Goal: Task Accomplishment & Management: Manage account settings

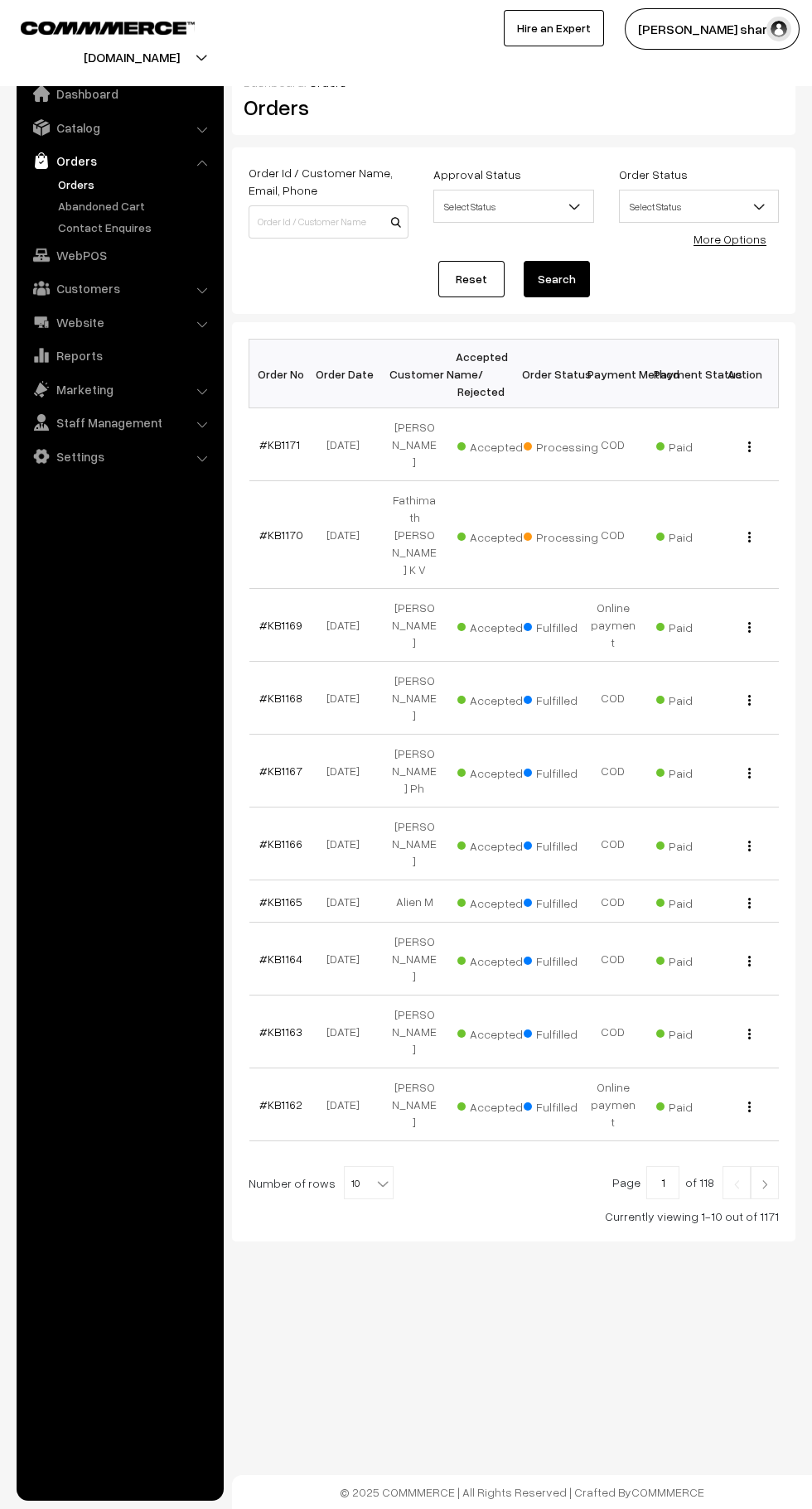
click at [375, 1175] on b at bounding box center [383, 1183] width 17 height 17
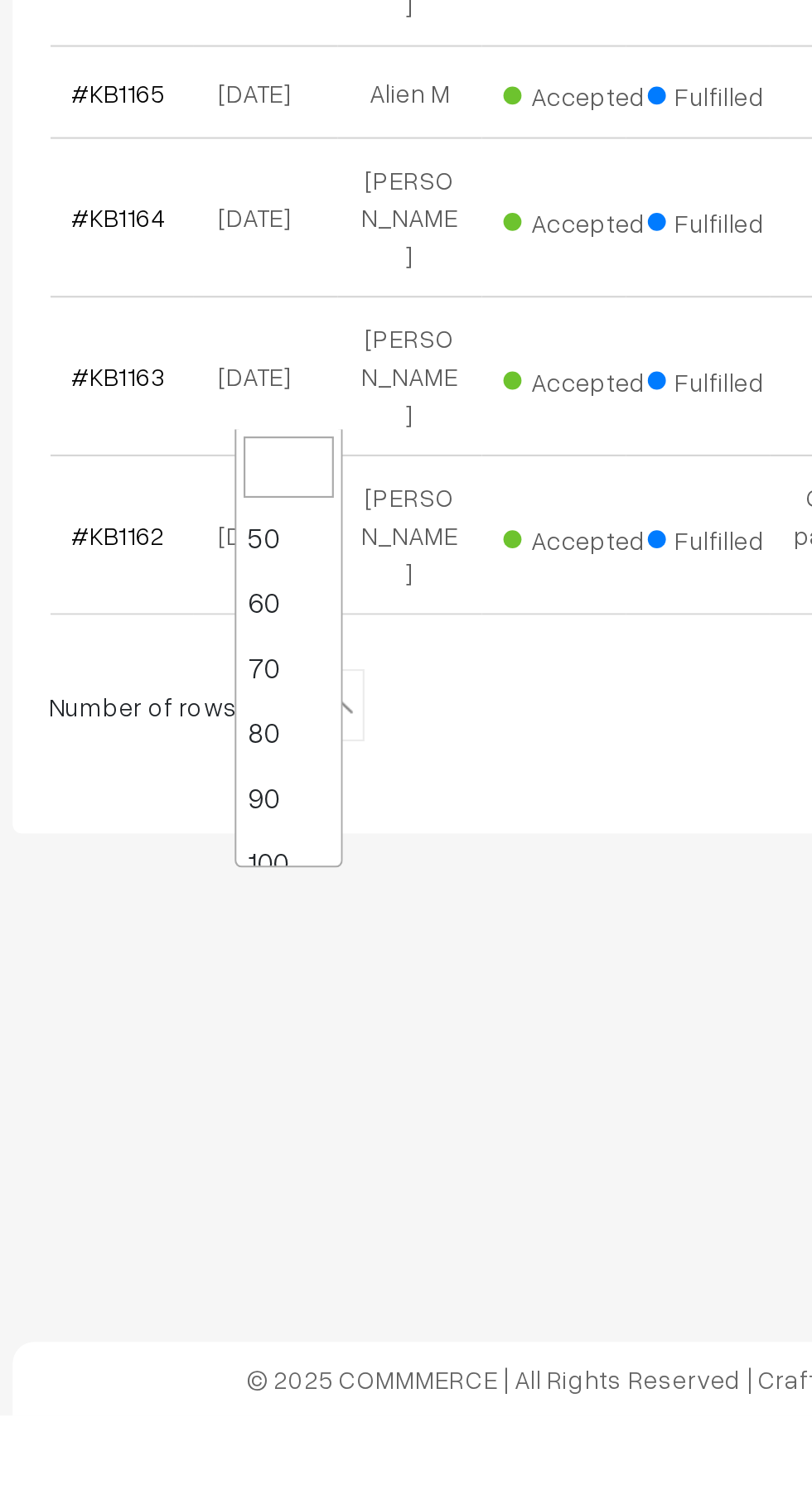
scroll to position [133, 0]
select select "100"
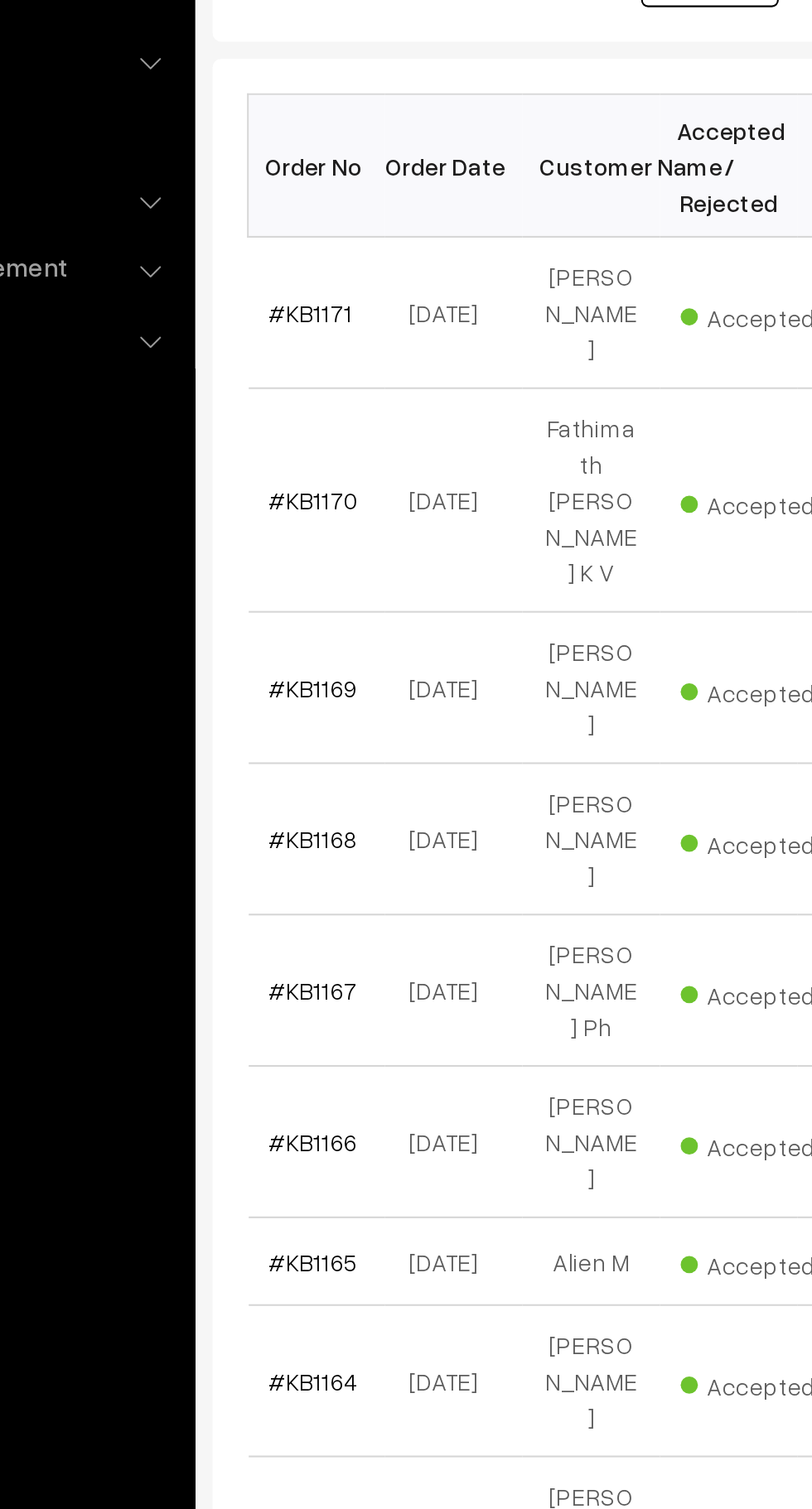
click at [277, 528] on link "#KB1170" at bounding box center [281, 535] width 44 height 14
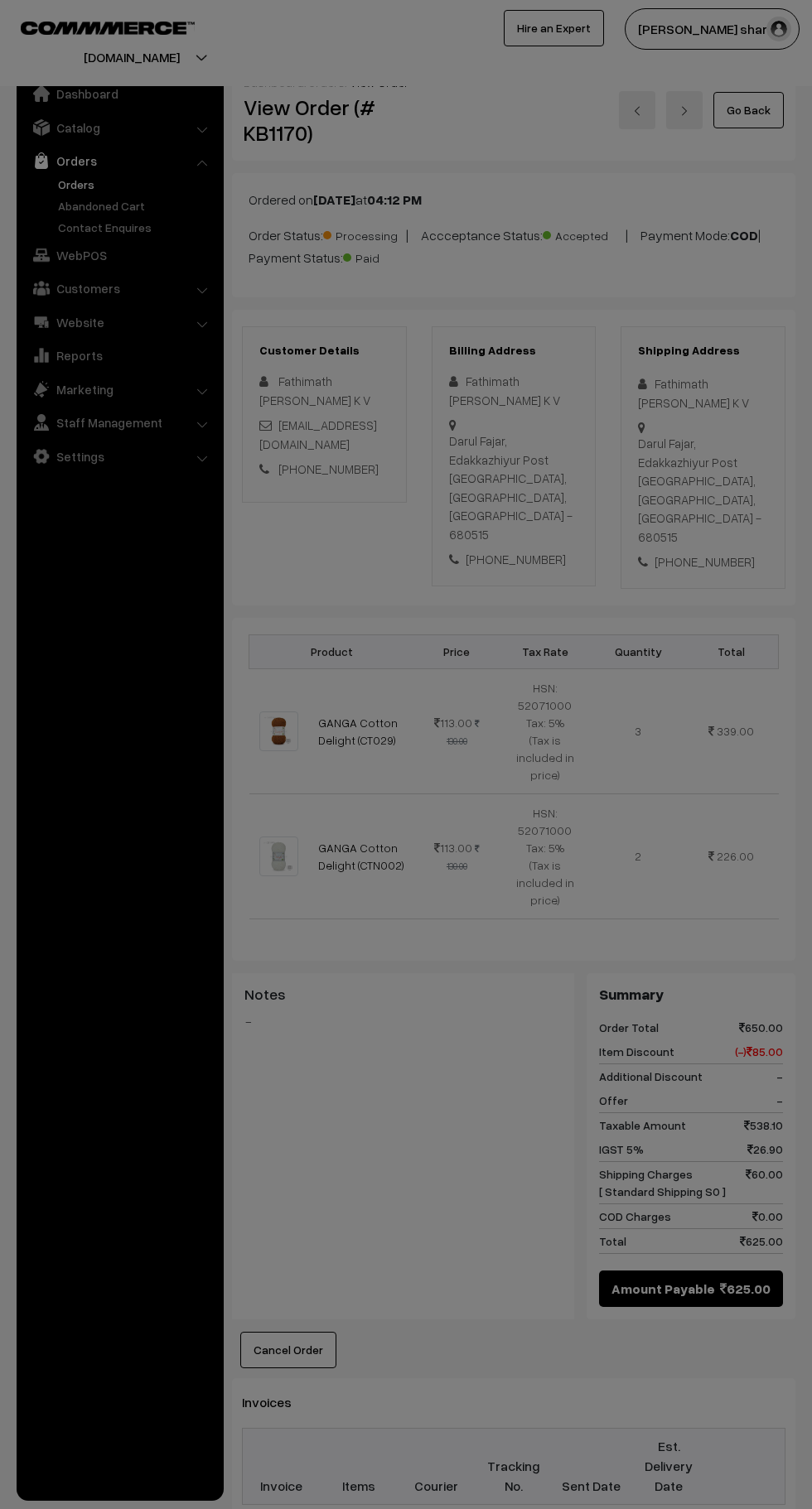
scroll to position [510, 0]
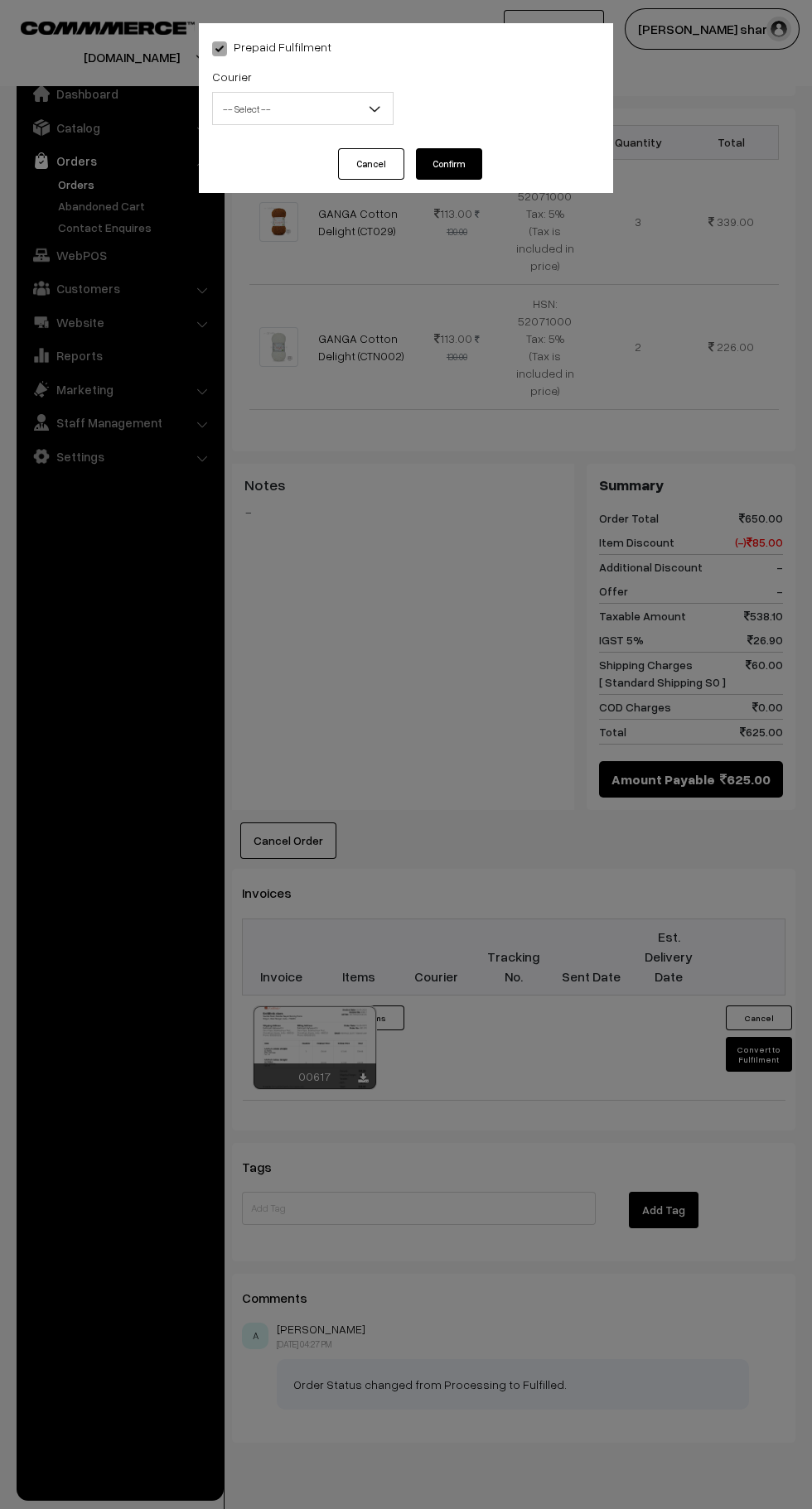
click at [339, 102] on span "-- Select --" at bounding box center [303, 109] width 180 height 29
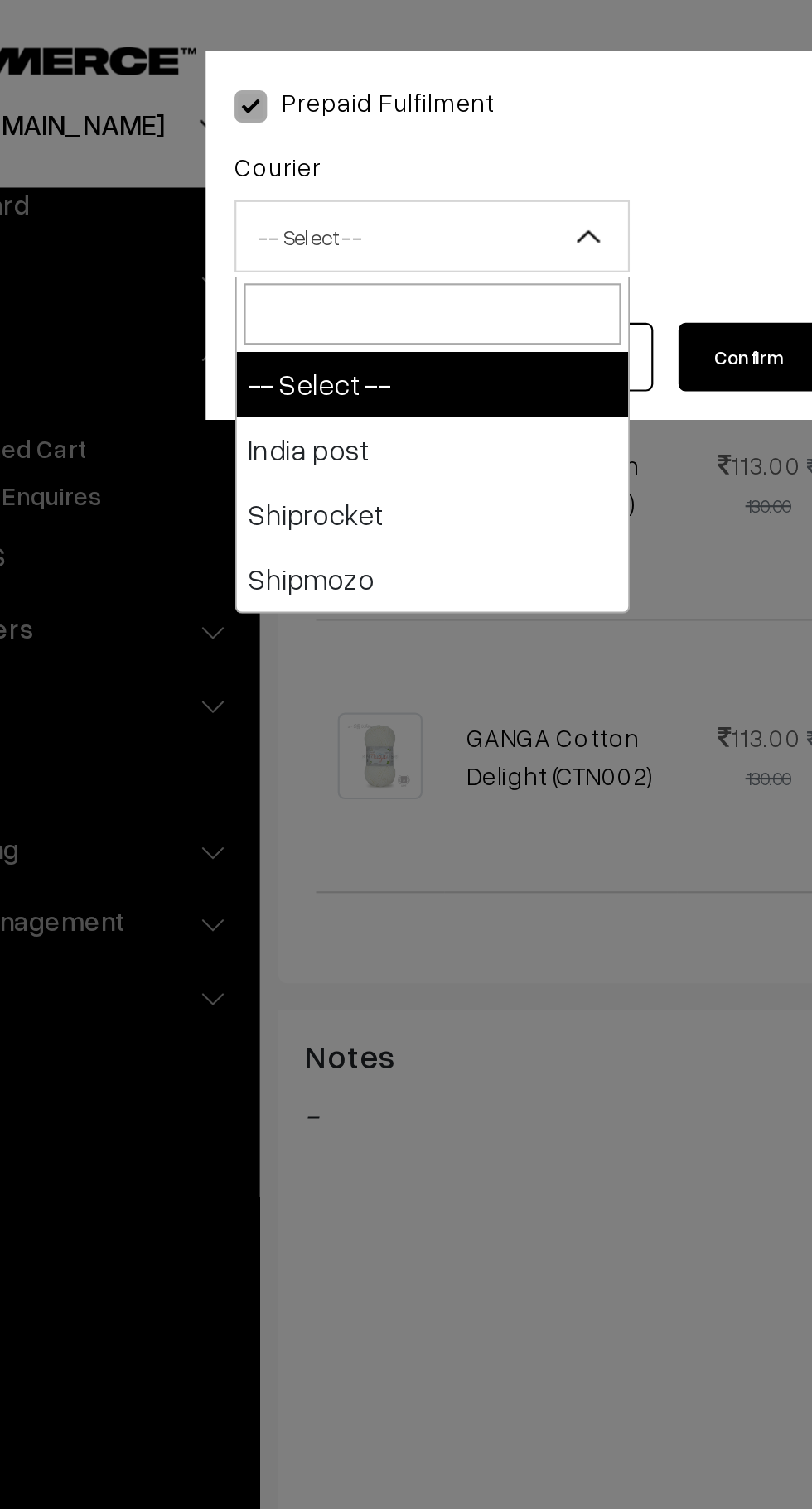
select select "1"
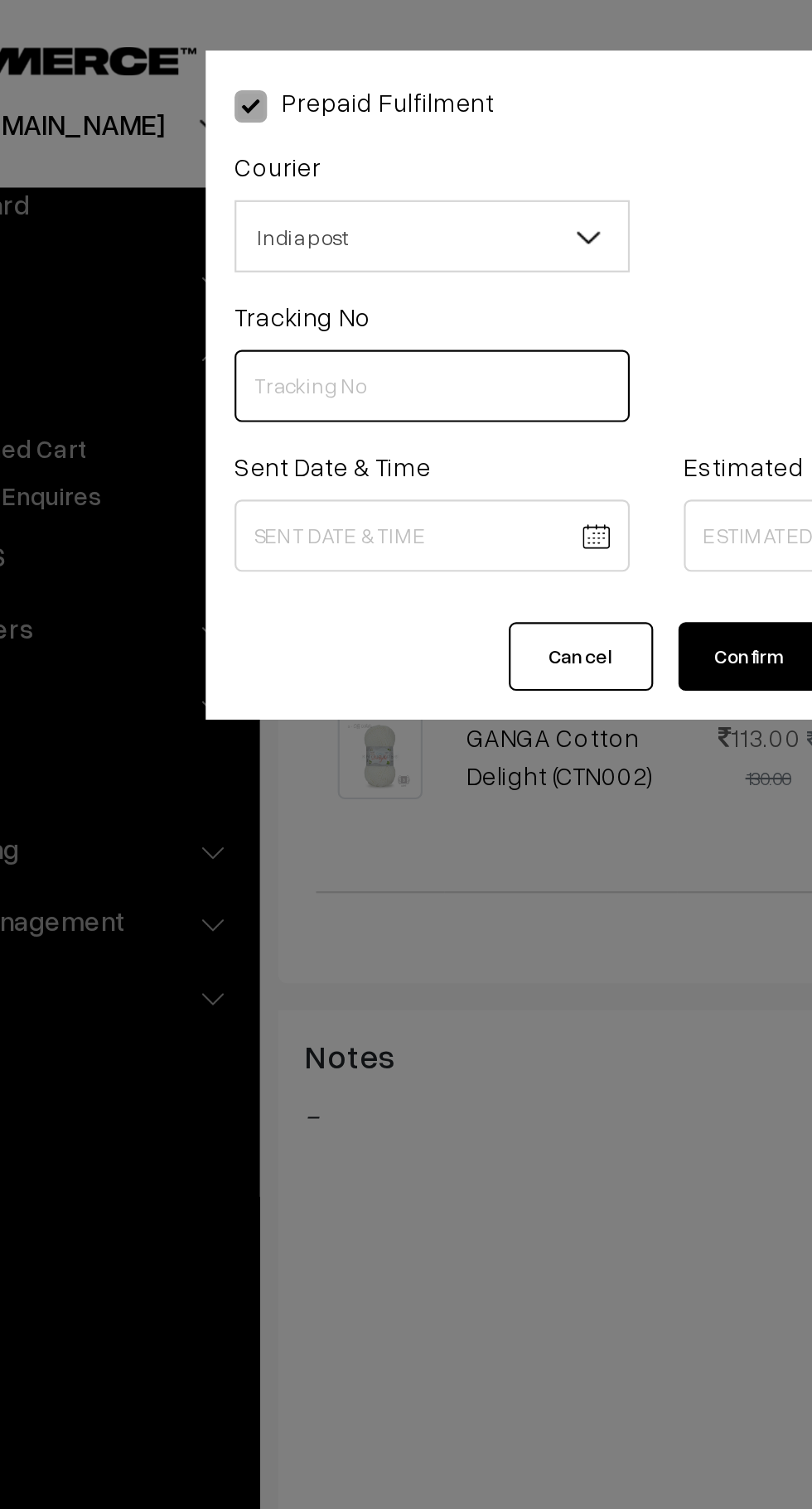
click at [257, 184] on input "text" at bounding box center [303, 178] width 182 height 33
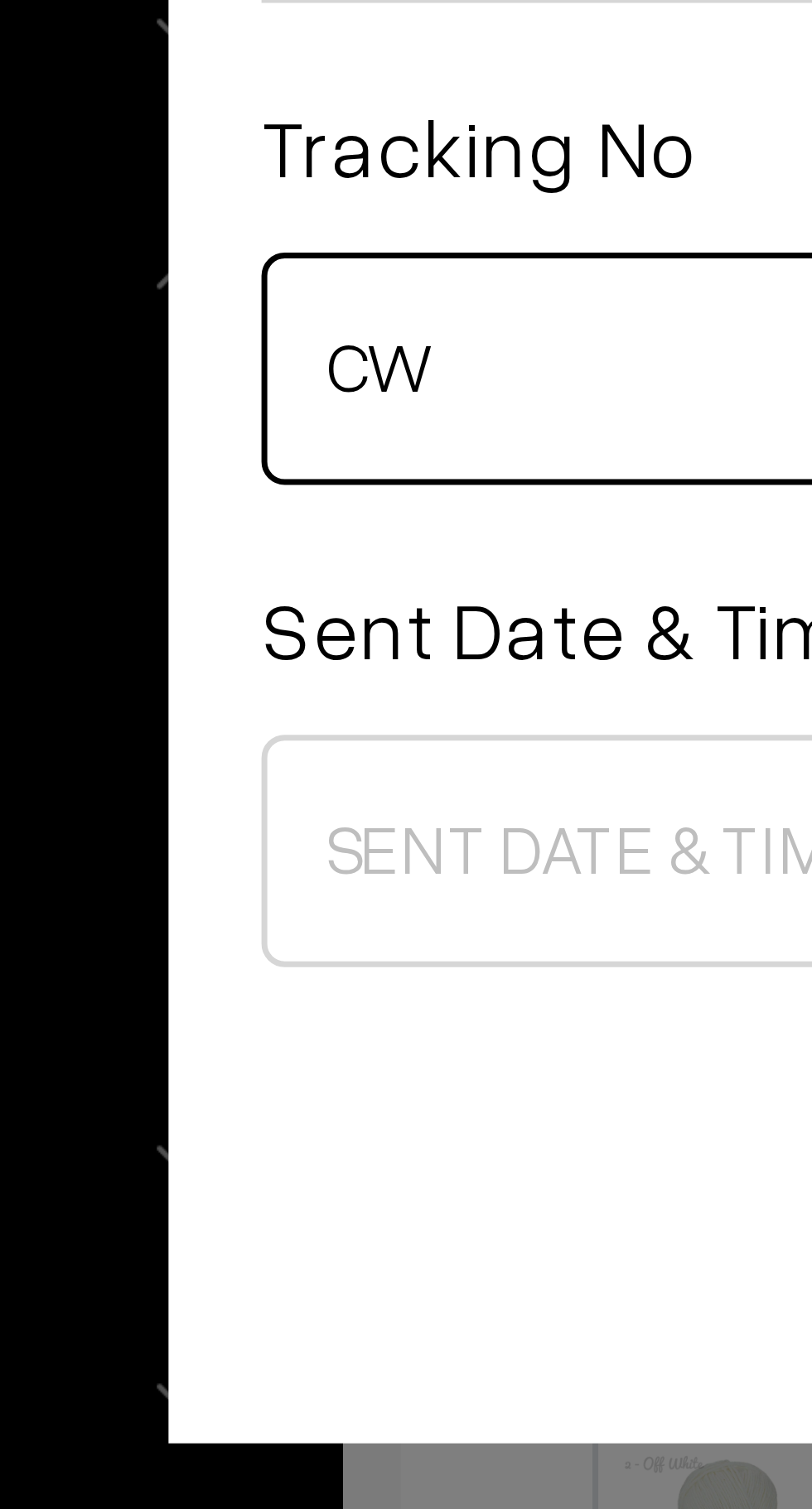
type input "C"
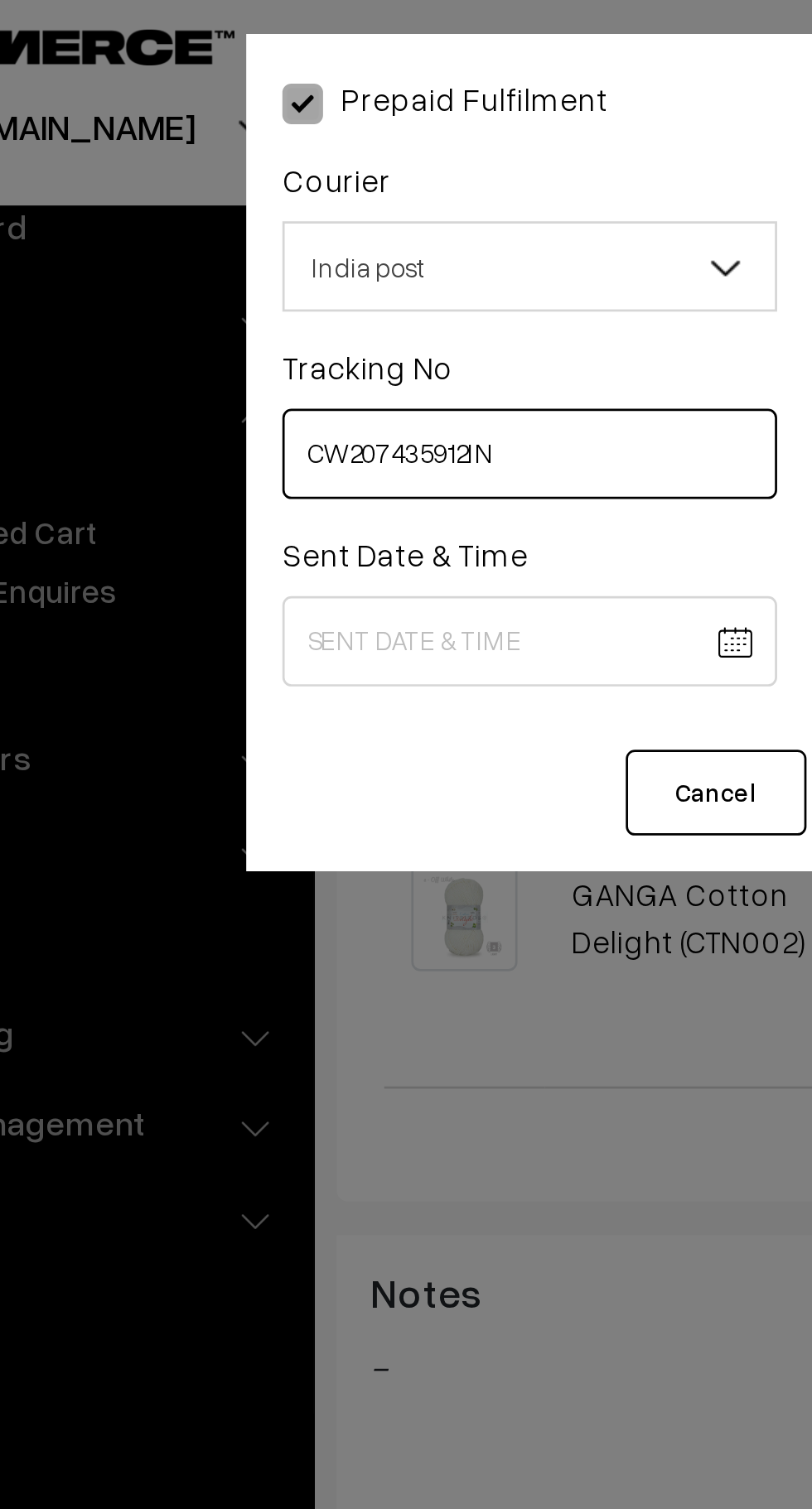
type input "CW207435912IN"
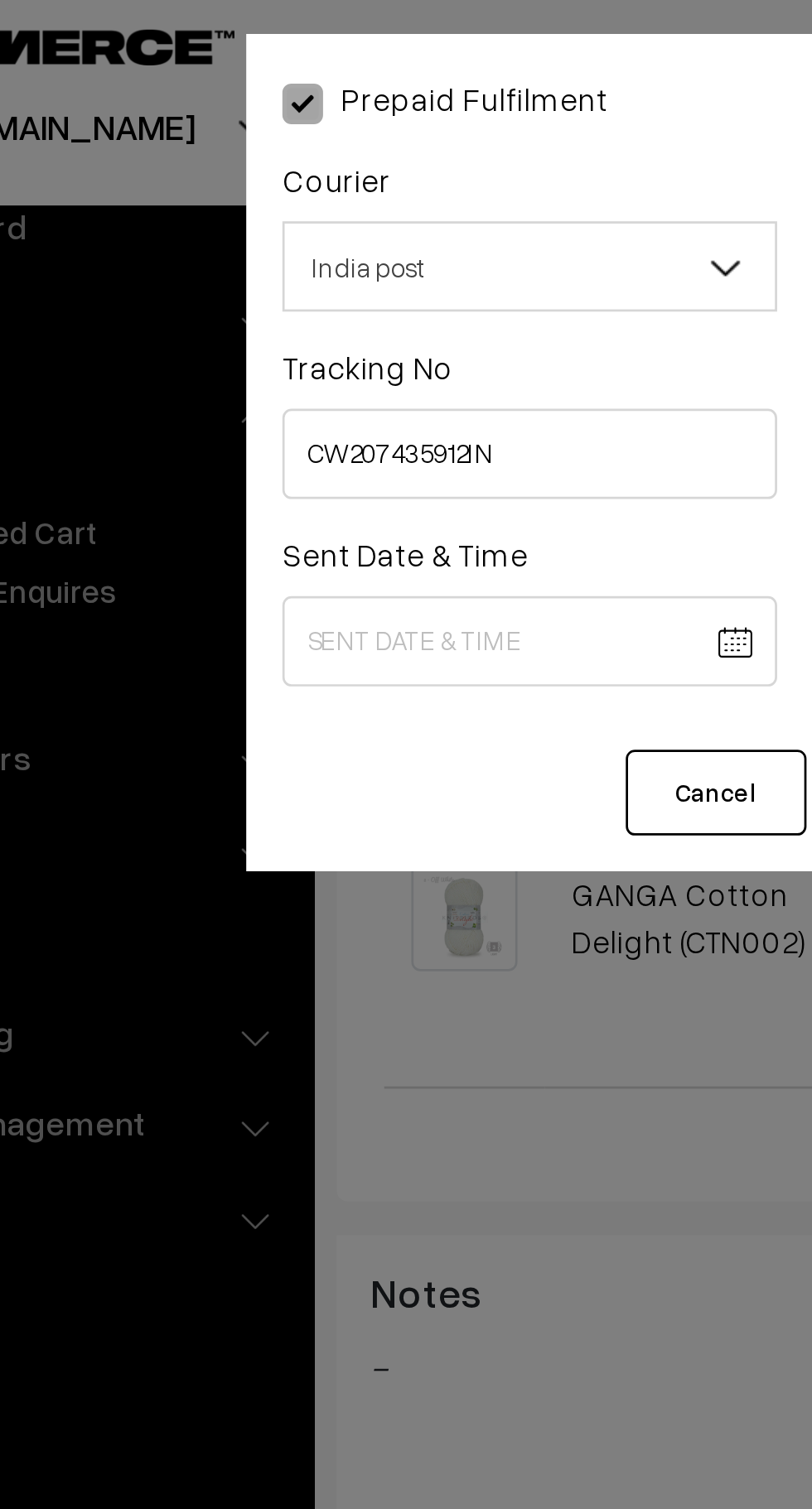
click at [282, 249] on body "Thank you for showing interest. Our team will call you shortly. Close knitbirds…" at bounding box center [406, 520] width 812 height 2060
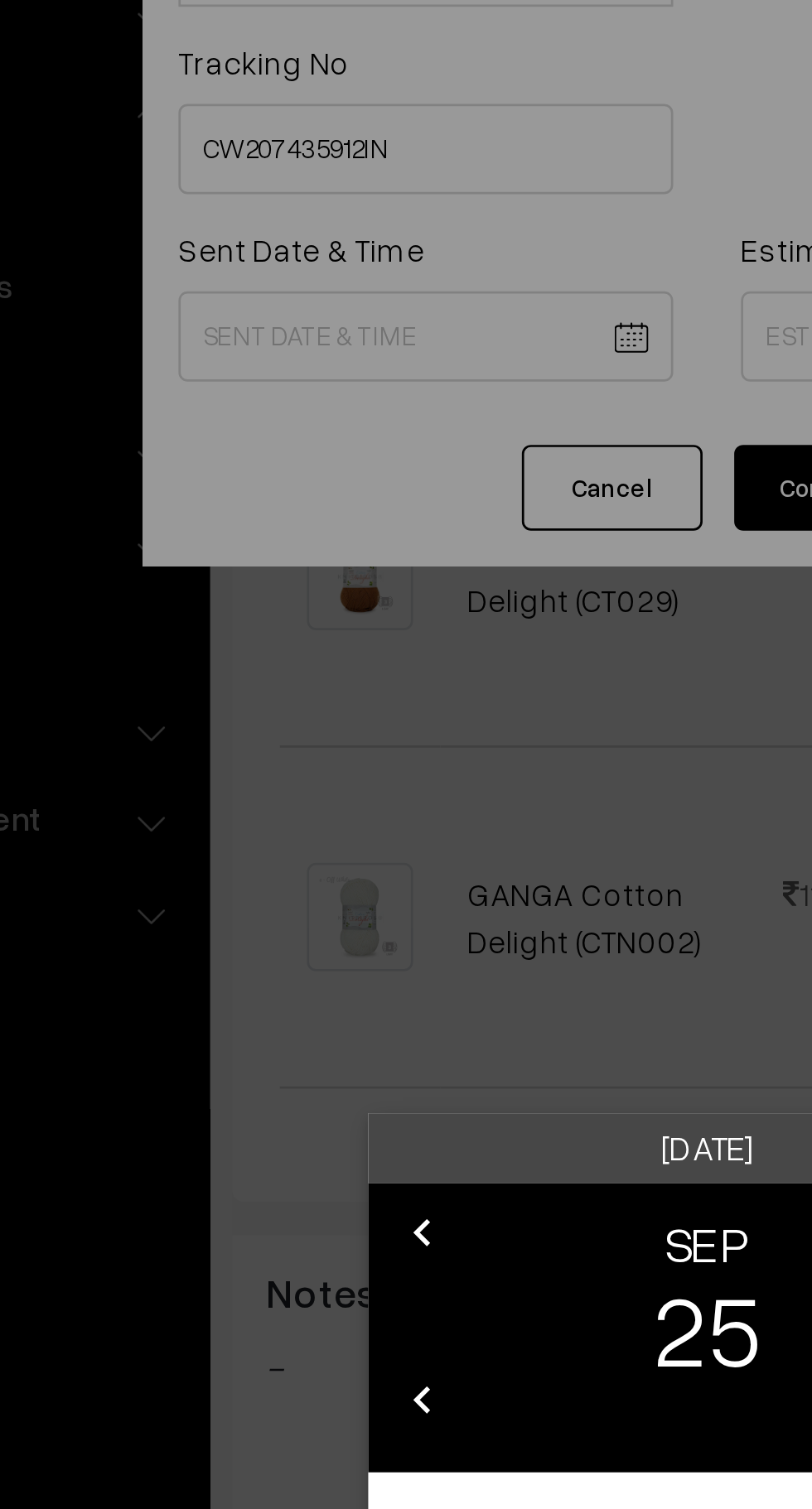
scroll to position [384, 0]
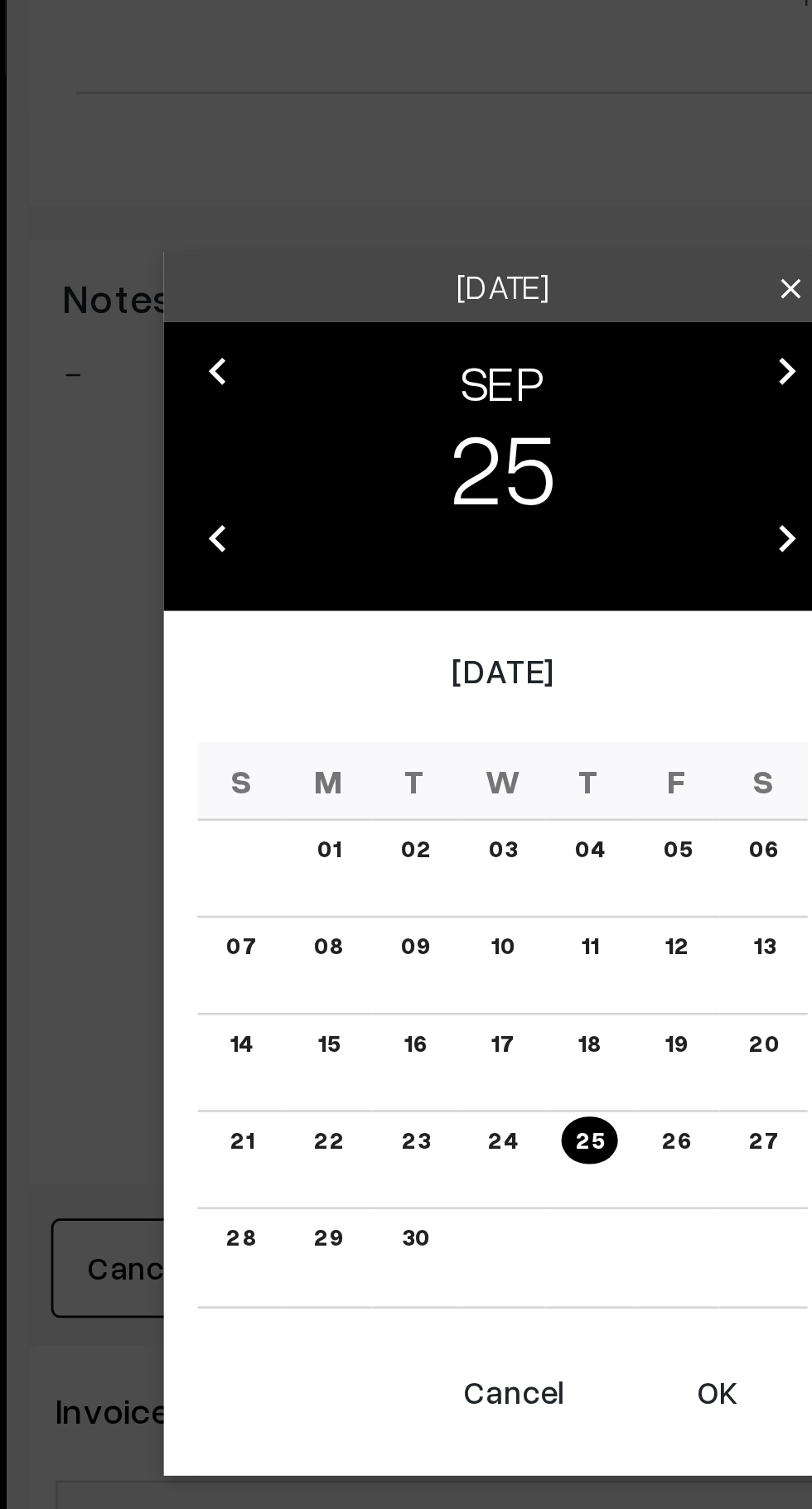
click at [485, 1011] on button "OK" at bounding box center [484, 1011] width 66 height 36
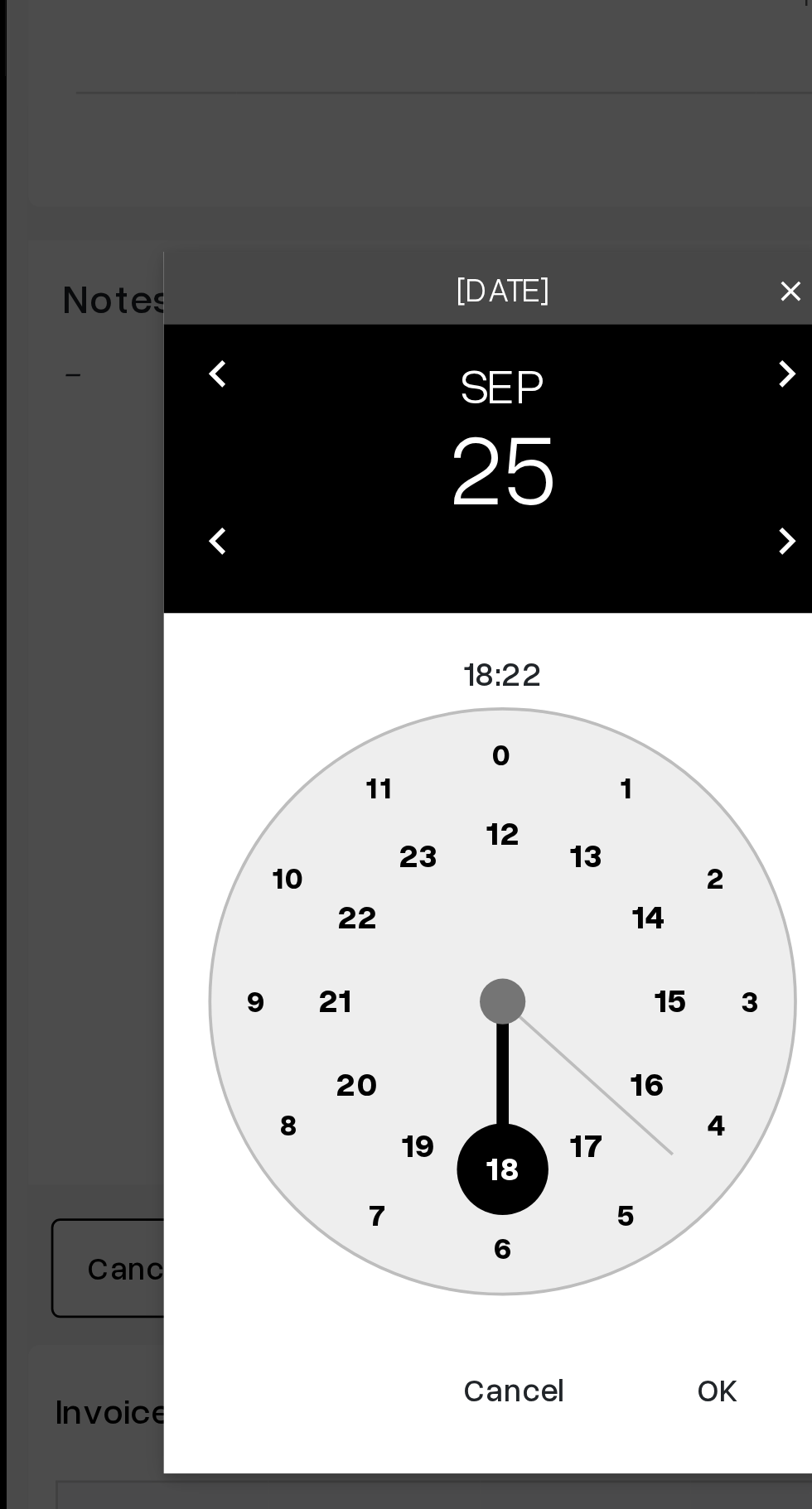
click at [325, 825] on text "10" at bounding box center [327, 823] width 13 height 14
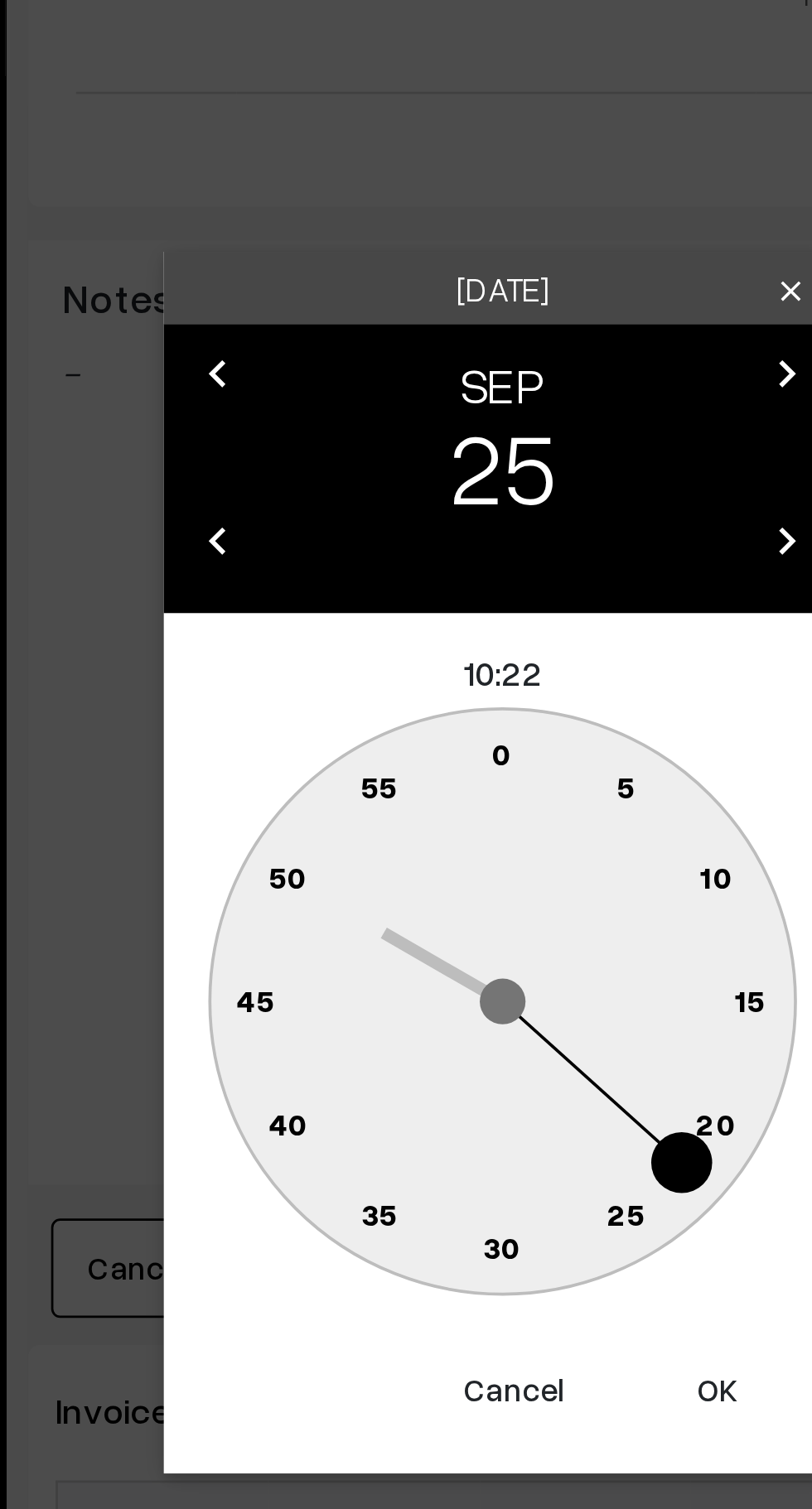
click at [409, 777] on text "0" at bounding box center [406, 777] width 8 height 14
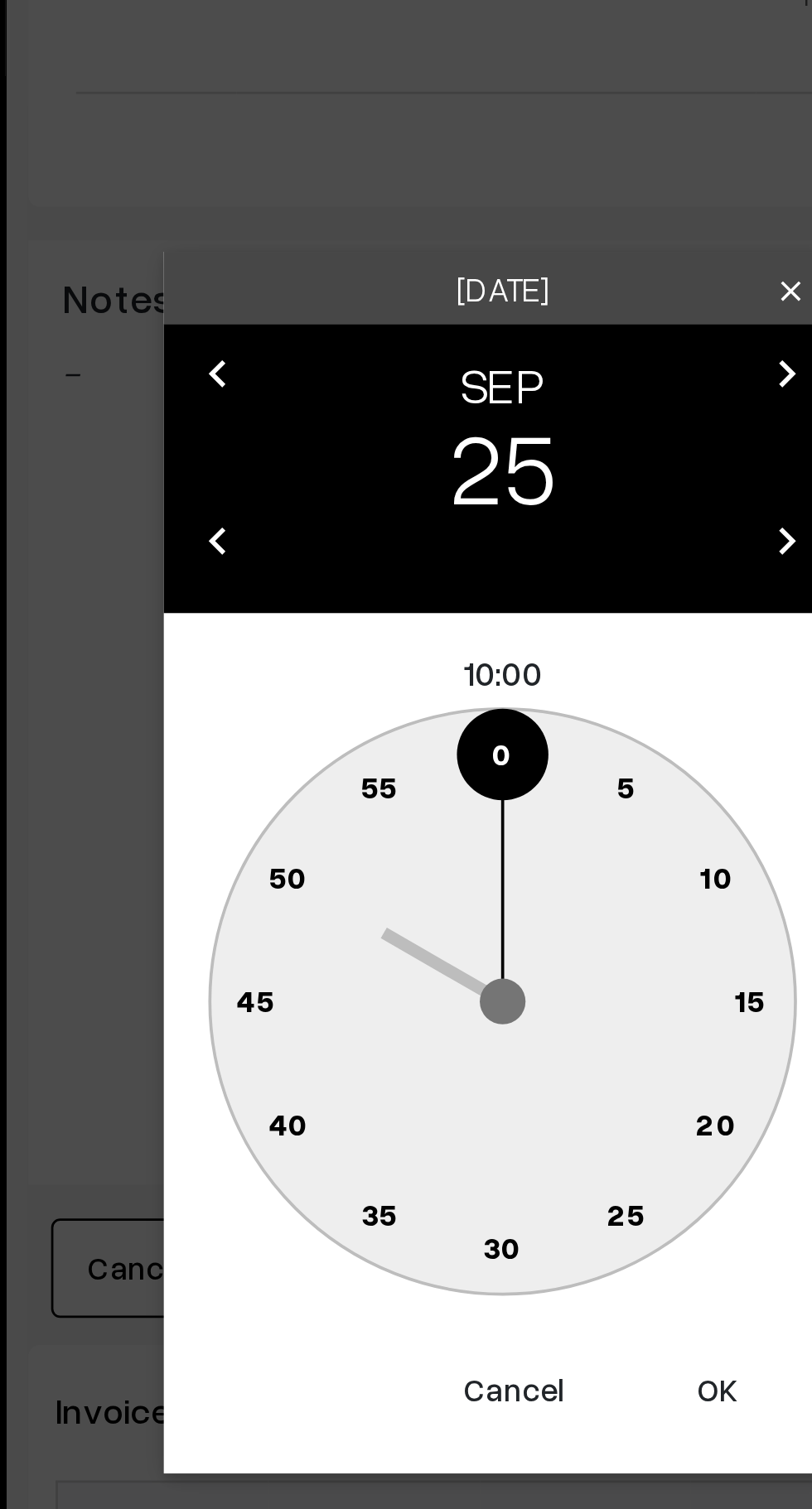
type input "25-09-2025 10:00"
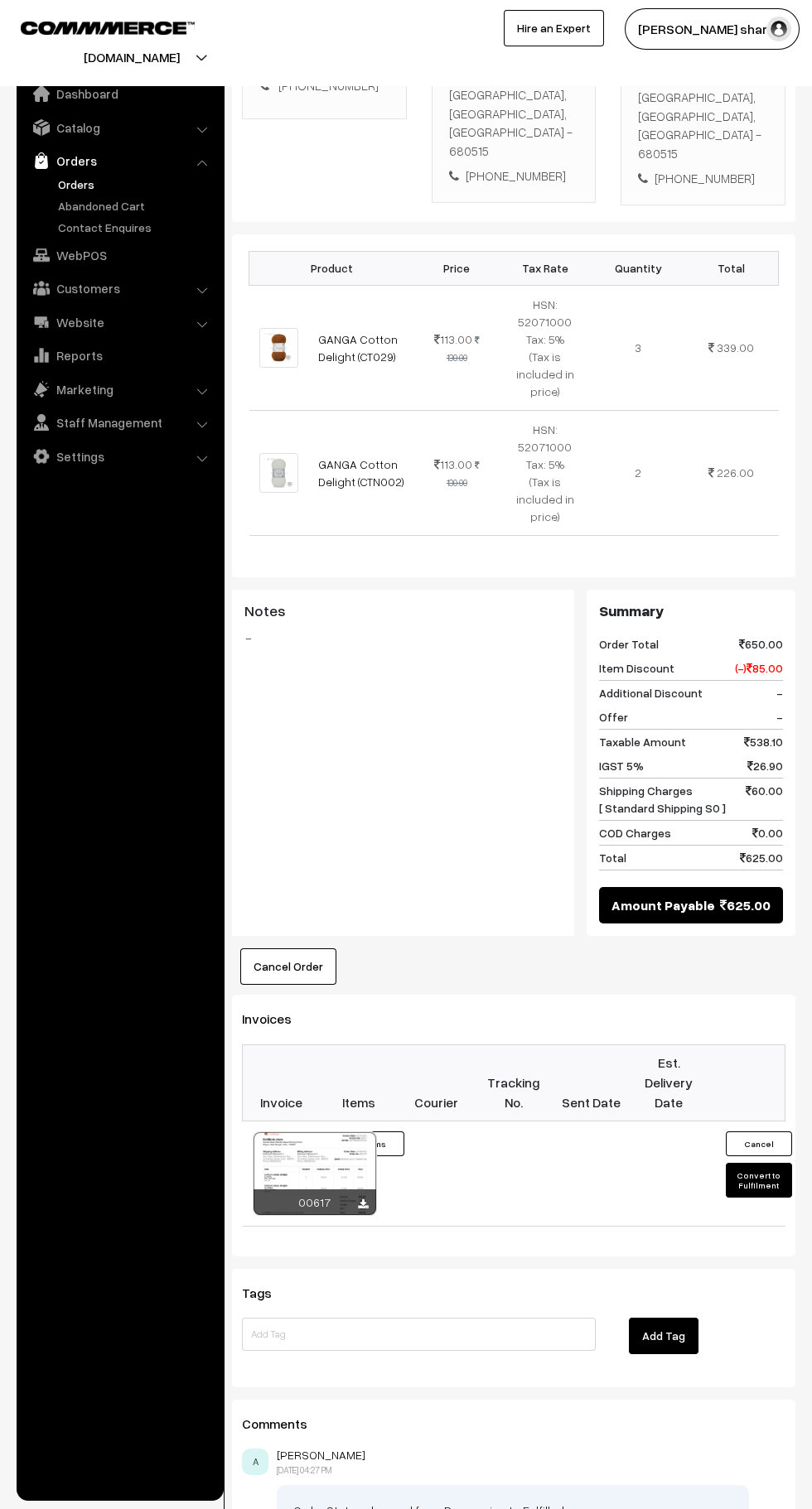
scroll to position [384, 0]
click at [758, 1162] on button "Convert to Fulfilment" at bounding box center [758, 1180] width 66 height 35
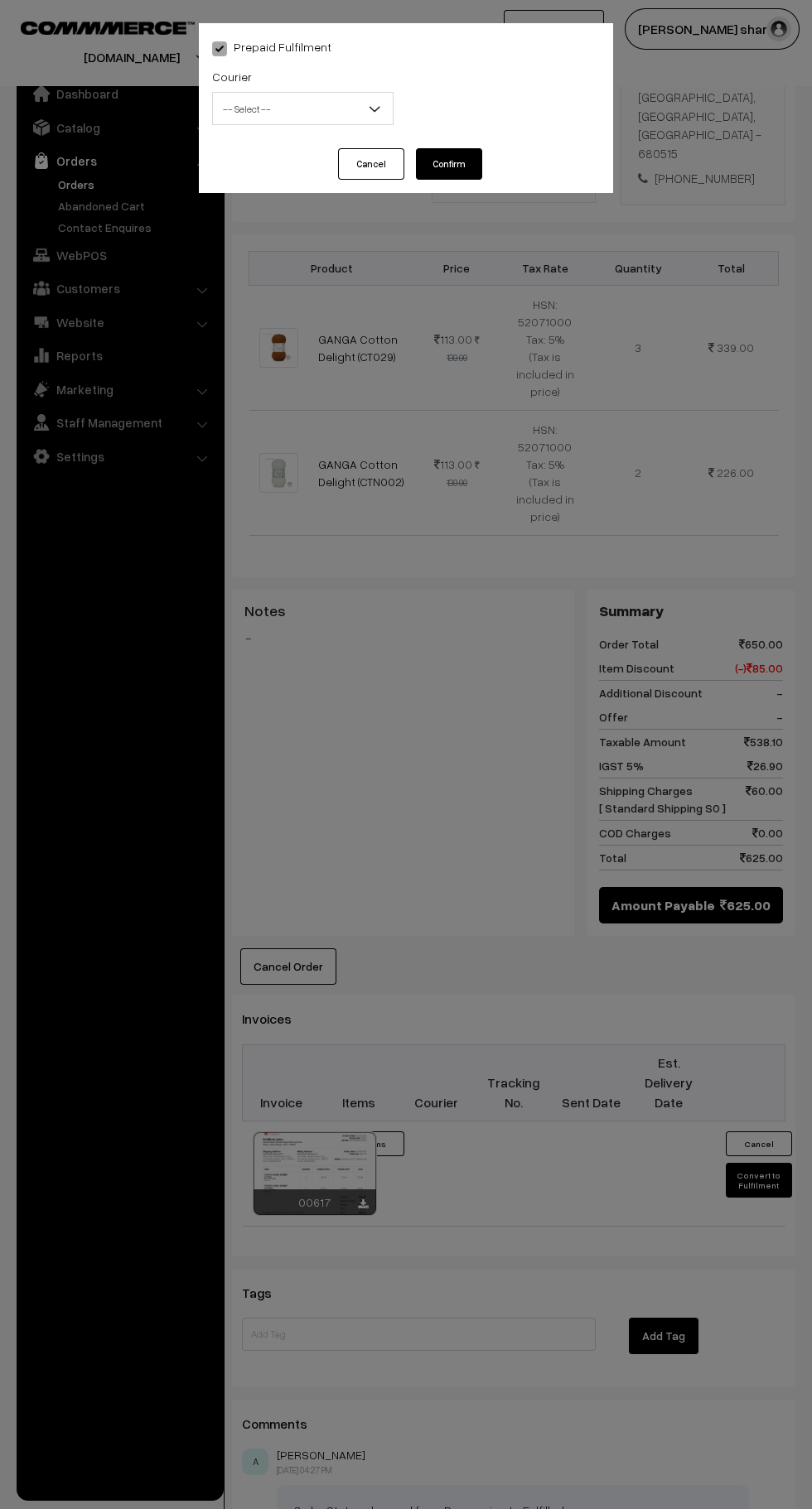
click at [359, 106] on span "-- Select --" at bounding box center [303, 109] width 180 height 29
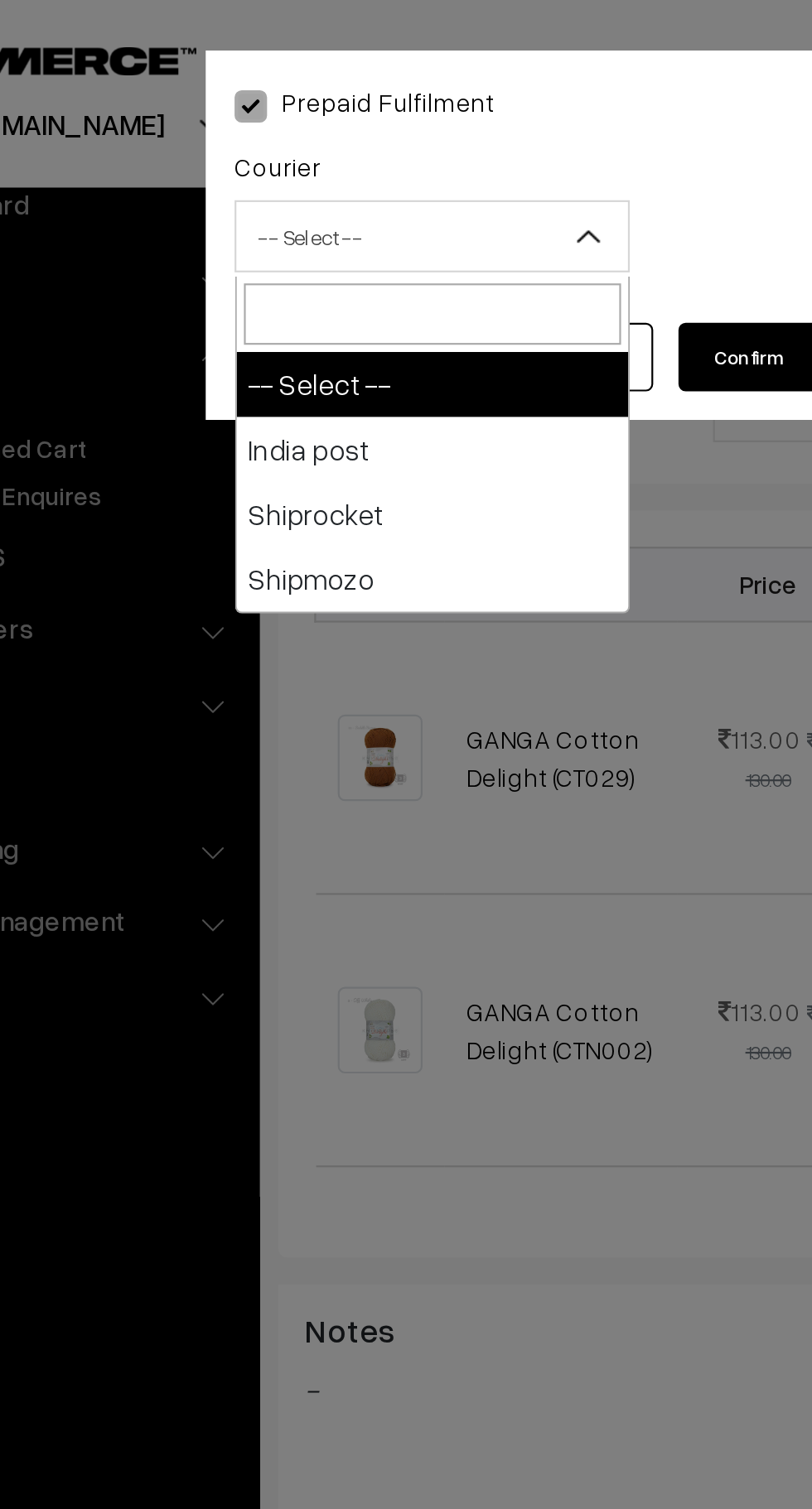
select select "1"
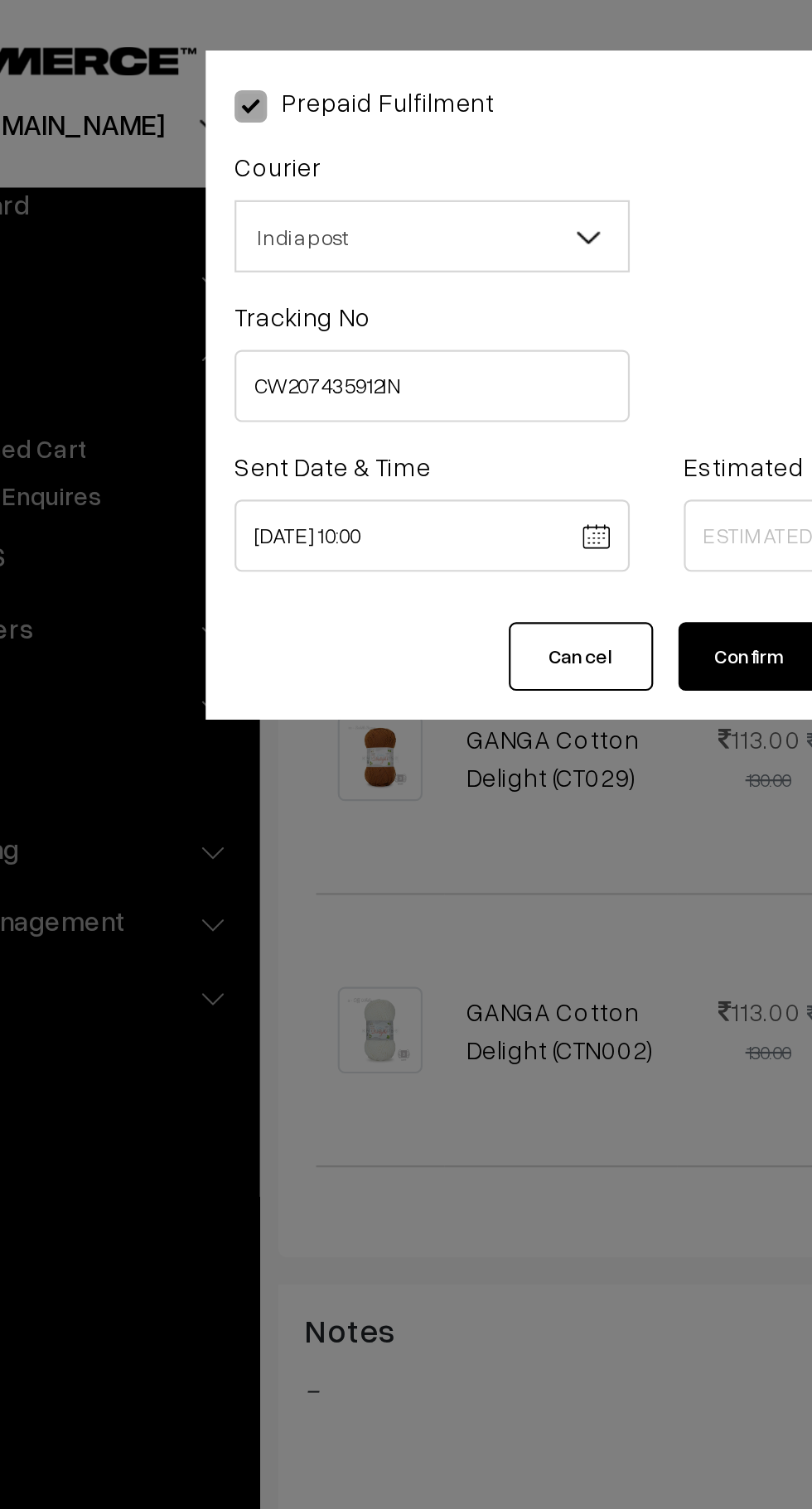
click at [451, 247] on body "Thank you for showing interest. Our team will call you shortly. Close [DOMAIN_N…" at bounding box center [406, 646] width 812 height 2060
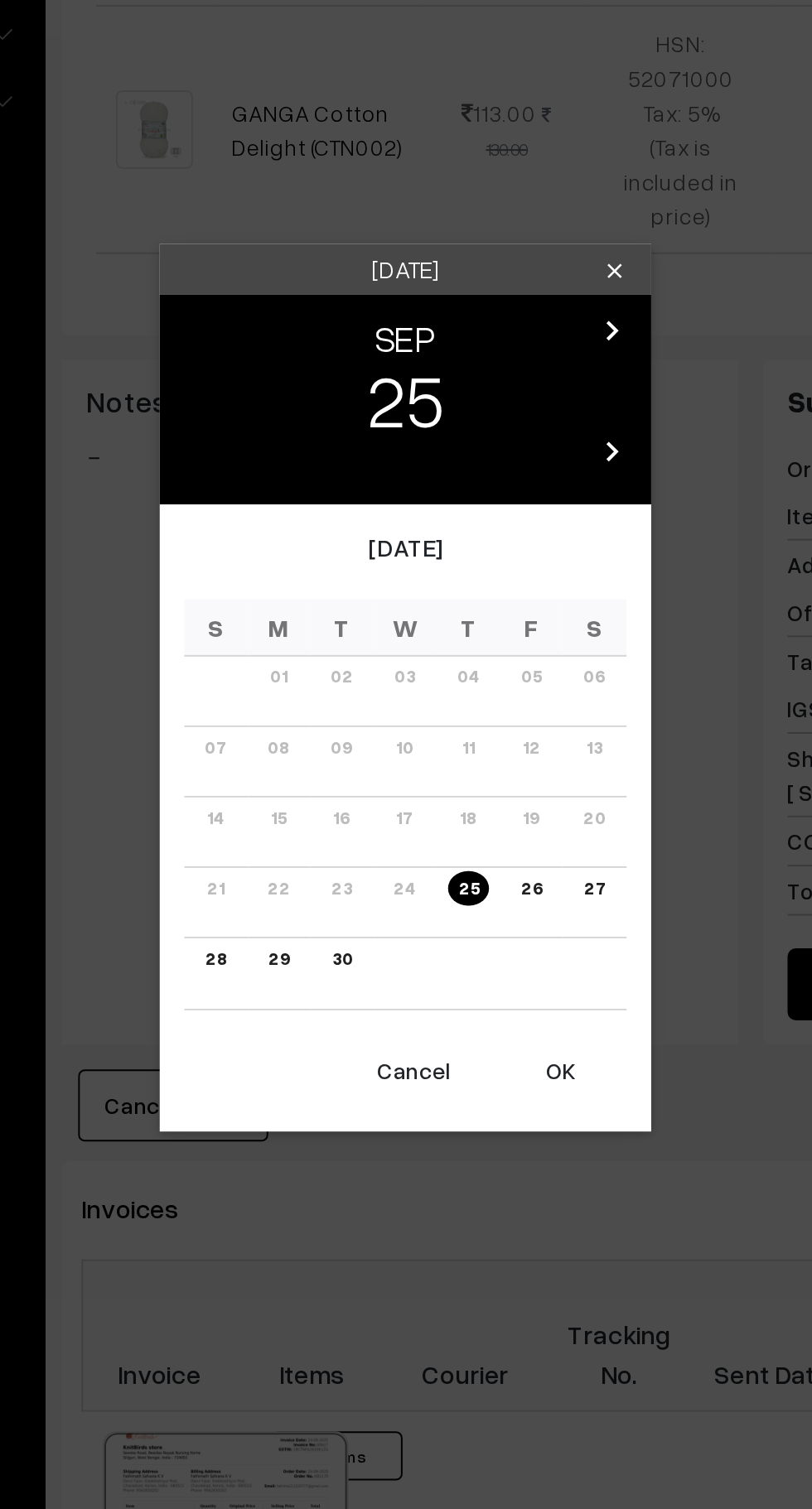
click at [514, 582] on icon "chevron_right" at bounding box center [510, 575] width 20 height 20
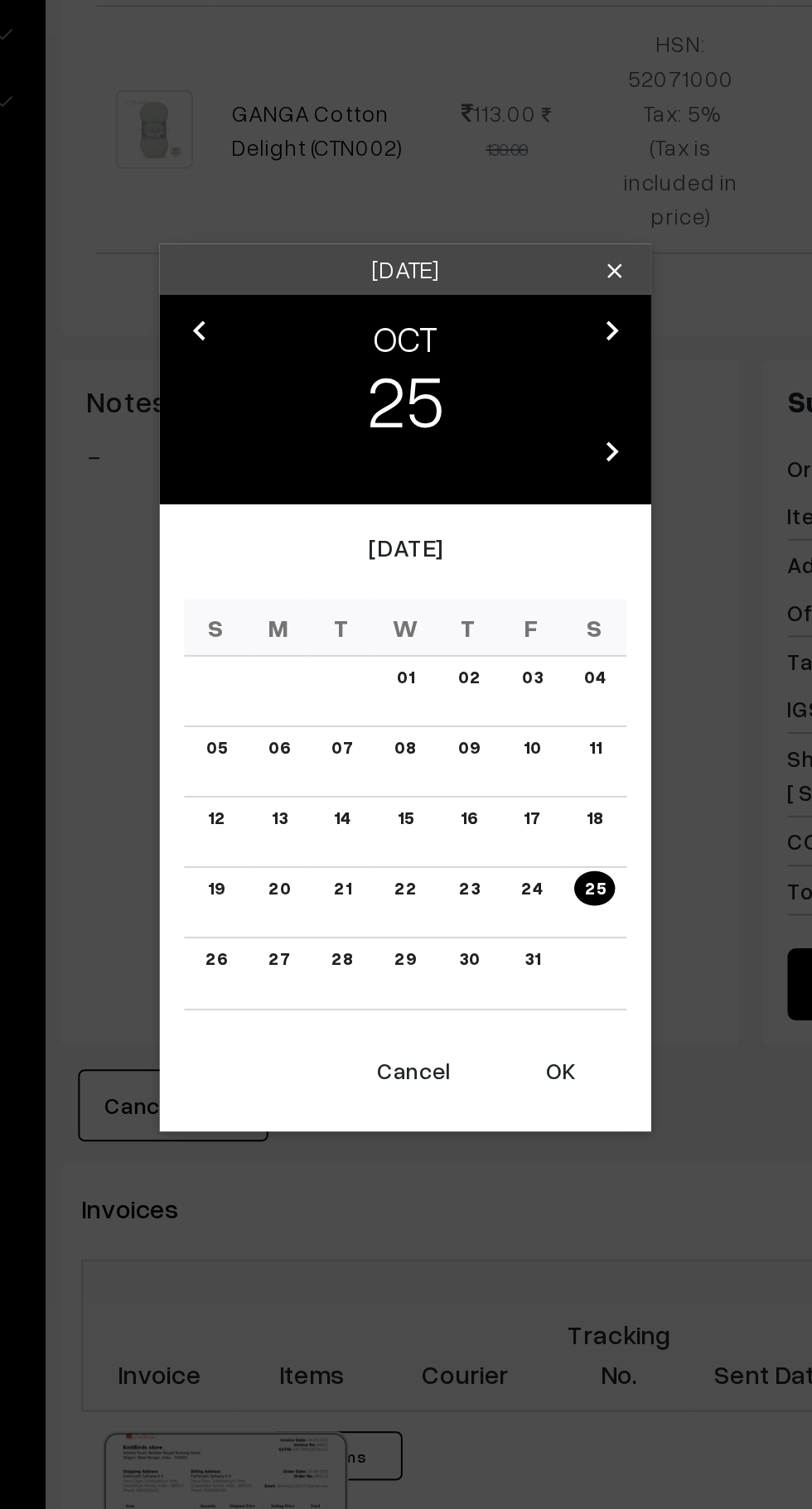
click at [502, 750] on link "04" at bounding box center [501, 750] width 20 height 18
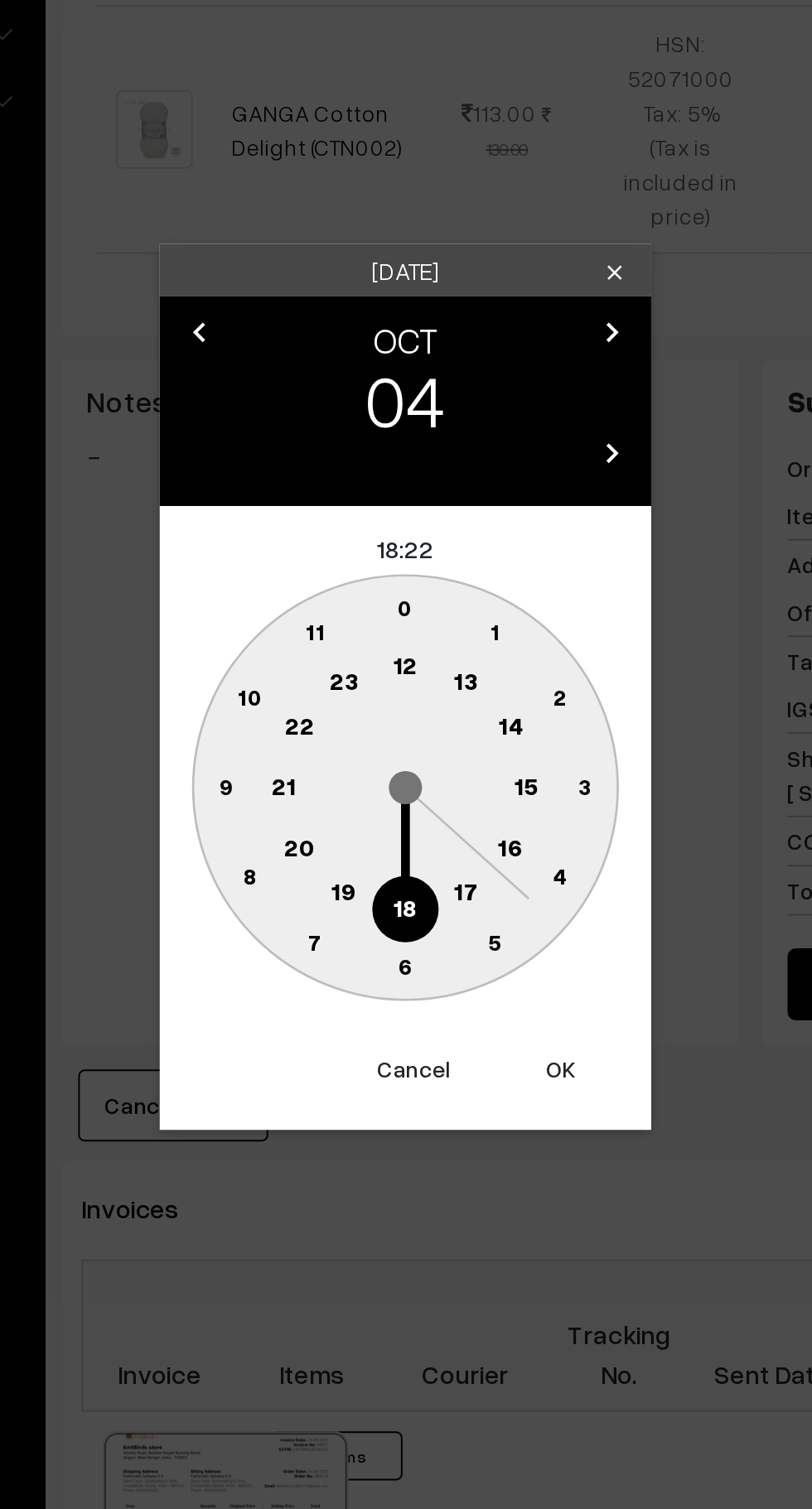
click at [462, 839] on text "16" at bounding box center [459, 836] width 14 height 15
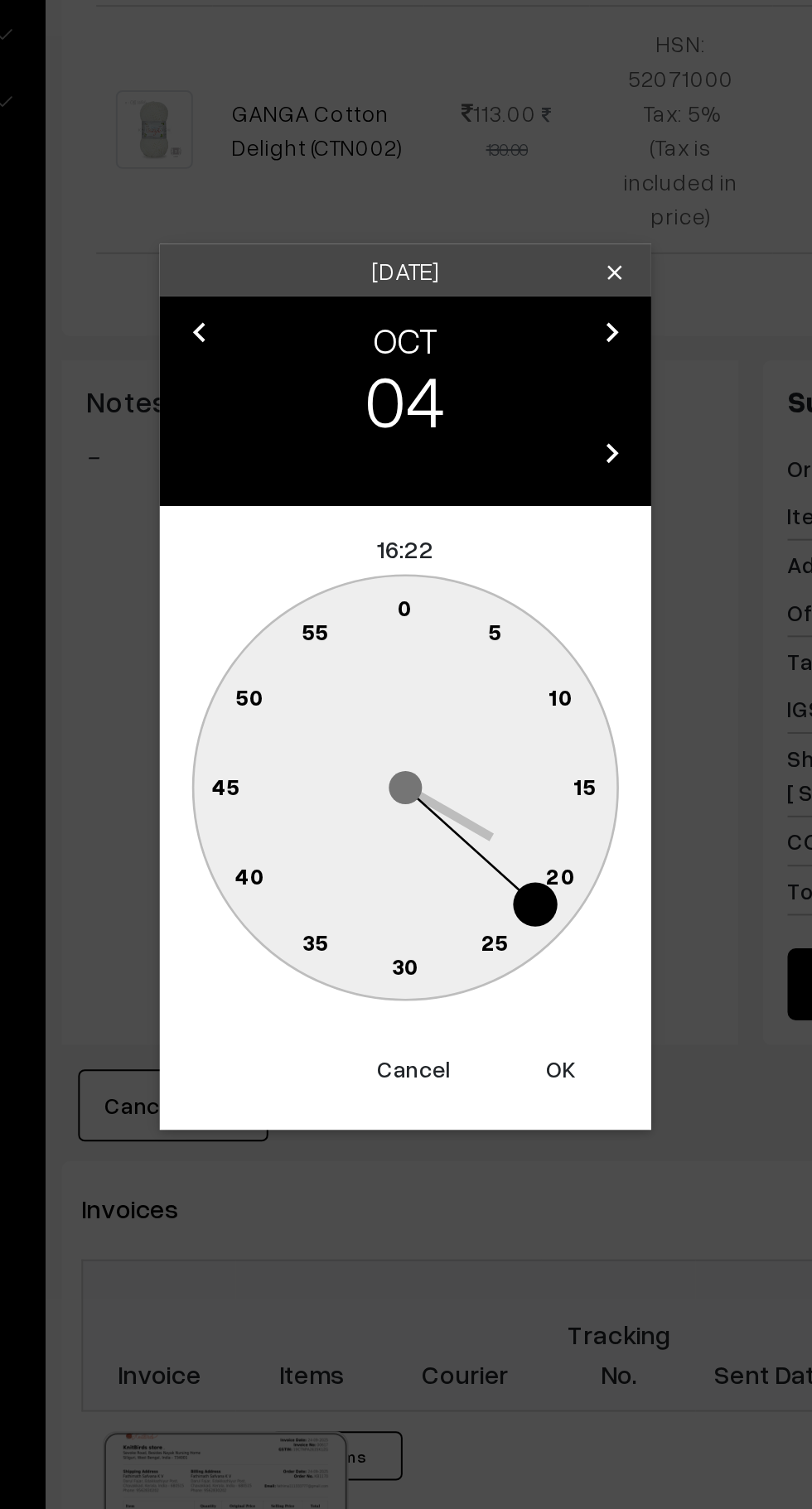
click at [403, 716] on text "0" at bounding box center [406, 714] width 8 height 14
type input "04-10-2025 16:00"
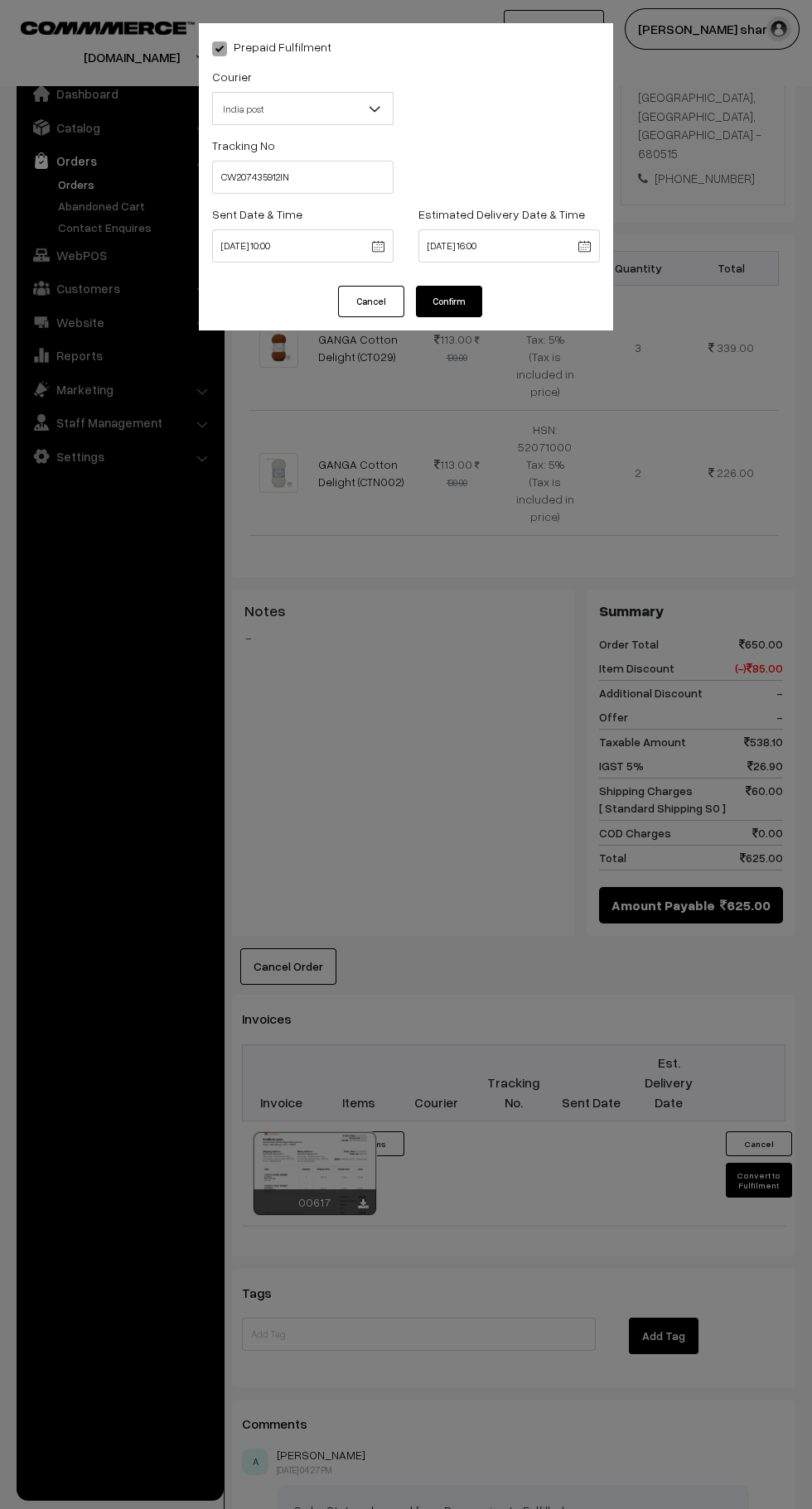
click at [466, 294] on button "Confirm" at bounding box center [449, 302] width 66 height 31
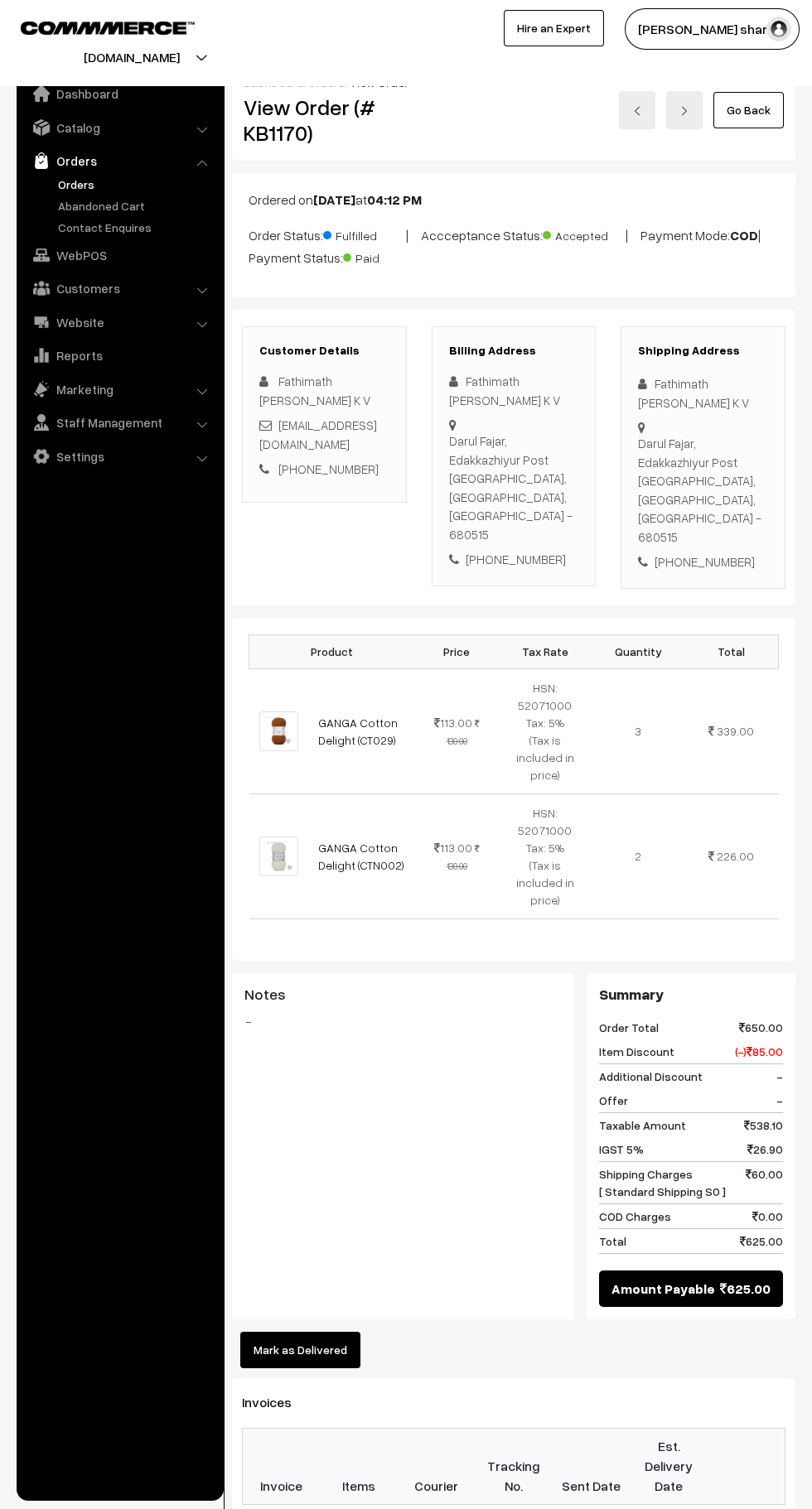
click at [756, 113] on link "Go Back" at bounding box center [749, 109] width 70 height 36
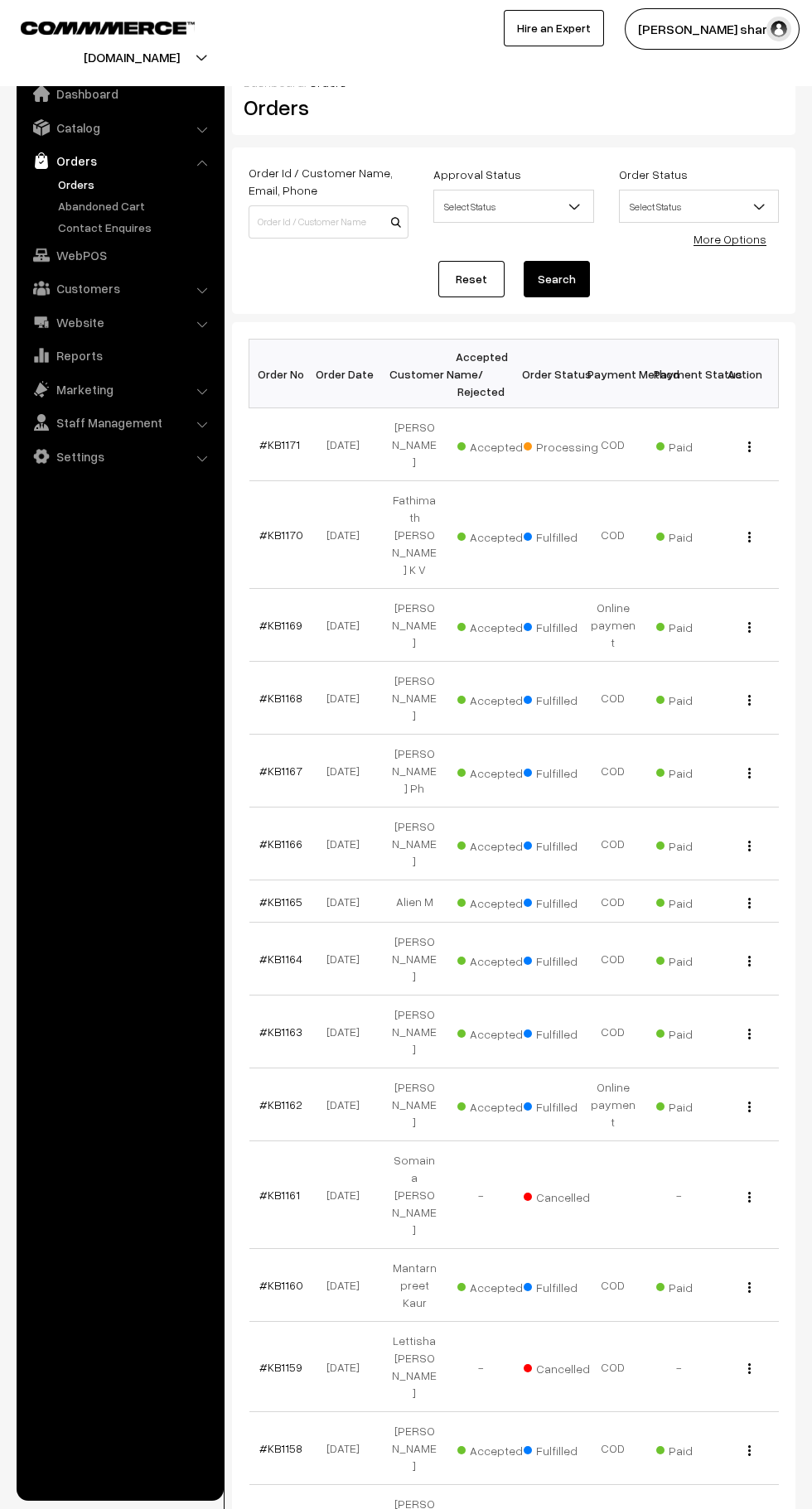
click at [276, 440] on link "#KB1171" at bounding box center [280, 444] width 41 height 14
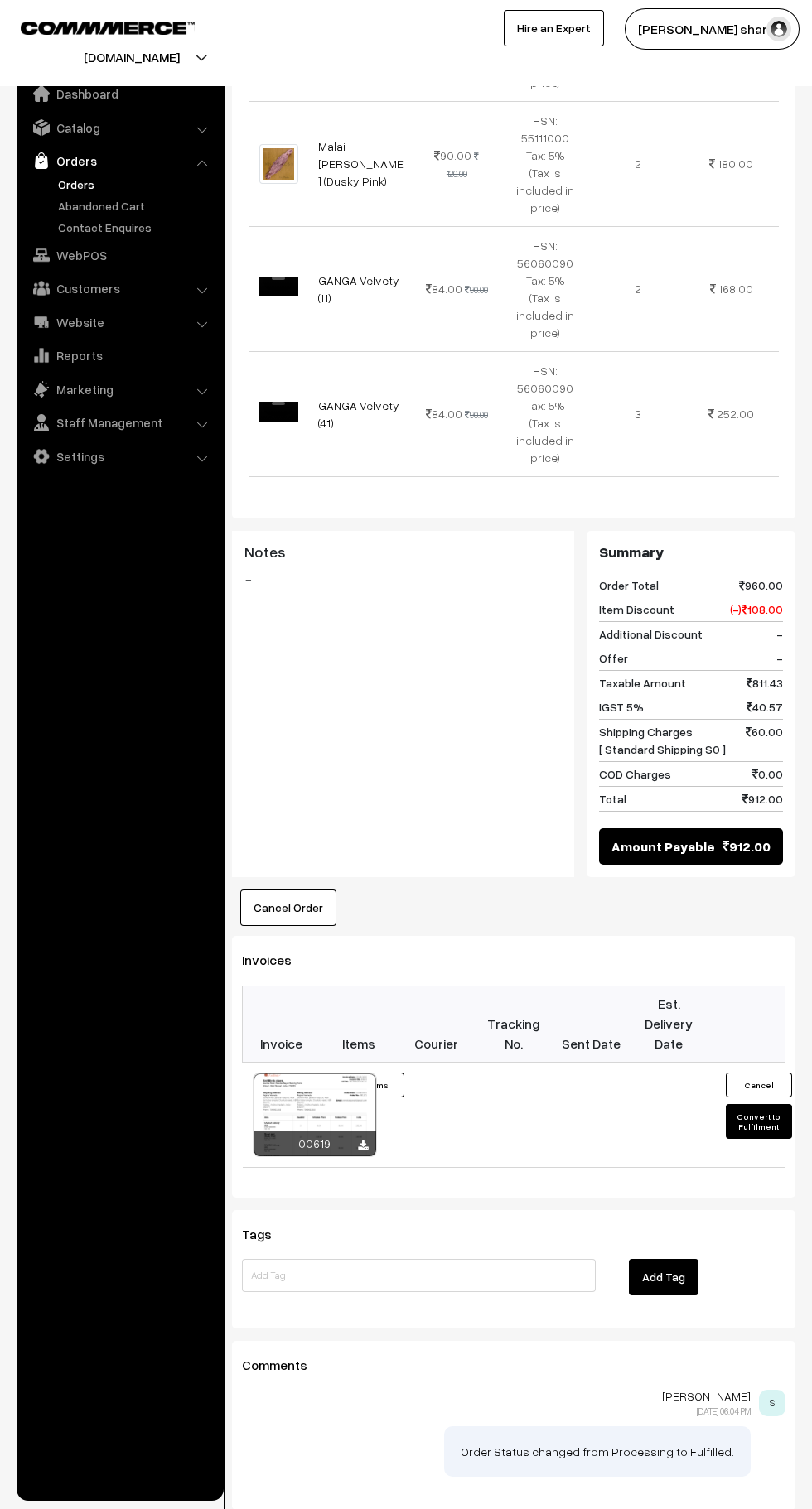
scroll to position [867, 0]
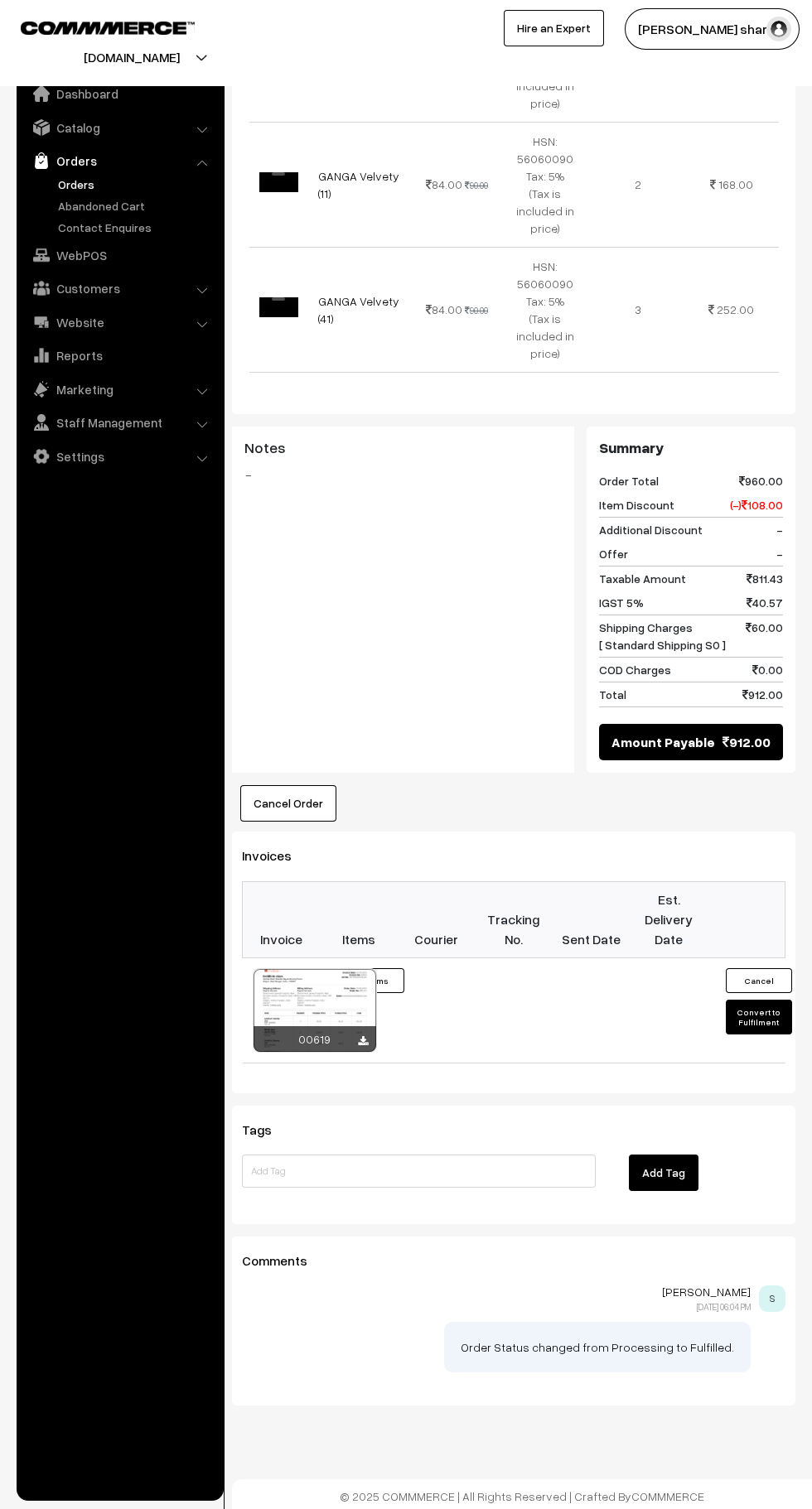
click at [759, 1021] on button "Convert to Fulfilment" at bounding box center [758, 1017] width 66 height 35
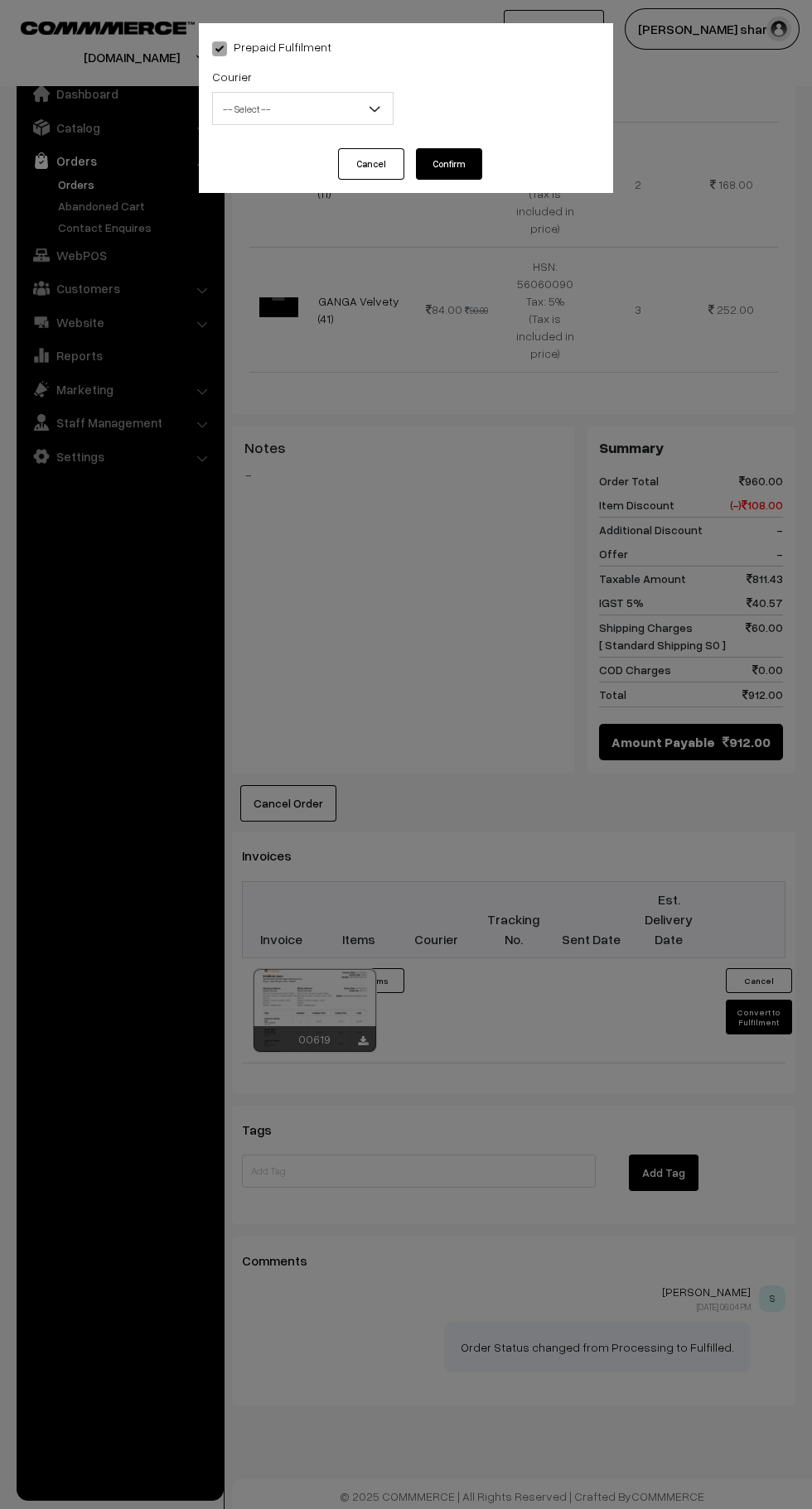
click at [325, 106] on span "-- Select --" at bounding box center [303, 109] width 180 height 29
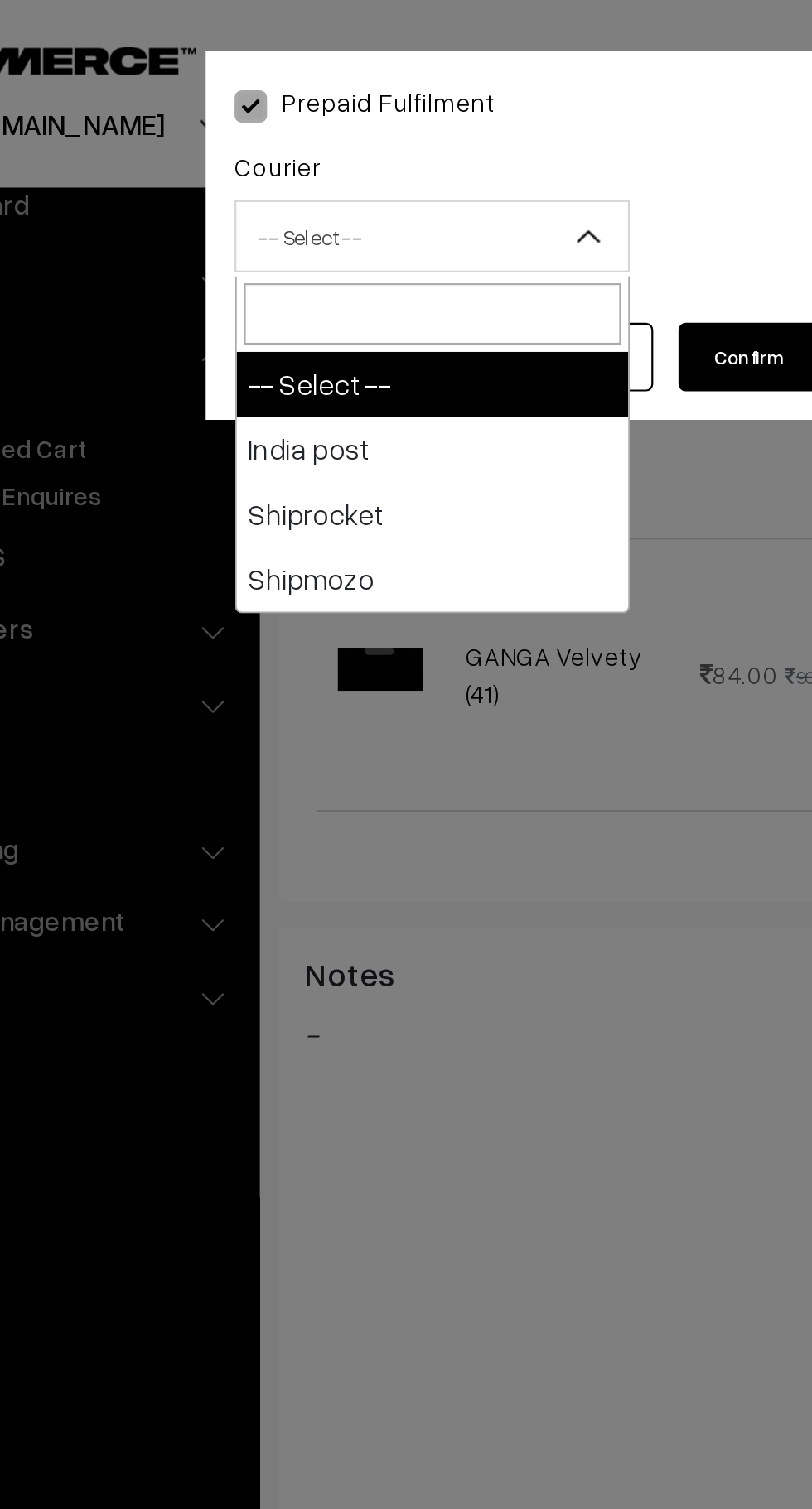
select select "1"
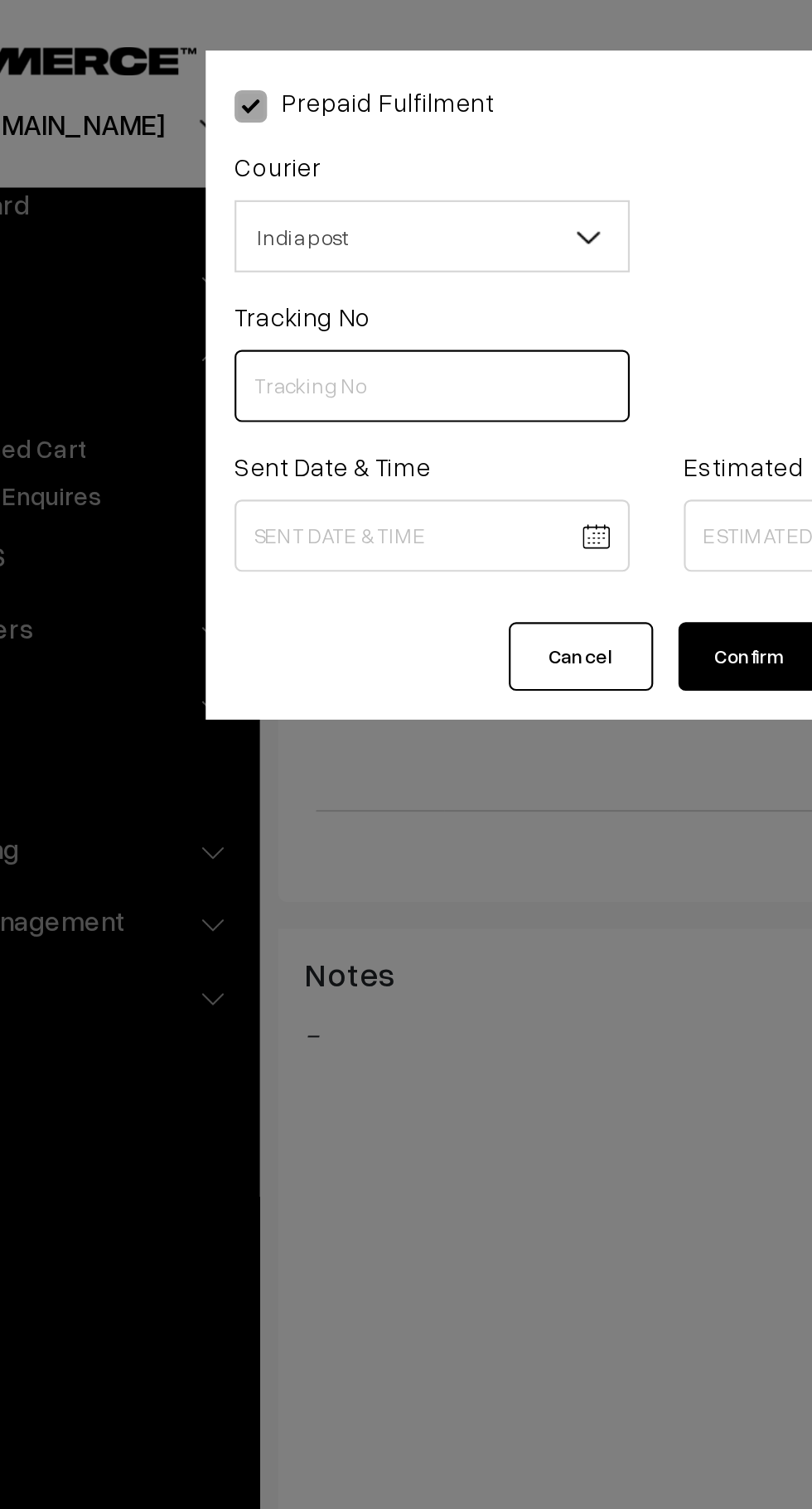
click at [264, 179] on input "text" at bounding box center [303, 178] width 182 height 33
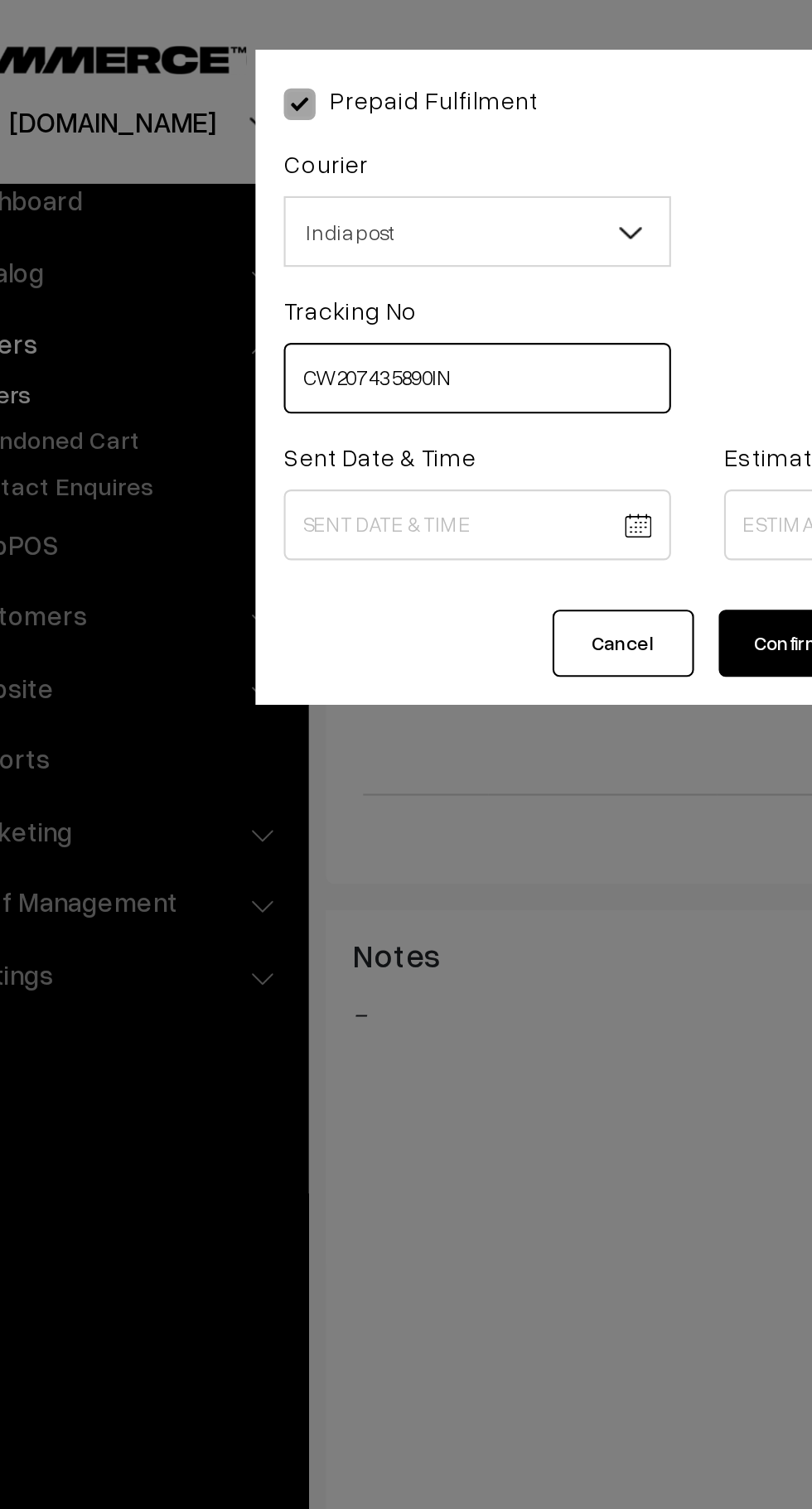
type input "CW207435890IN"
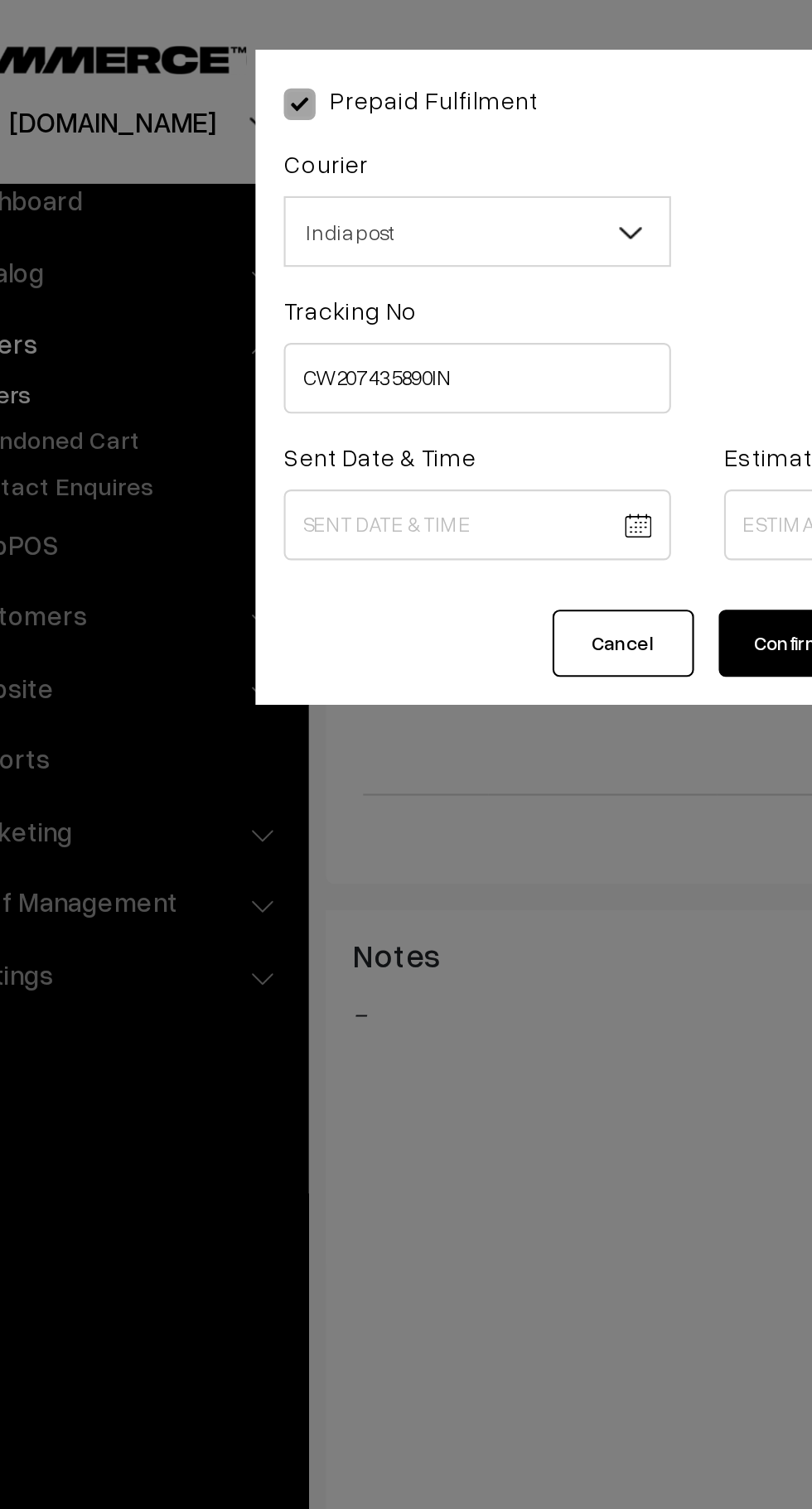
click at [308, 244] on body "Thank you for showing interest. Our team will call you shortly. Close knitbirds…" at bounding box center [406, 323] width 812 height 2381
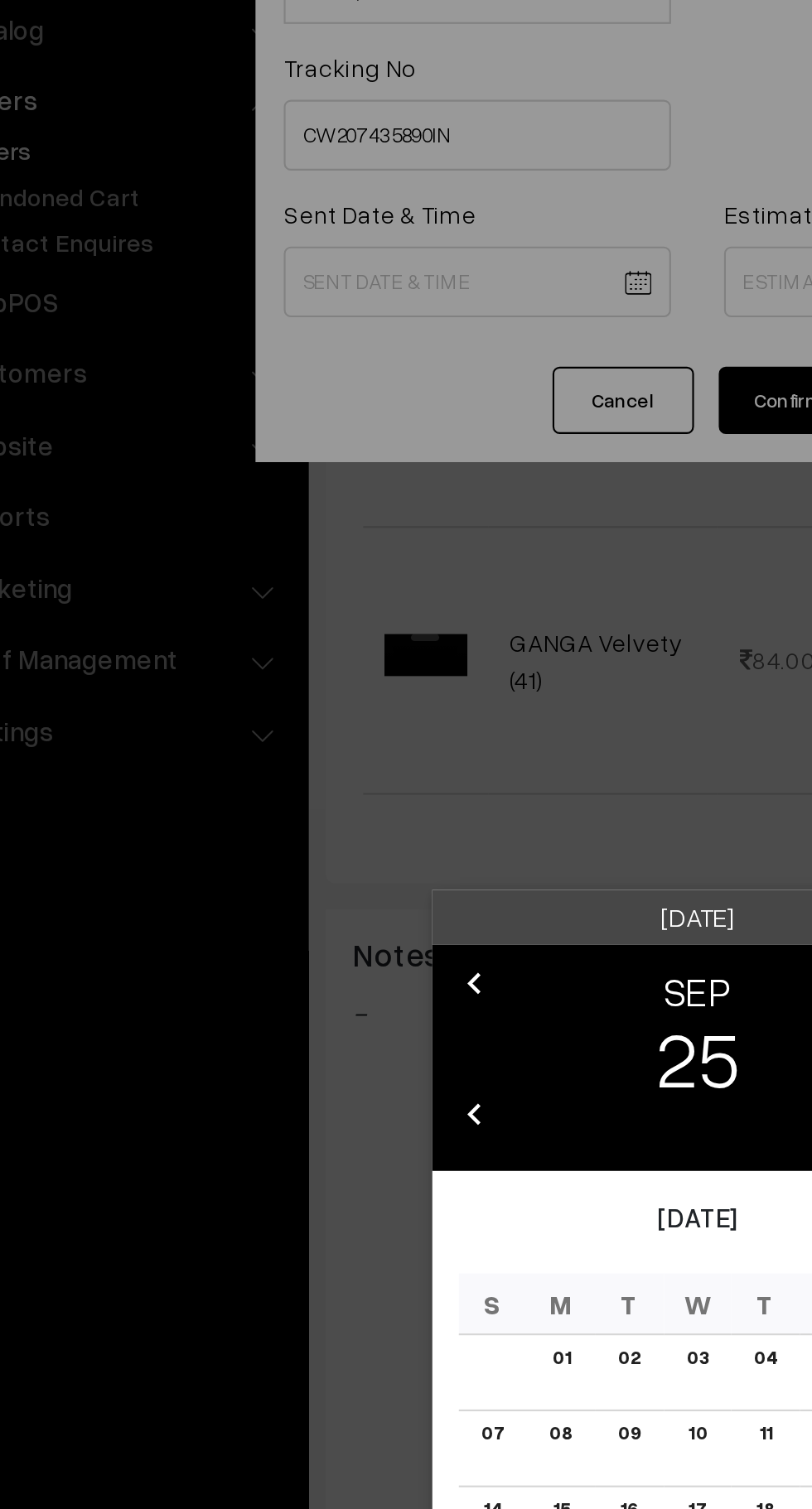
scroll to position [741, 0]
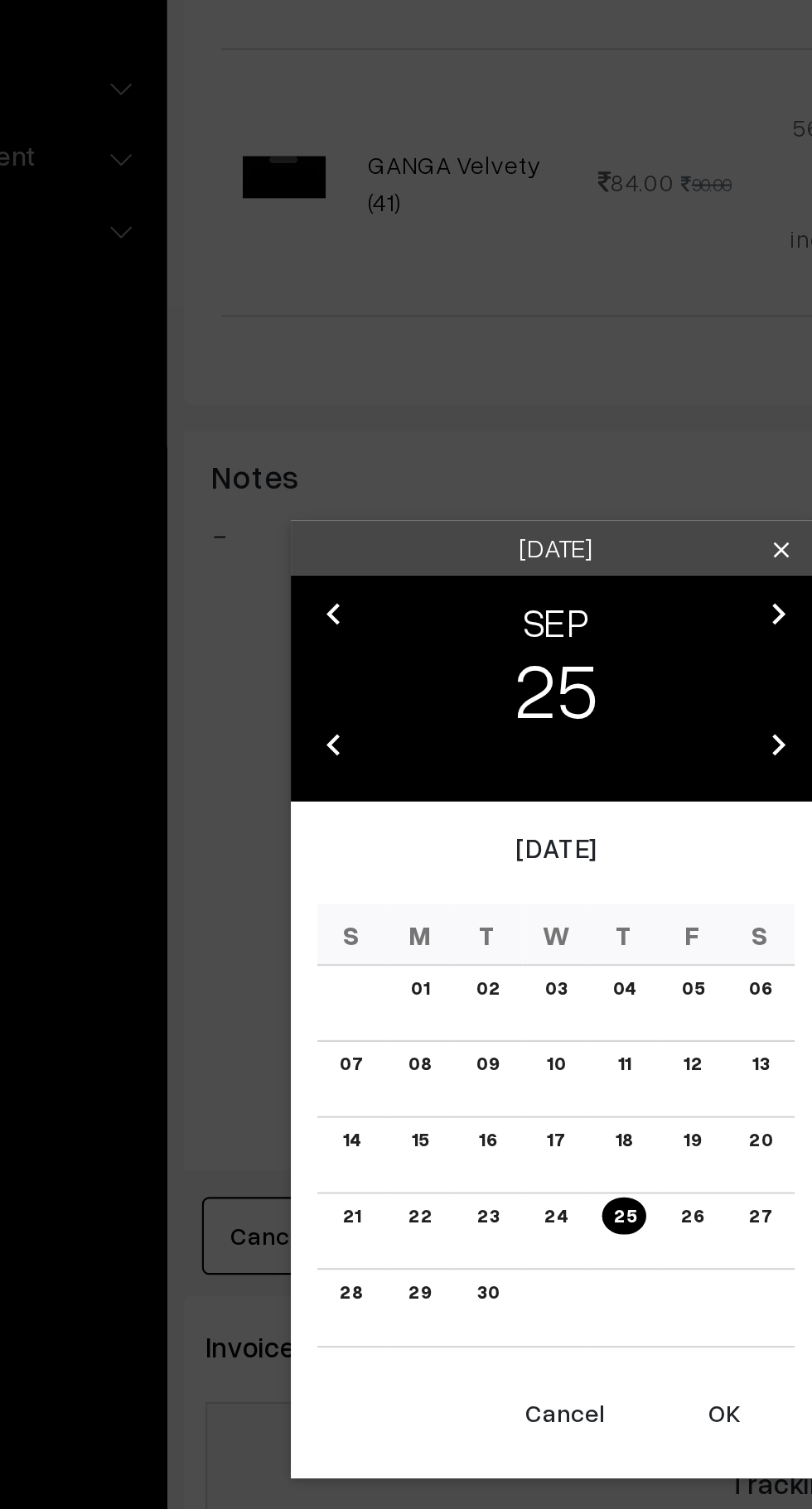
click at [473, 928] on link "26" at bounding box center [468, 919] width 20 height 18
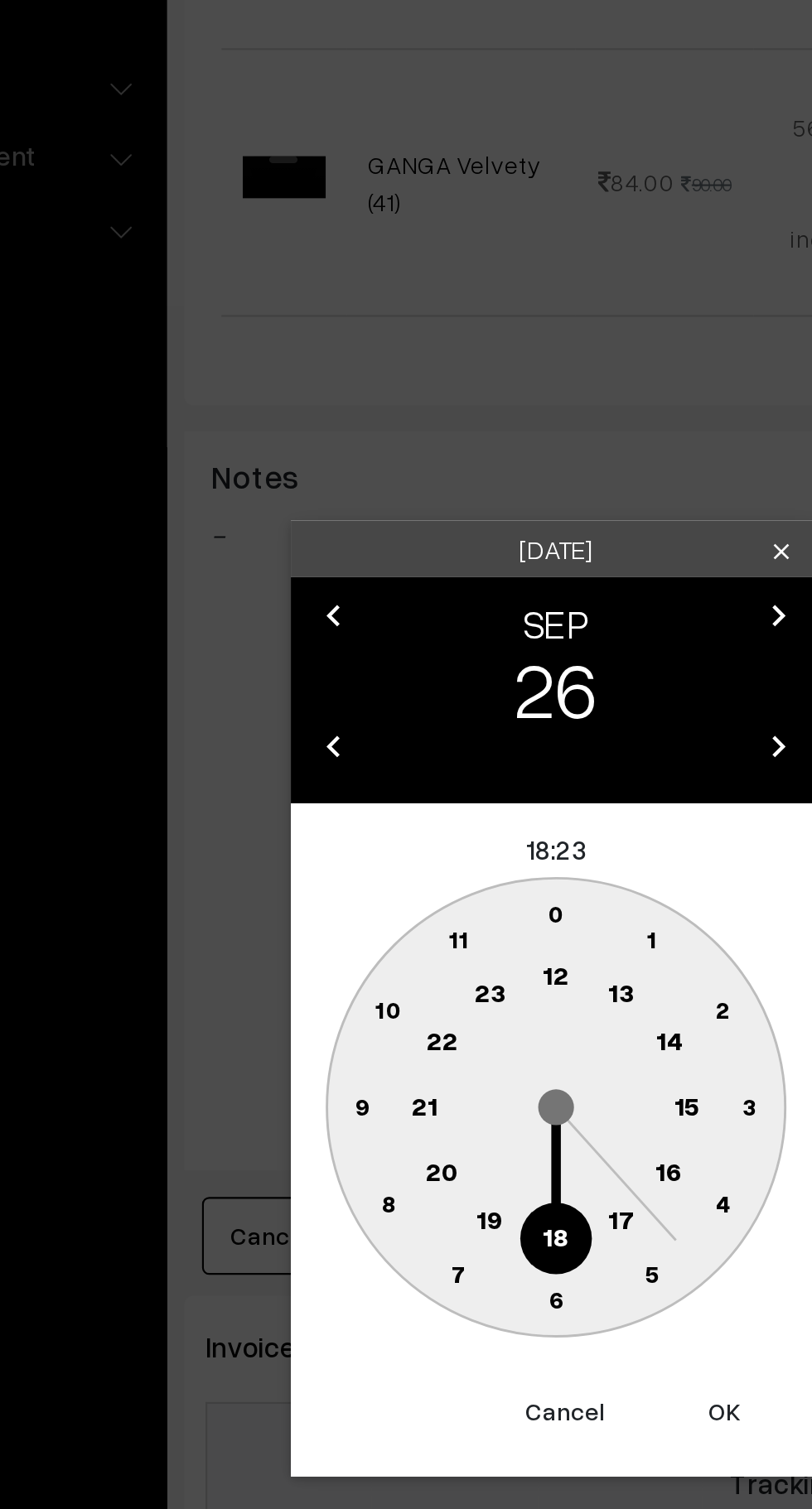
click at [405, 1014] on button "Cancel" at bounding box center [410, 1010] width 66 height 36
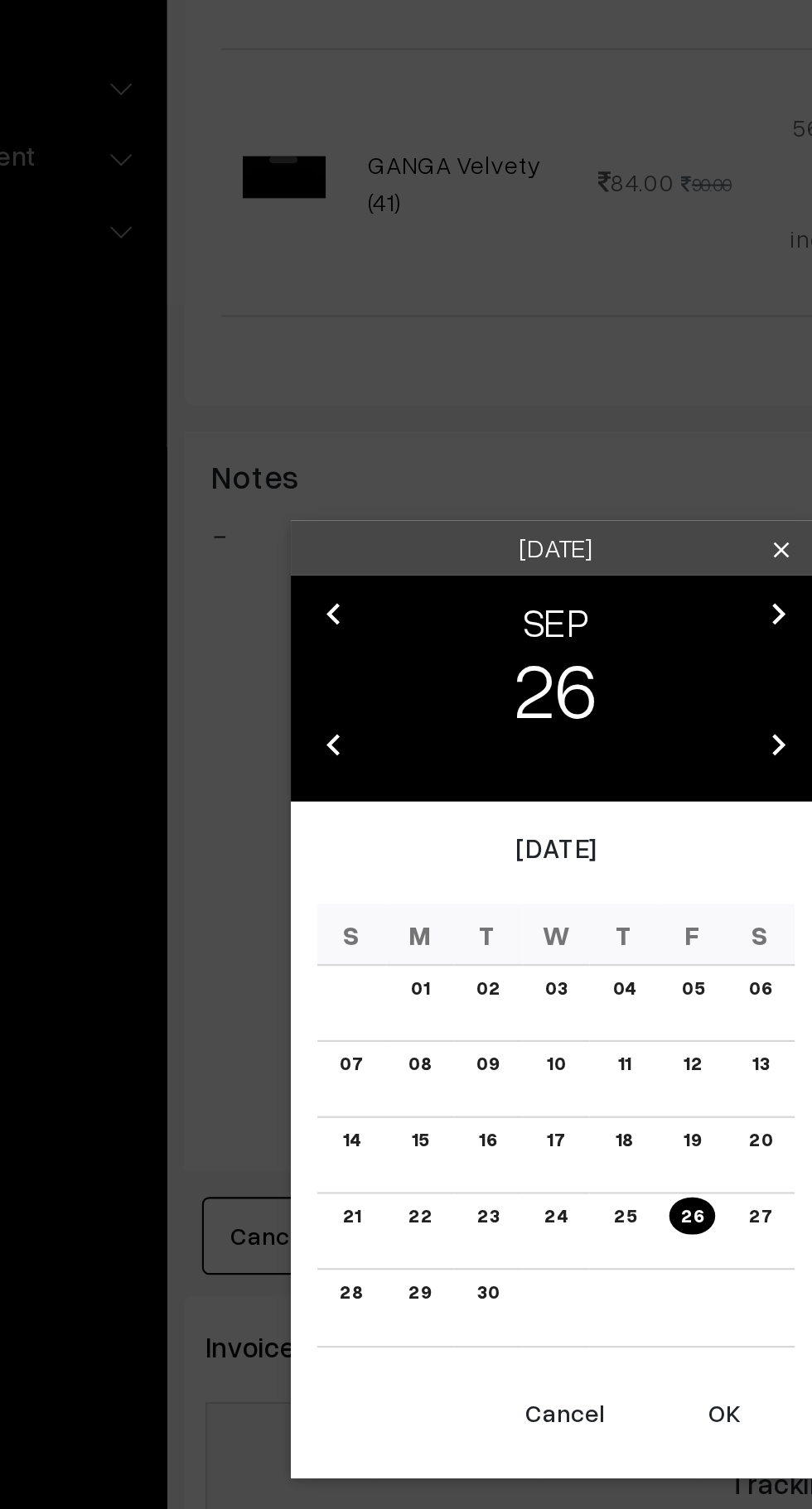
click at [441, 918] on link "25" at bounding box center [437, 919] width 20 height 18
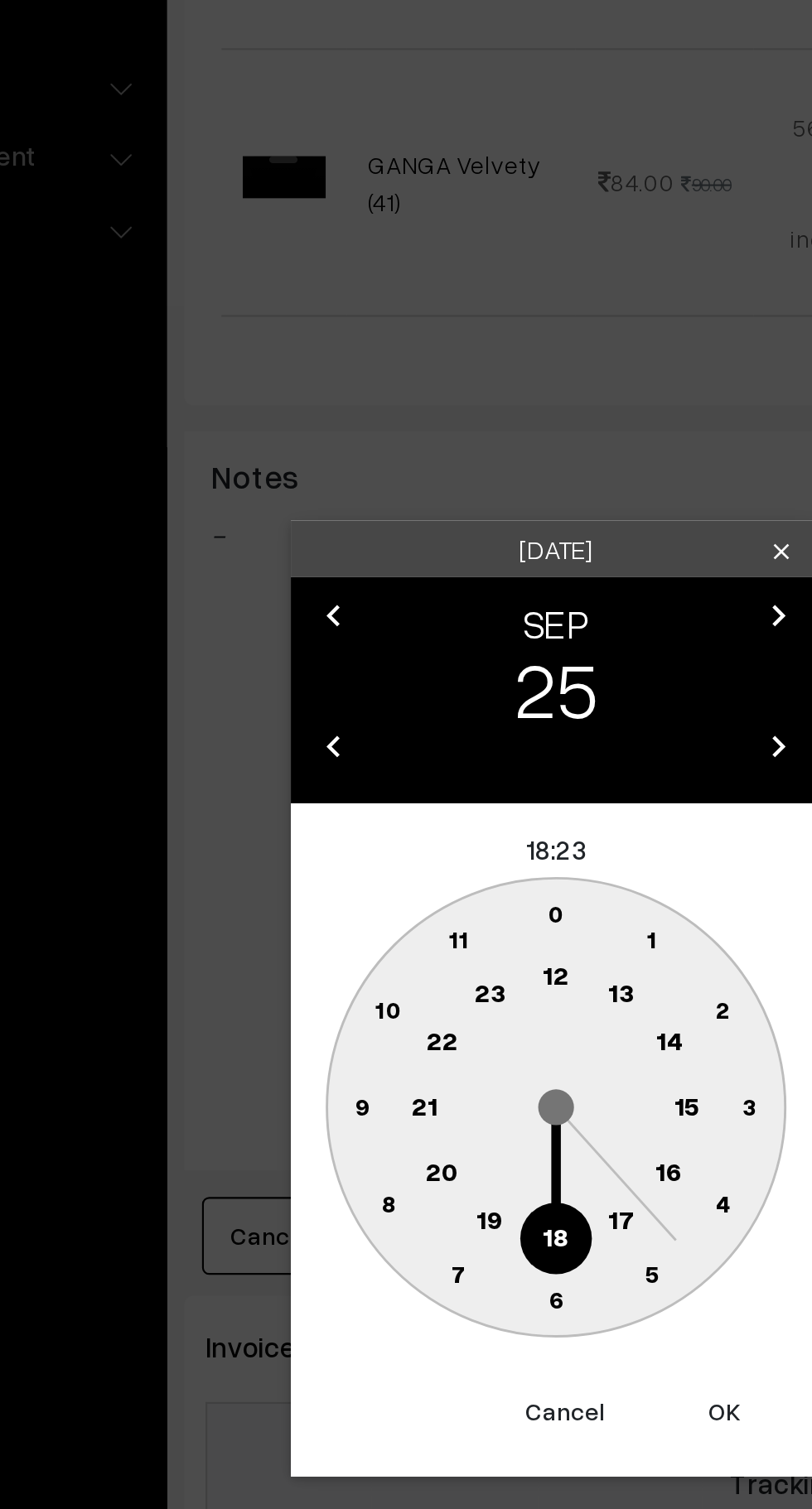
click at [461, 908] on circle at bounding box center [459, 900] width 34 height 34
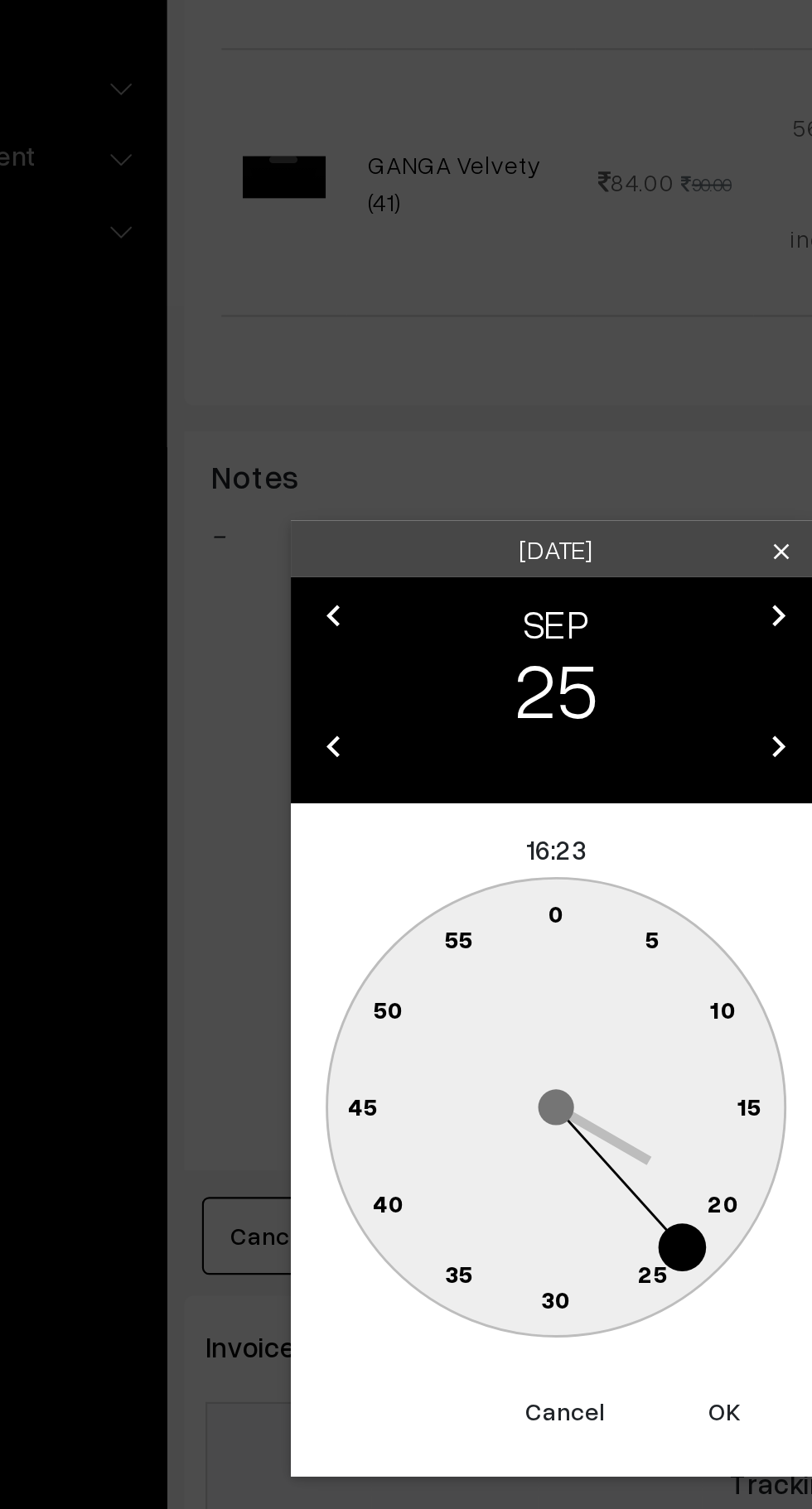
click at [413, 1019] on button "Cancel" at bounding box center [410, 1010] width 66 height 36
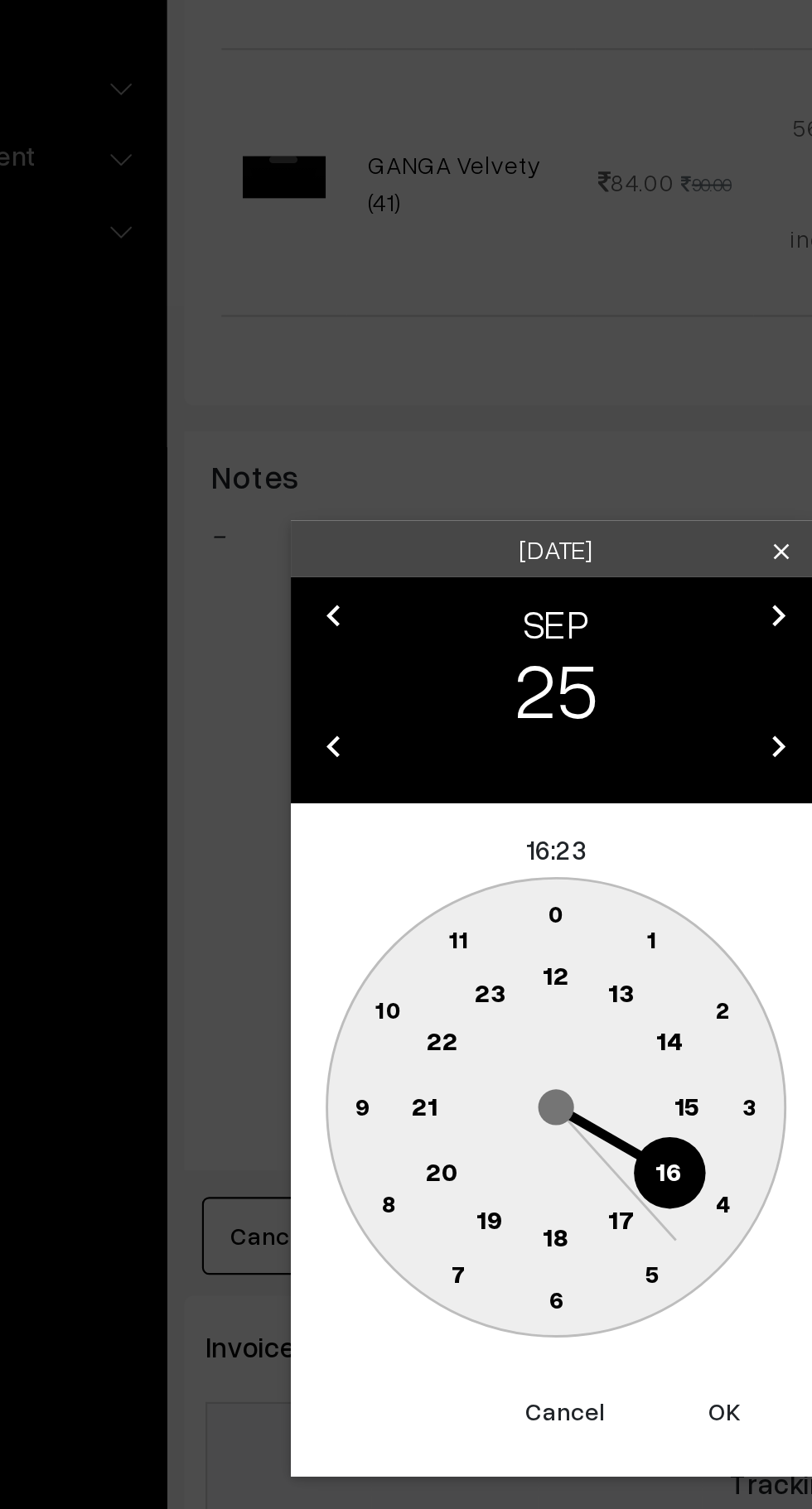
click at [330, 824] on text "10" at bounding box center [327, 823] width 13 height 14
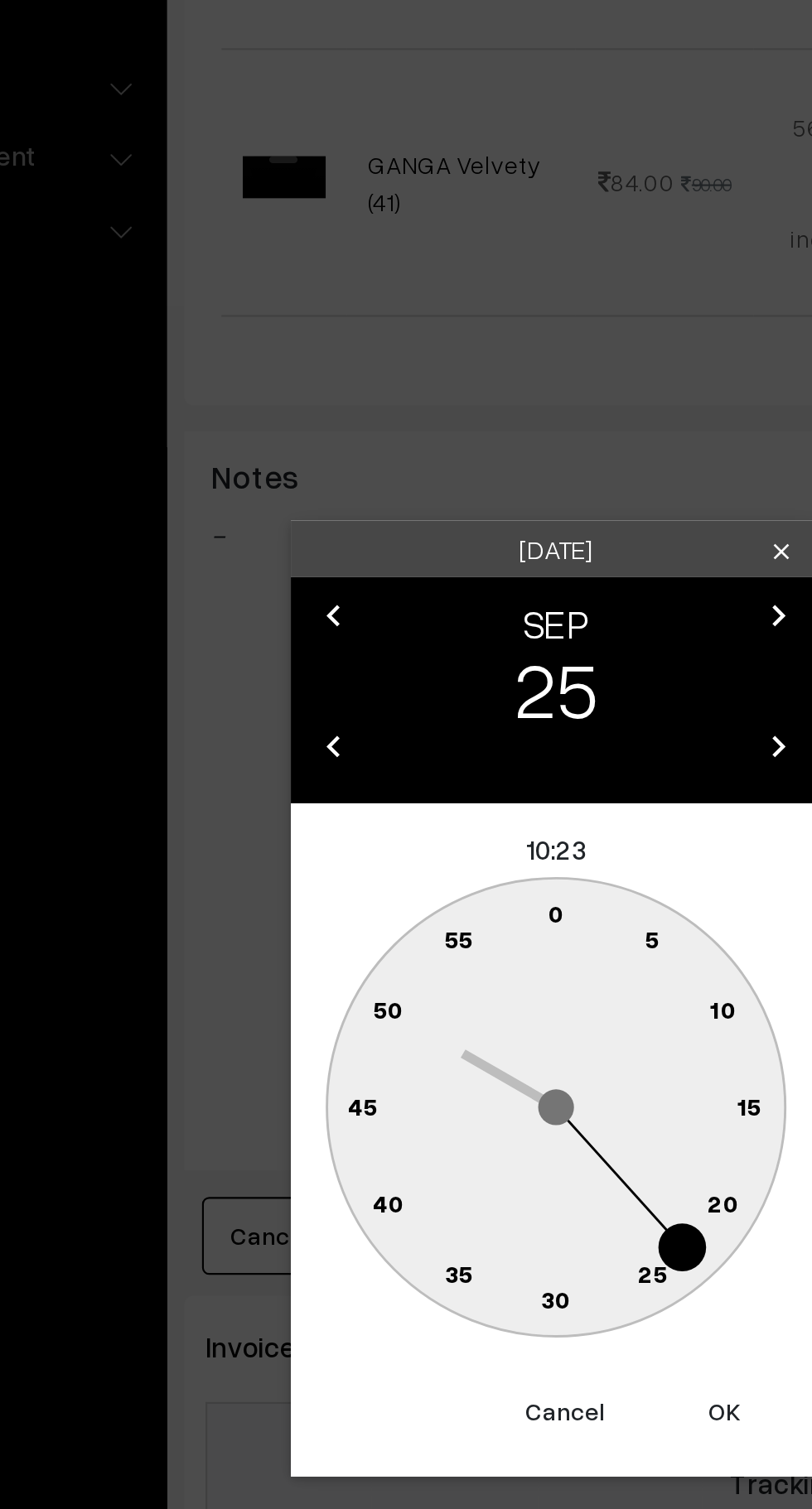
click at [406, 778] on text "0" at bounding box center [406, 777] width 8 height 14
type input "25-09-2025 10:00"
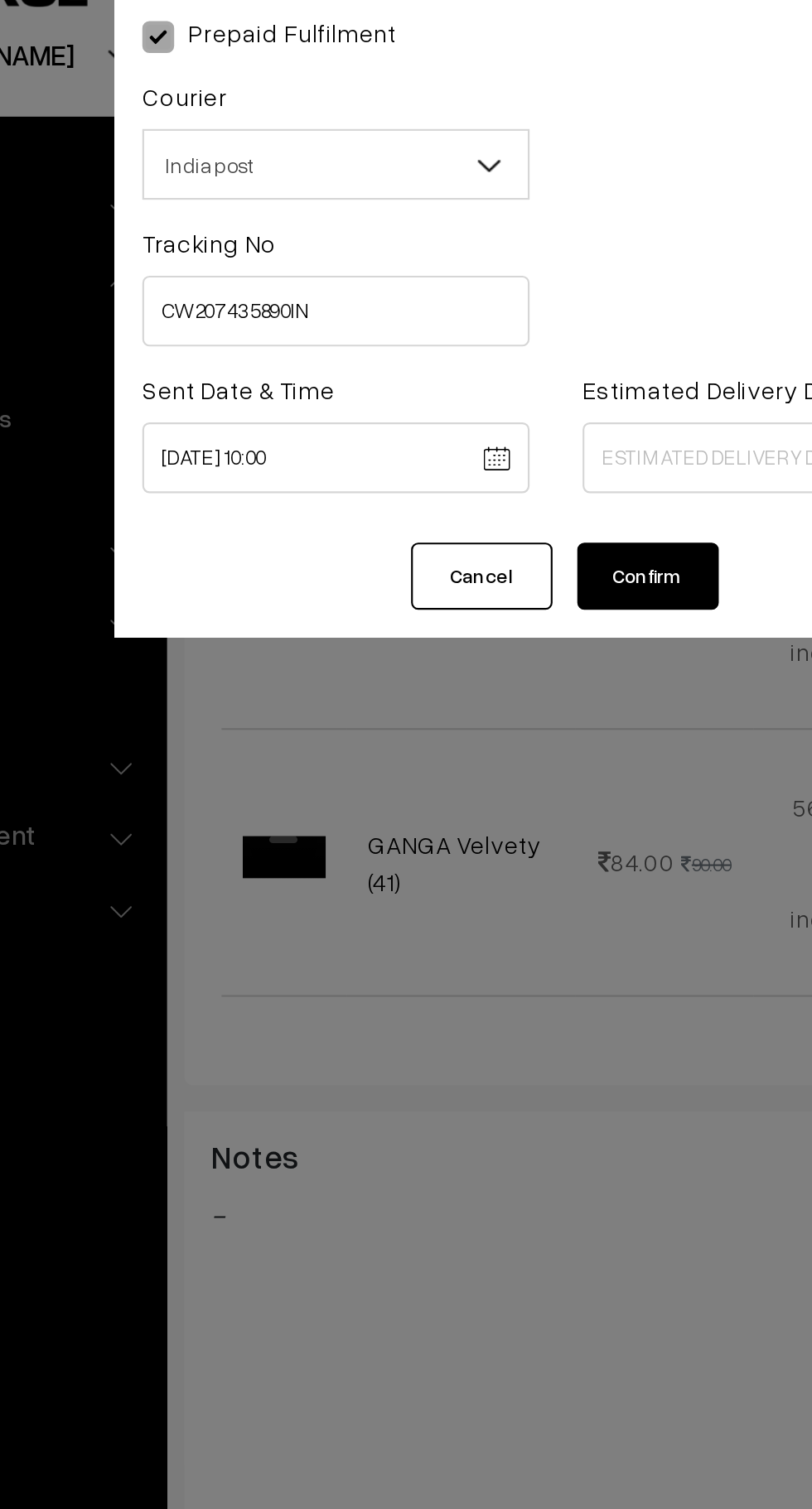
click at [452, 247] on body "Thank you for showing interest. Our team will call you shortly. Close knitbirds…" at bounding box center [406, 449] width 812 height 2381
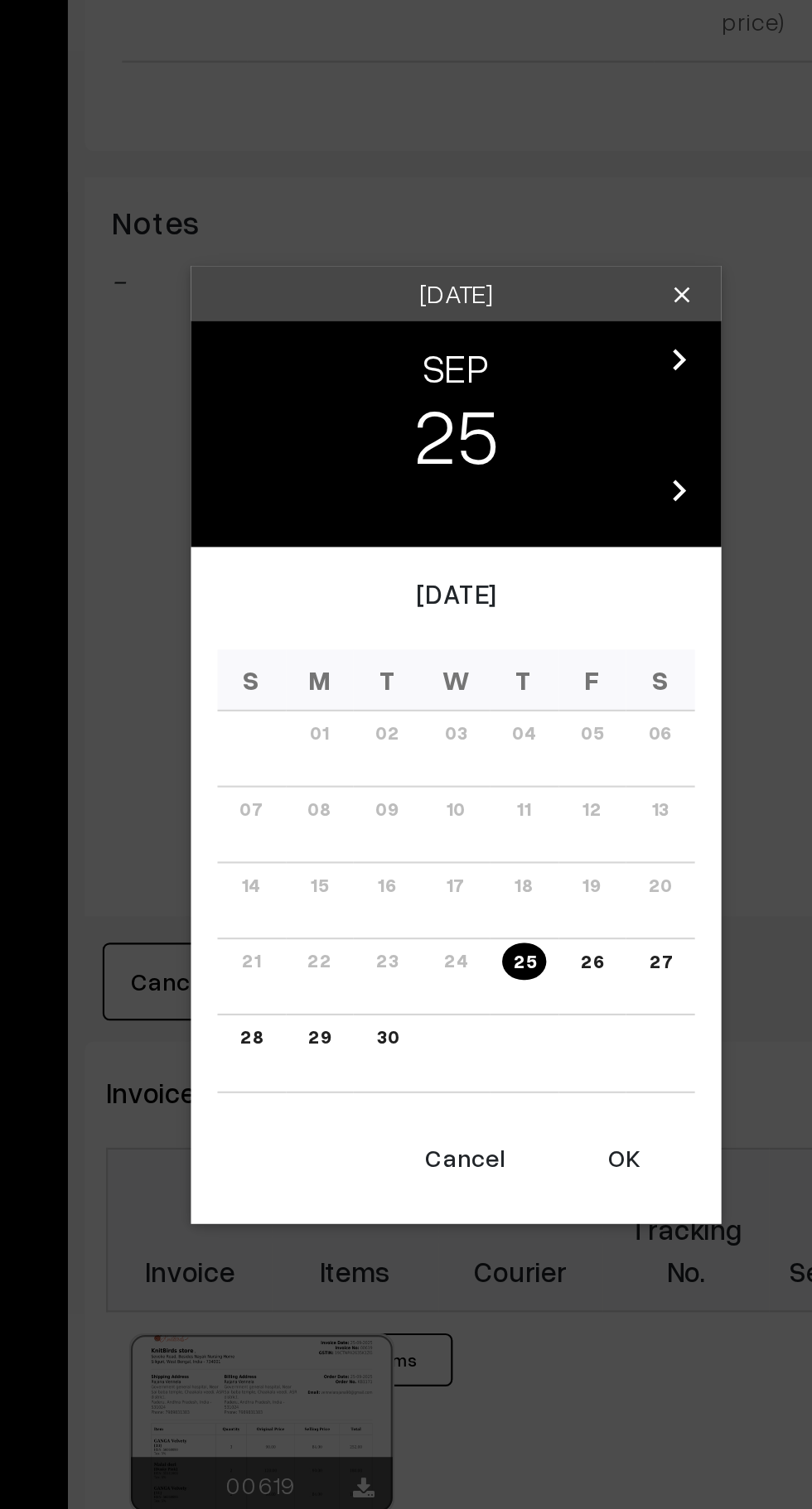
click at [517, 643] on icon "chevron_right" at bounding box center [510, 637] width 20 height 20
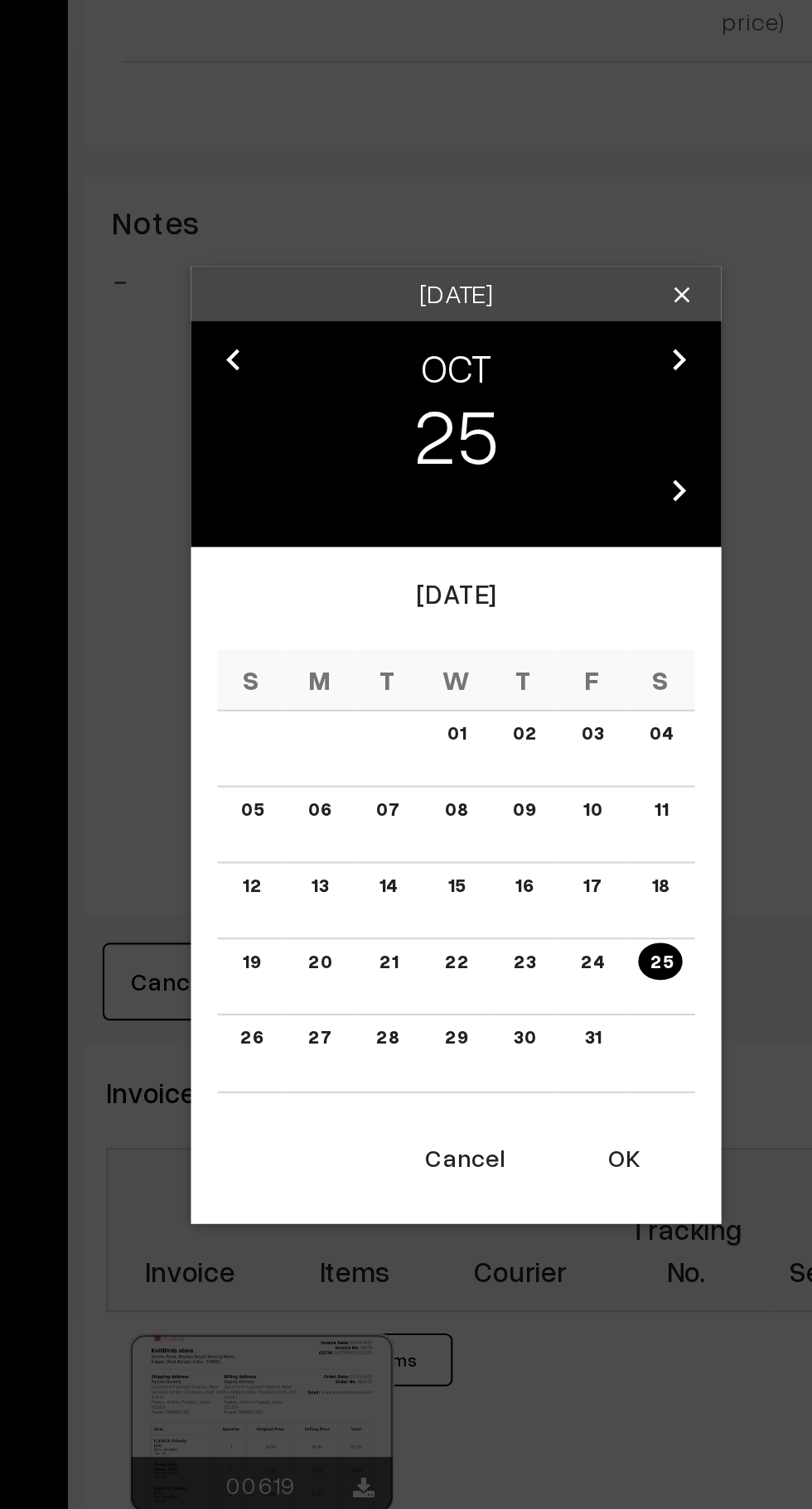
click at [438, 812] on link "02" at bounding box center [437, 813] width 20 height 18
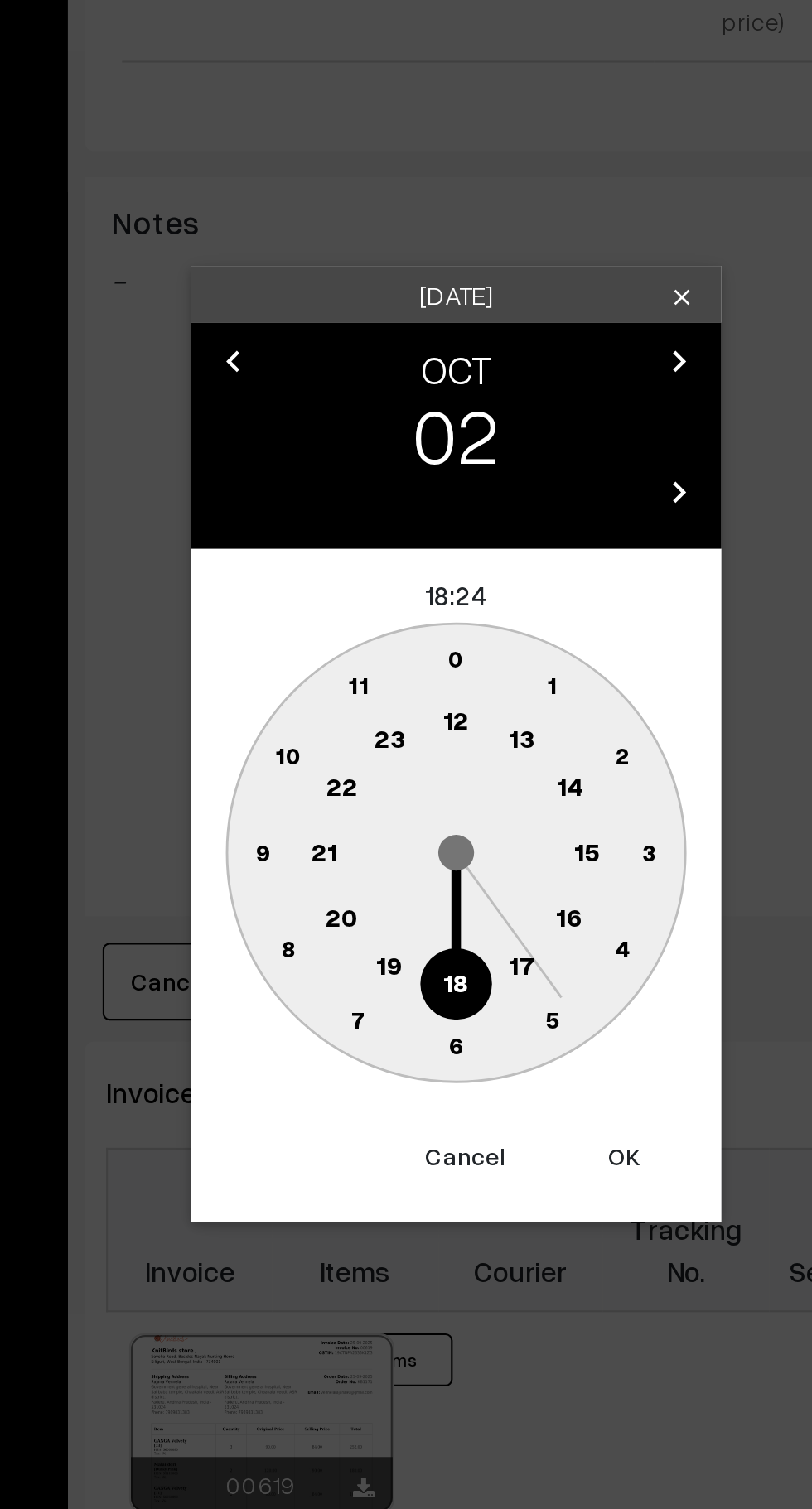
click at [460, 900] on text "16" at bounding box center [459, 898] width 14 height 15
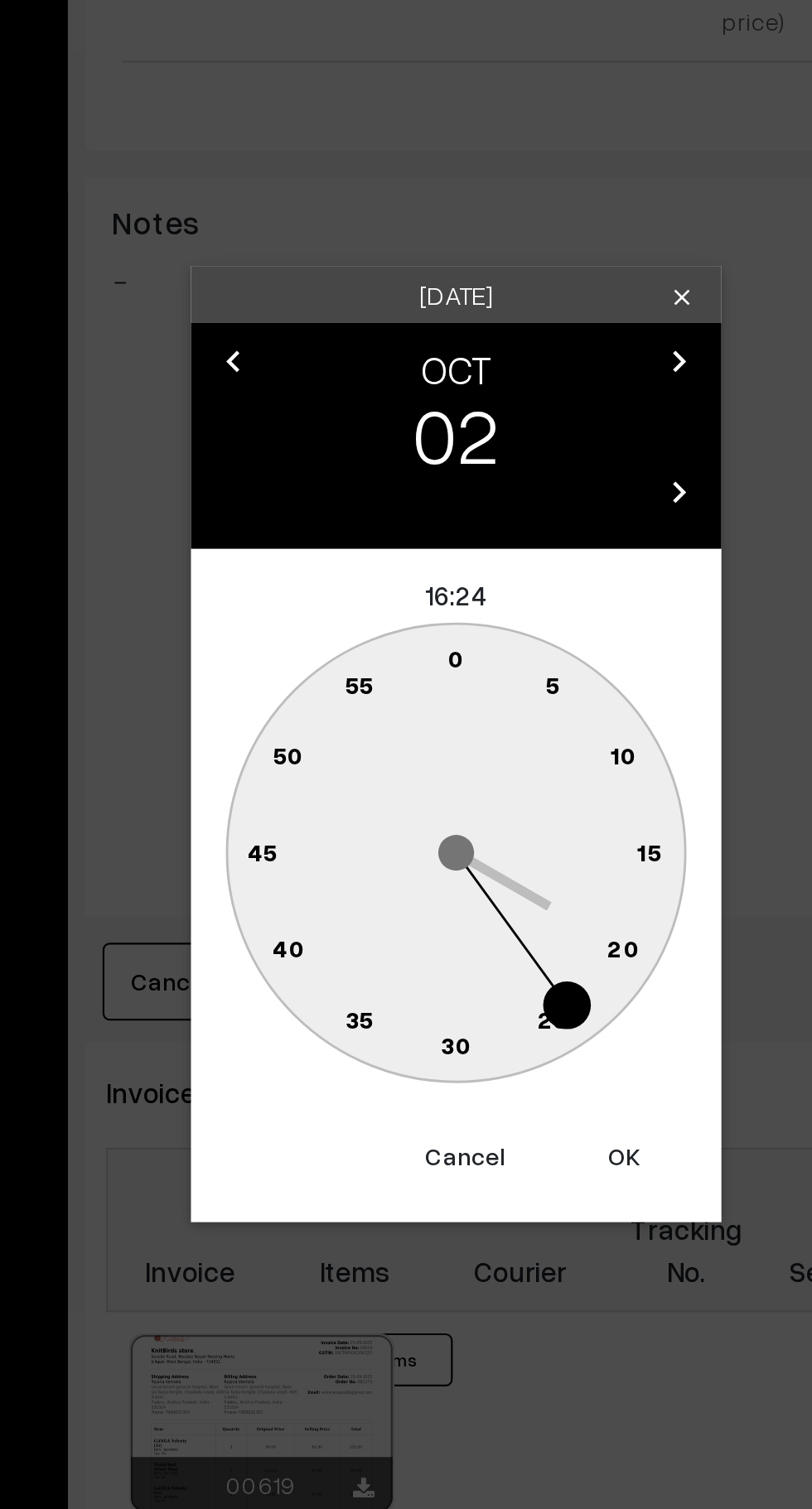
click at [412, 773] on circle at bounding box center [415, 780] width 22 height 22
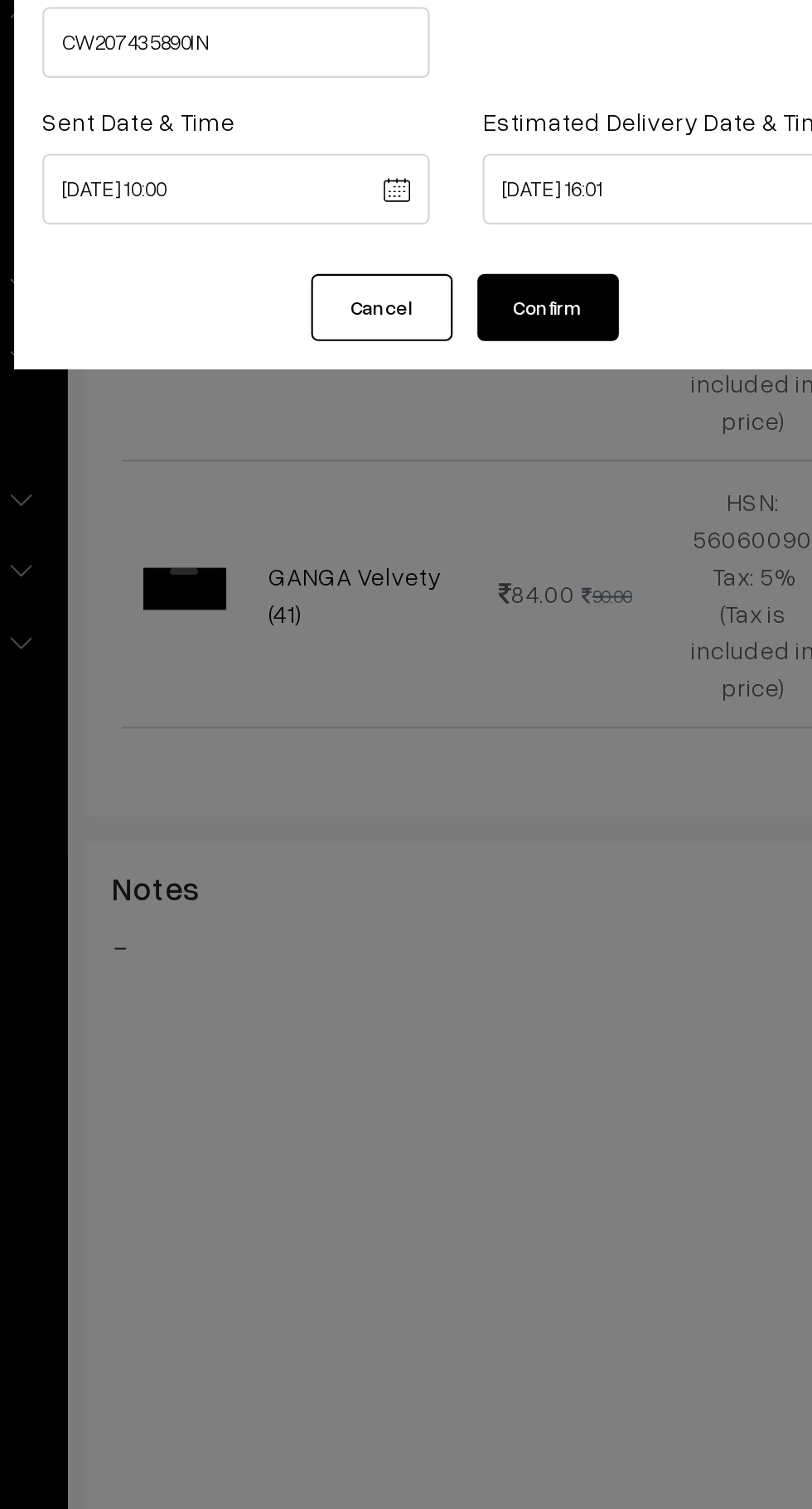
click at [509, 242] on body "Thank you for showing interest. Our team will call you shortly. Close knitbirds…" at bounding box center [406, 449] width 812 height 2381
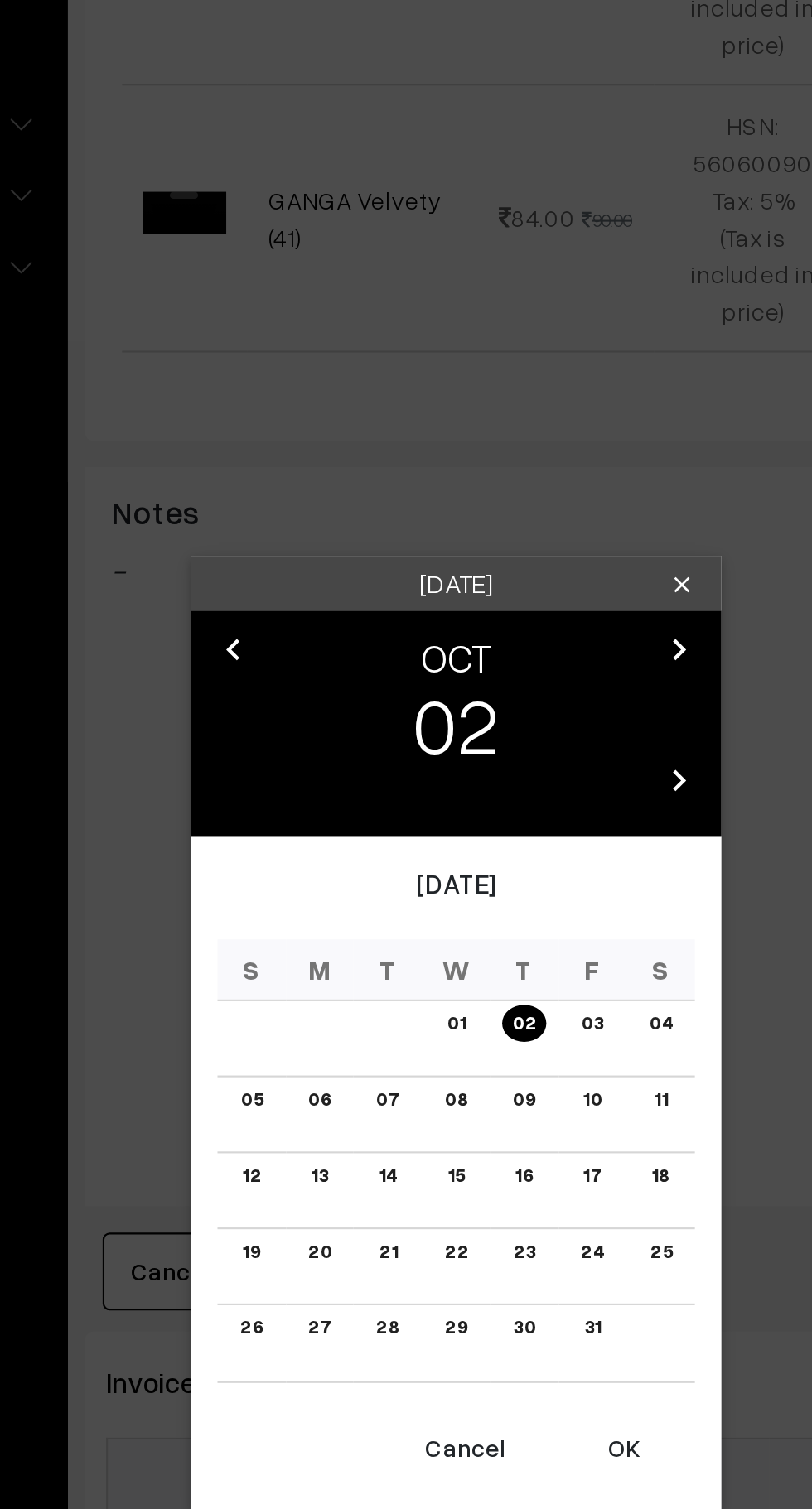
click at [488, 1020] on button "OK" at bounding box center [484, 1011] width 66 height 36
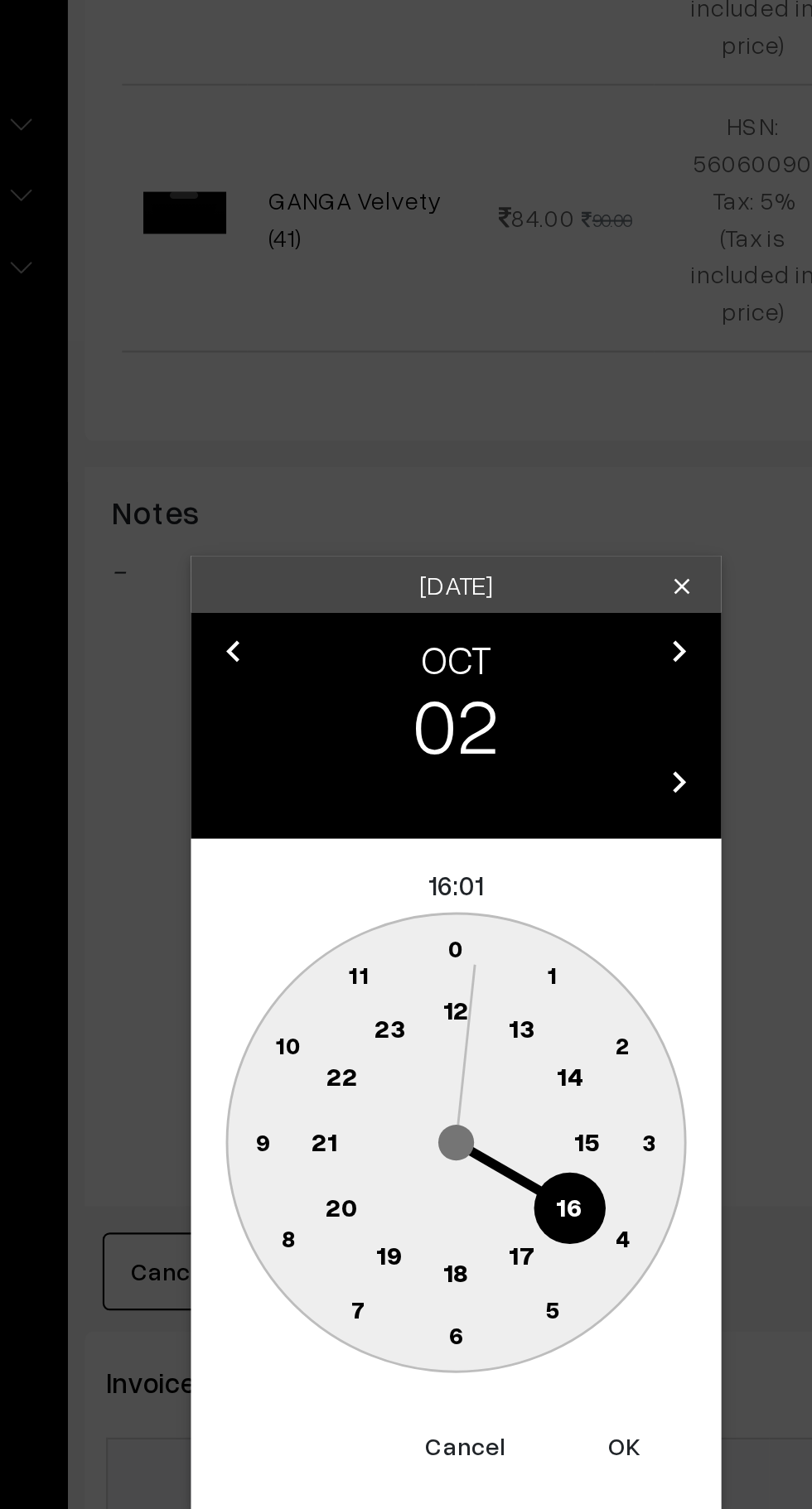
click at [404, 782] on text "0" at bounding box center [406, 777] width 8 height 14
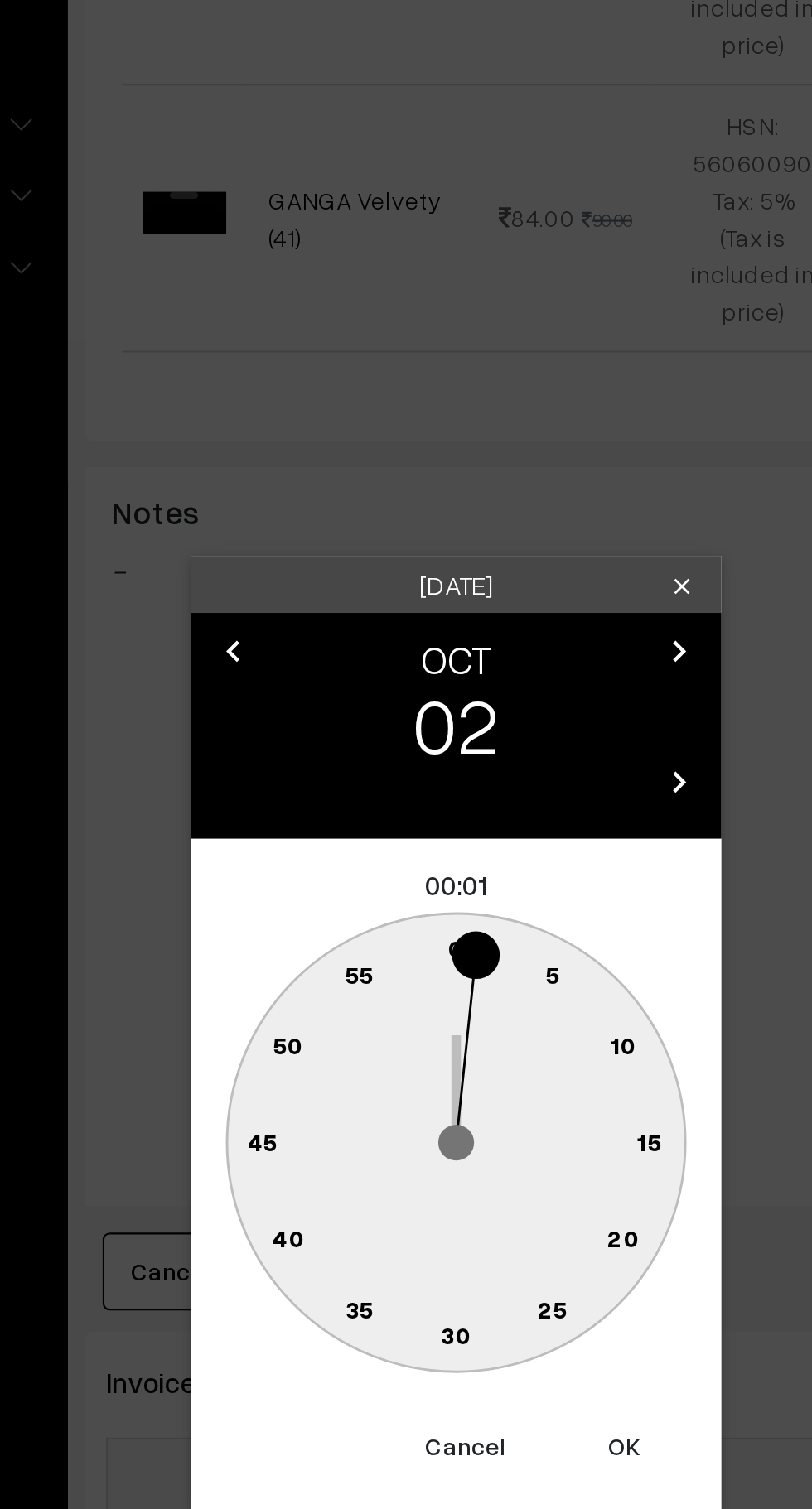
click at [407, 1015] on button "Cancel" at bounding box center [410, 1010] width 66 height 36
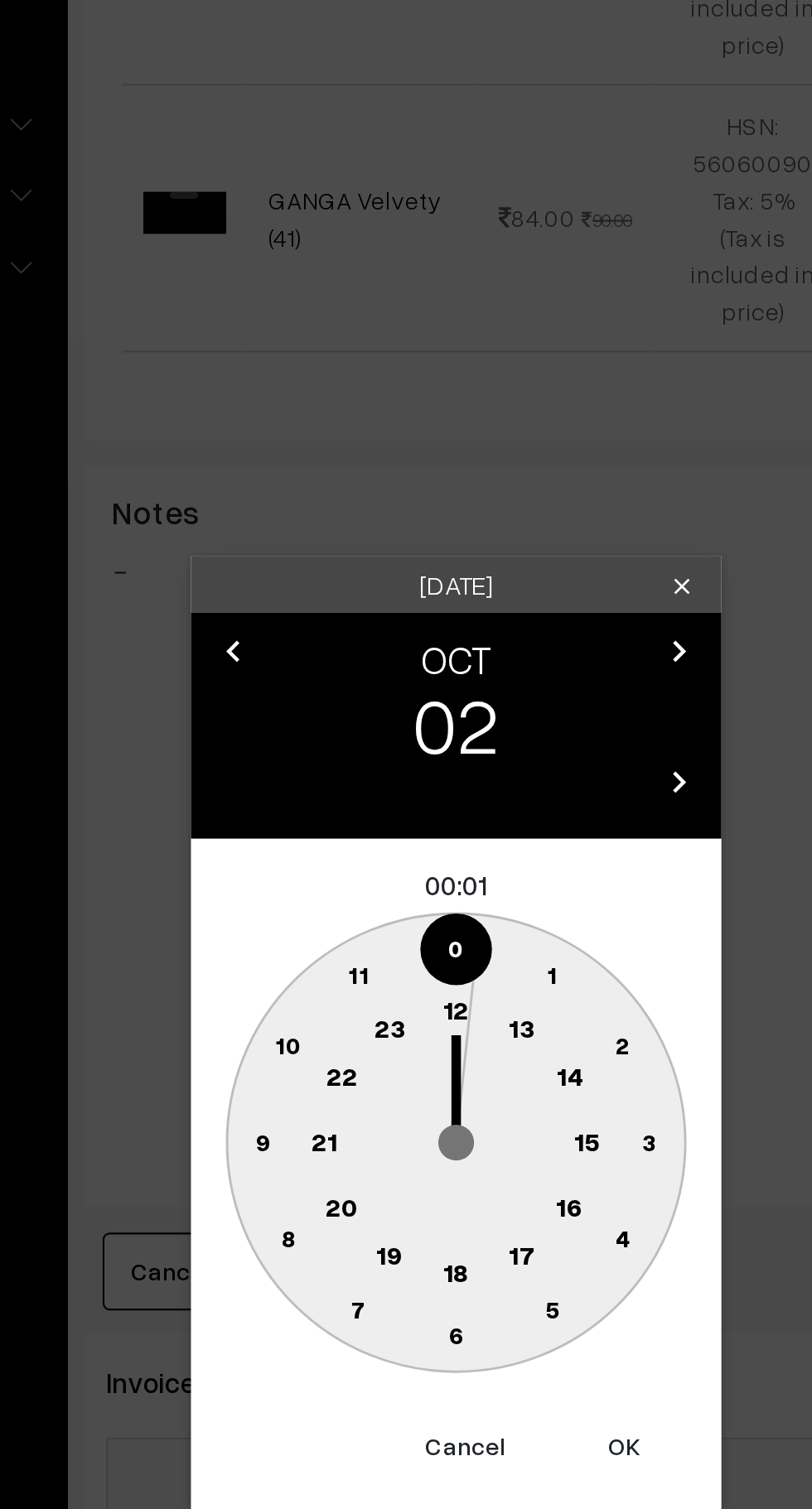
click at [462, 903] on text "16" at bounding box center [459, 898] width 14 height 15
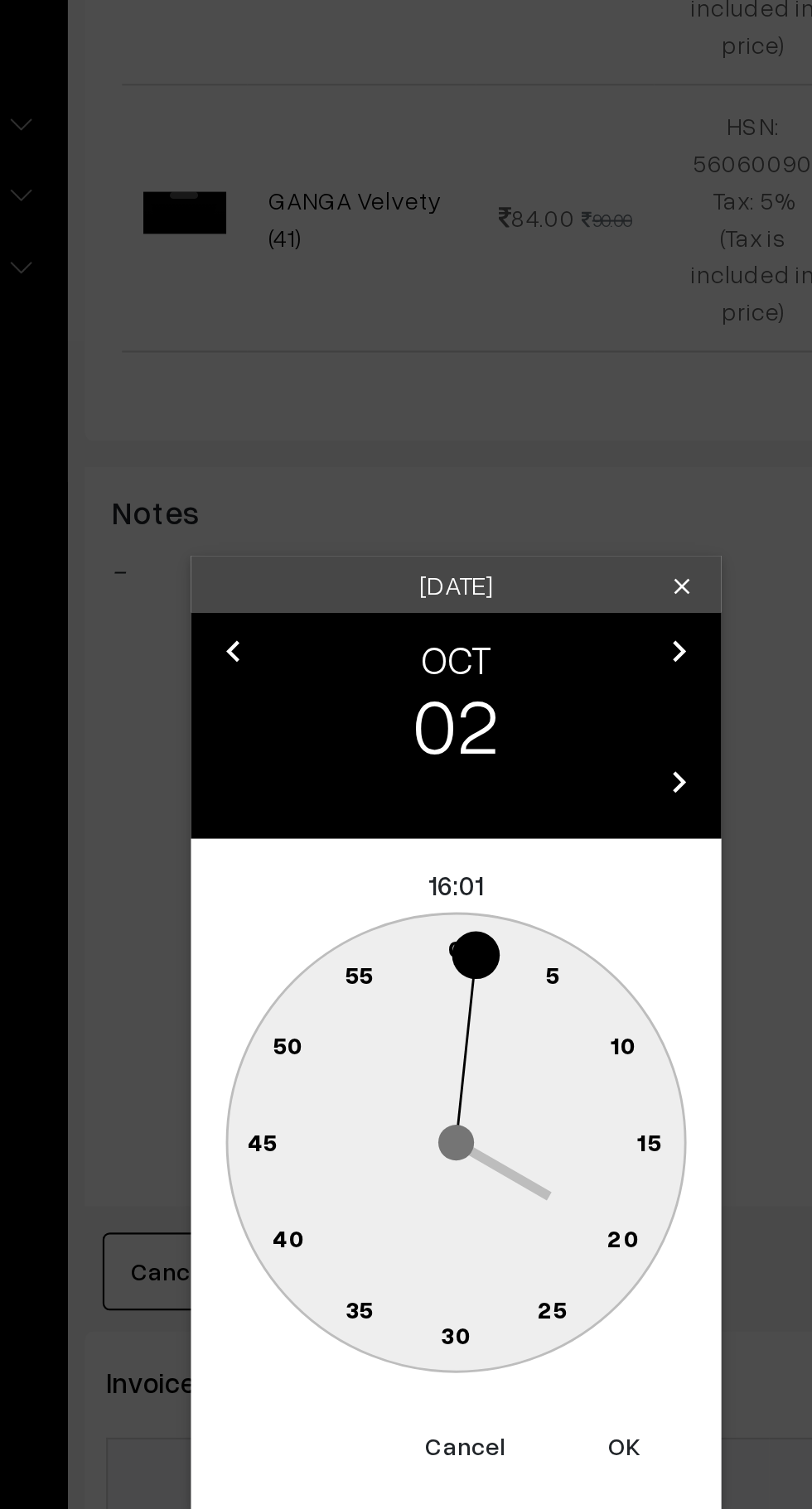
click at [410, 770] on circle at bounding box center [406, 778] width 34 height 34
type input "02-10-2025 16:00"
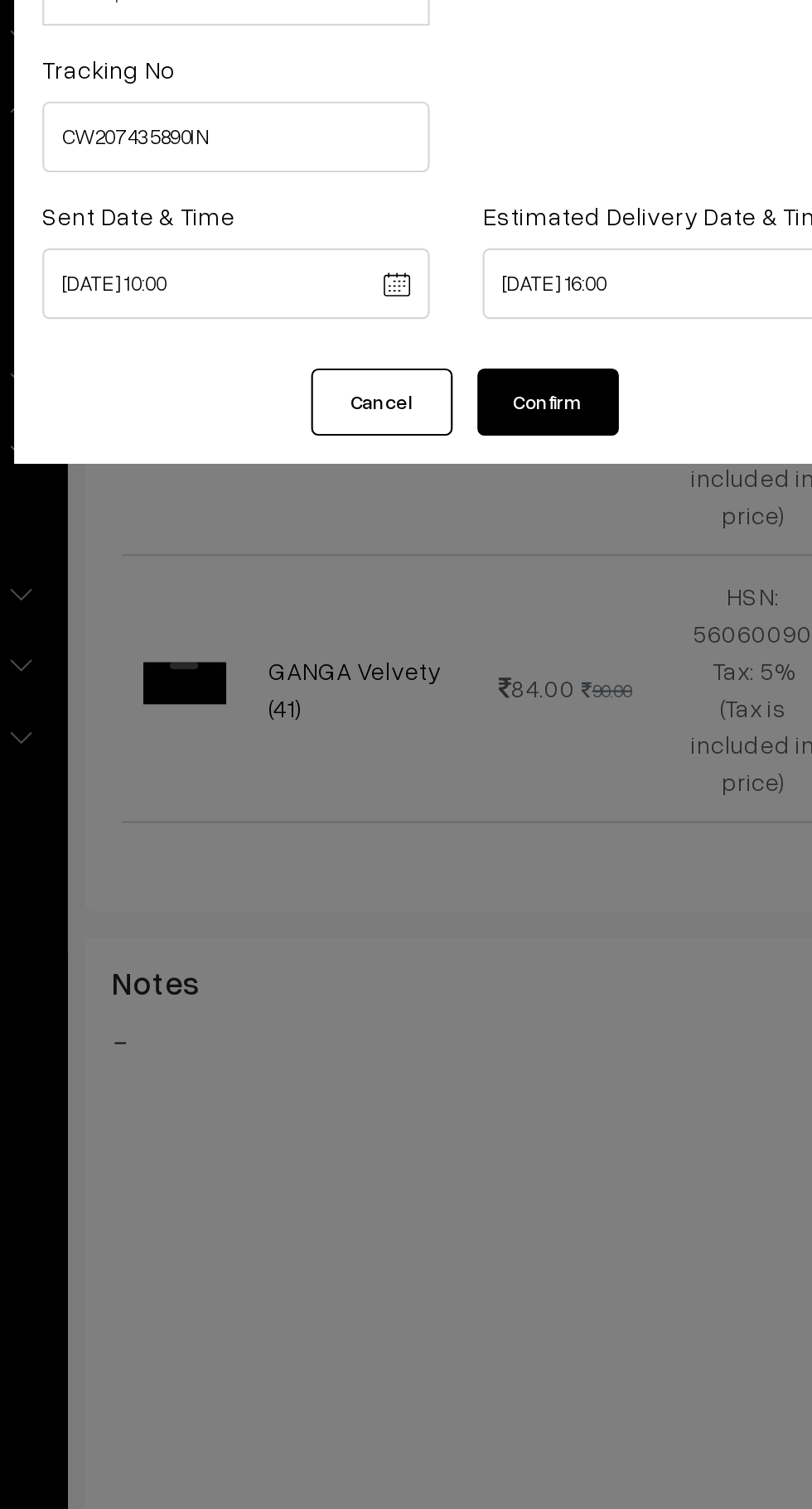
click at [459, 288] on button "Confirm" at bounding box center [449, 302] width 66 height 31
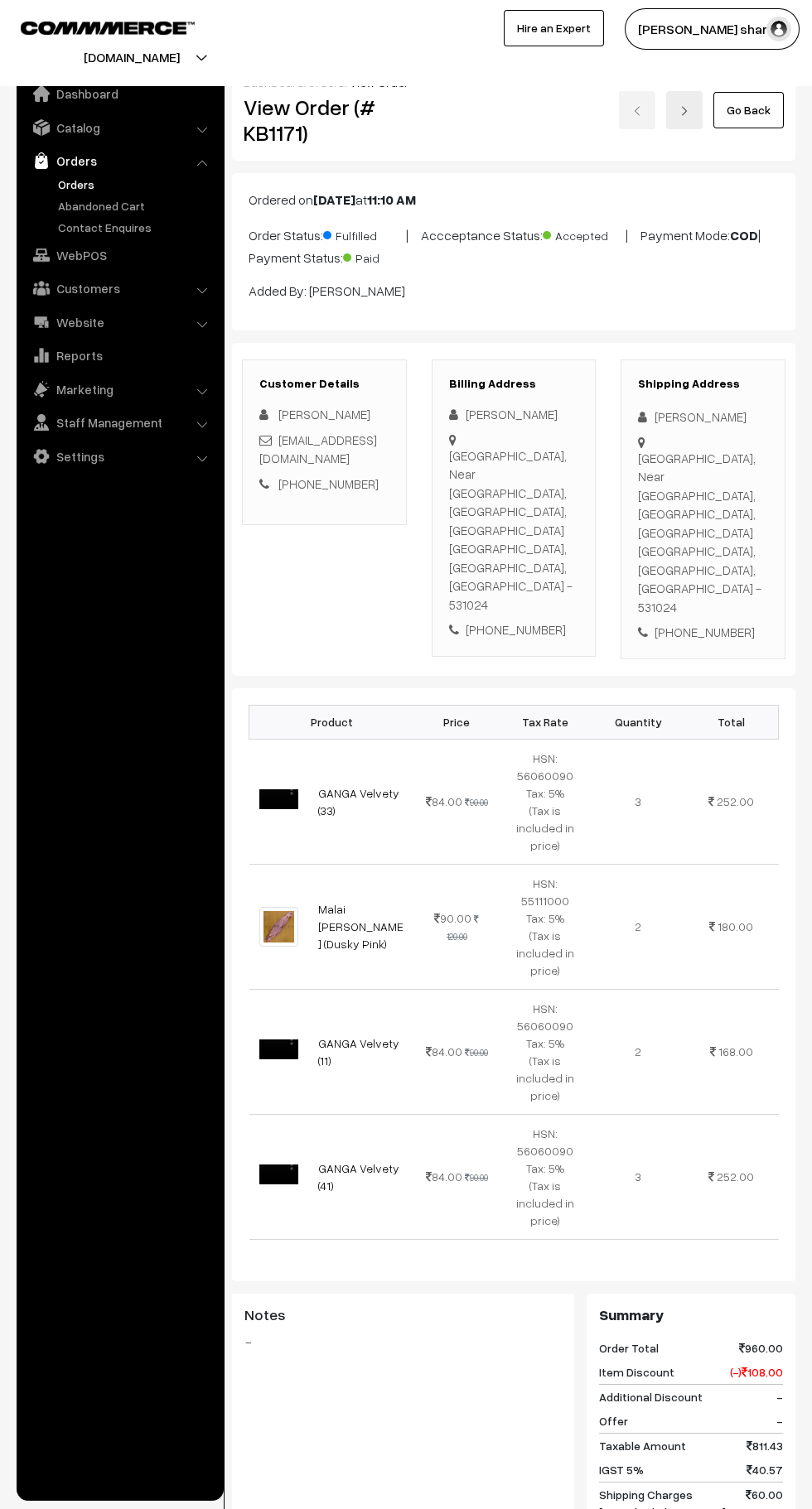
click at [751, 112] on link "Go Back" at bounding box center [749, 109] width 70 height 36
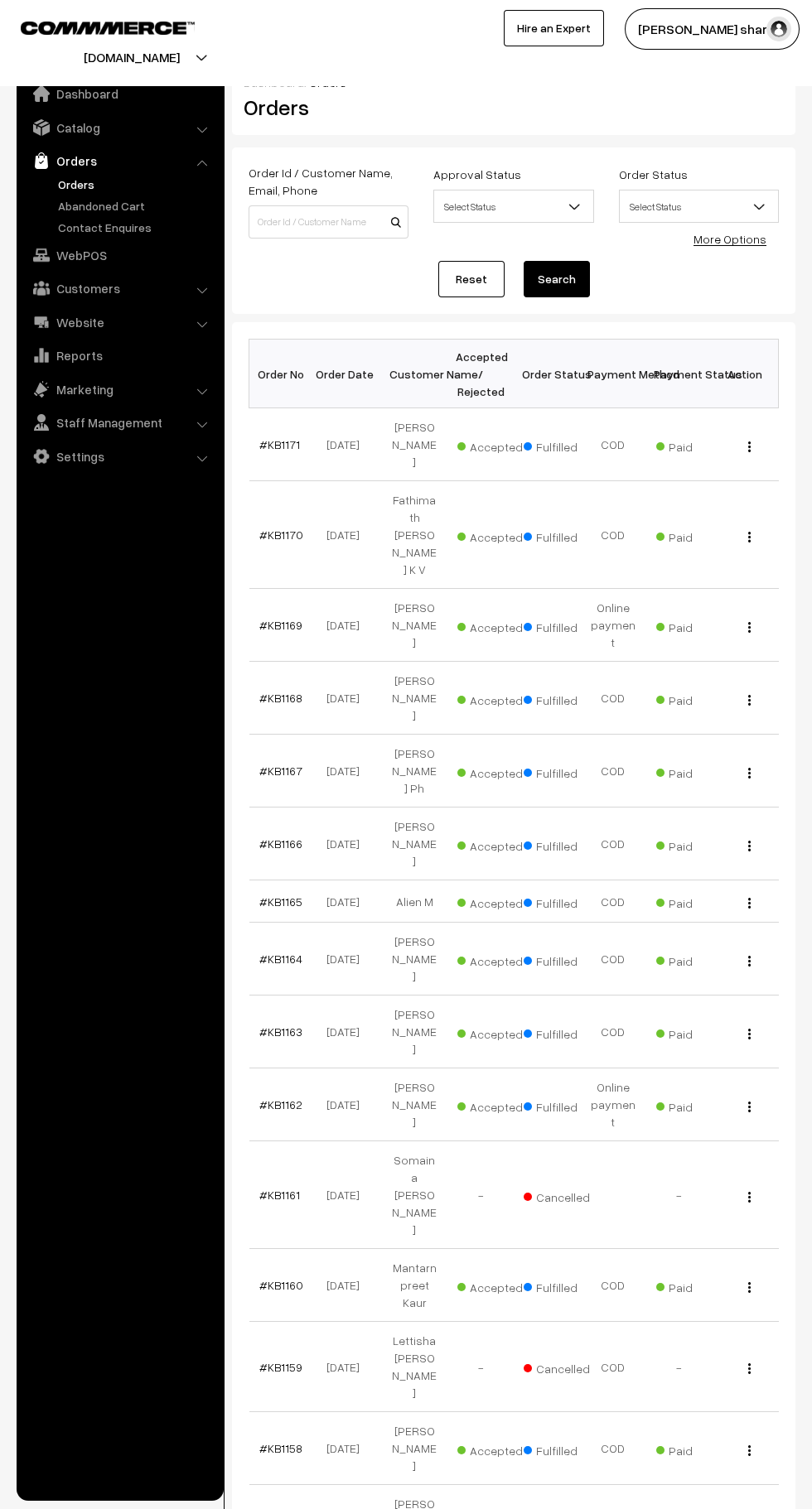
click at [275, 528] on link "#KB1170" at bounding box center [281, 535] width 44 height 14
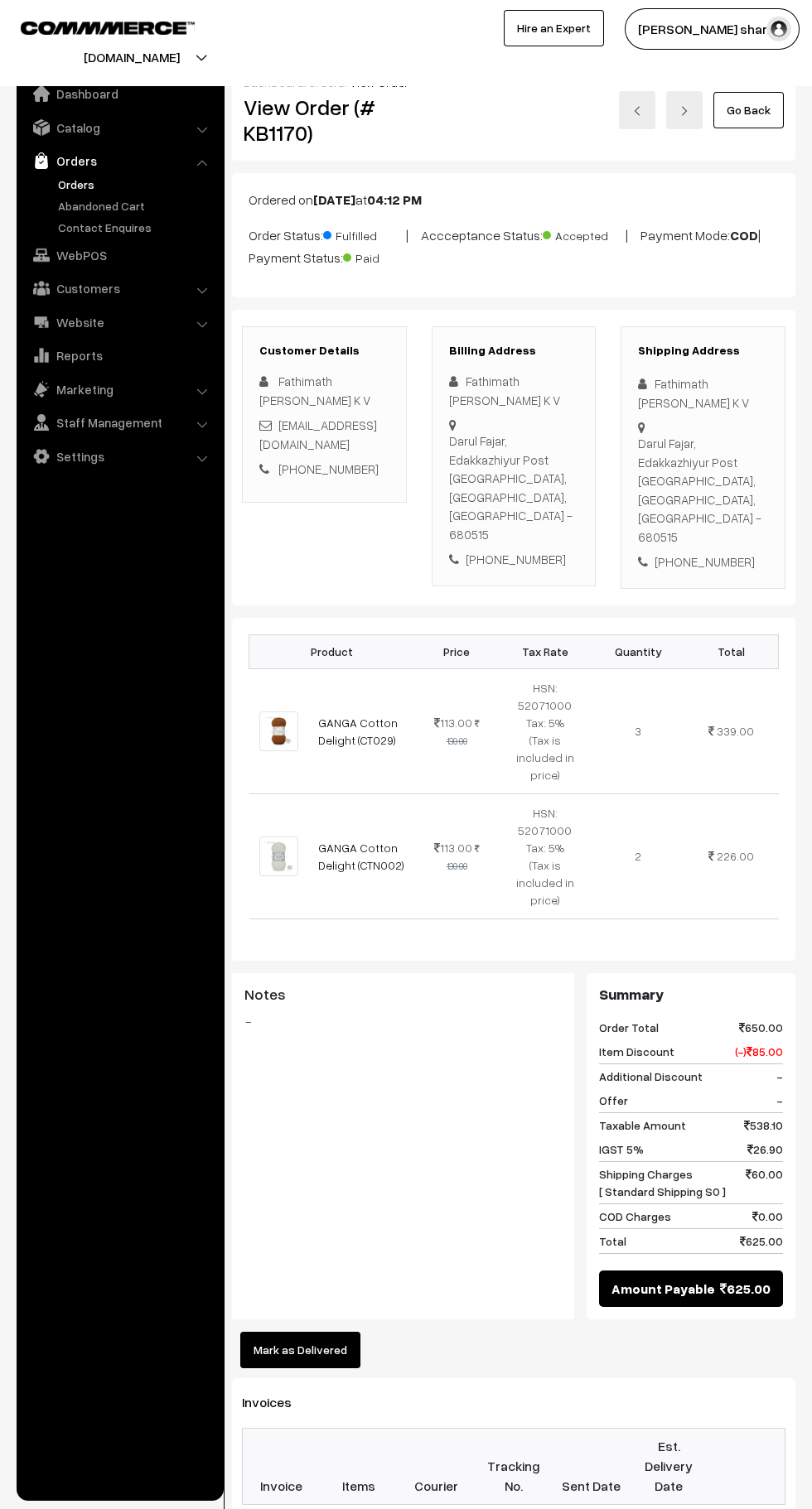
click at [755, 114] on link "Go Back" at bounding box center [749, 109] width 70 height 36
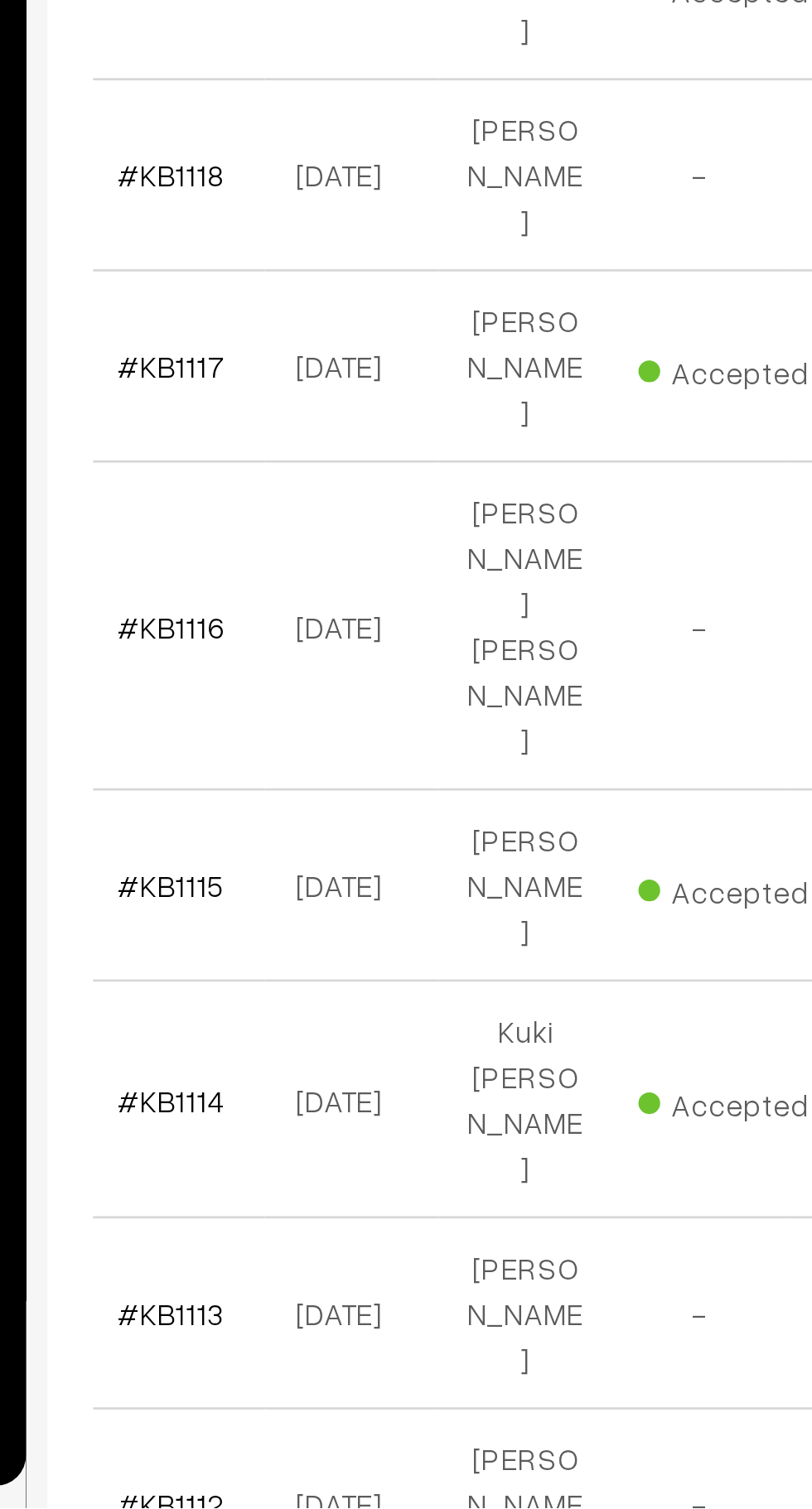
scroll to position [3401, 0]
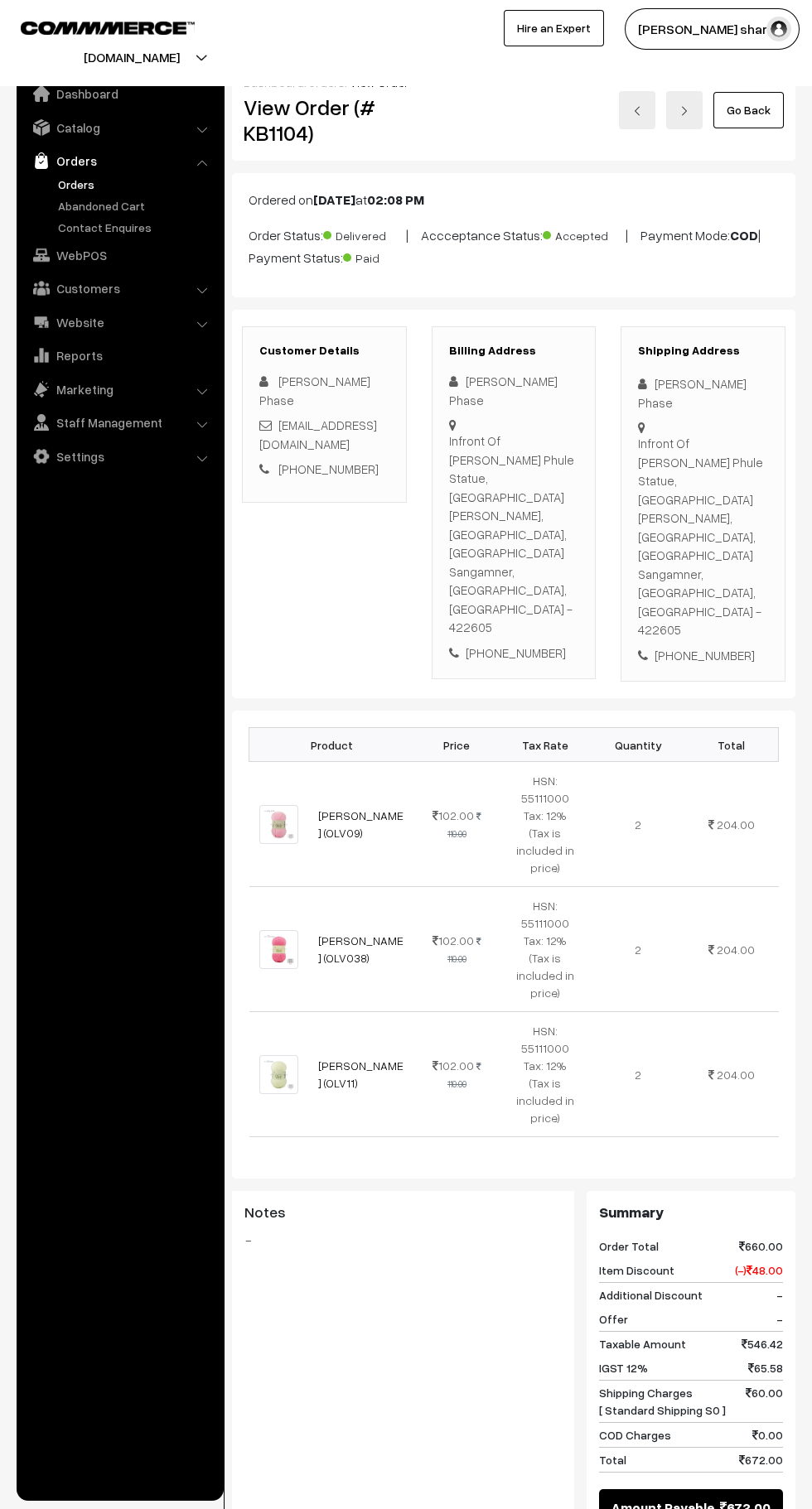
click at [749, 111] on link "Go Back" at bounding box center [749, 109] width 70 height 36
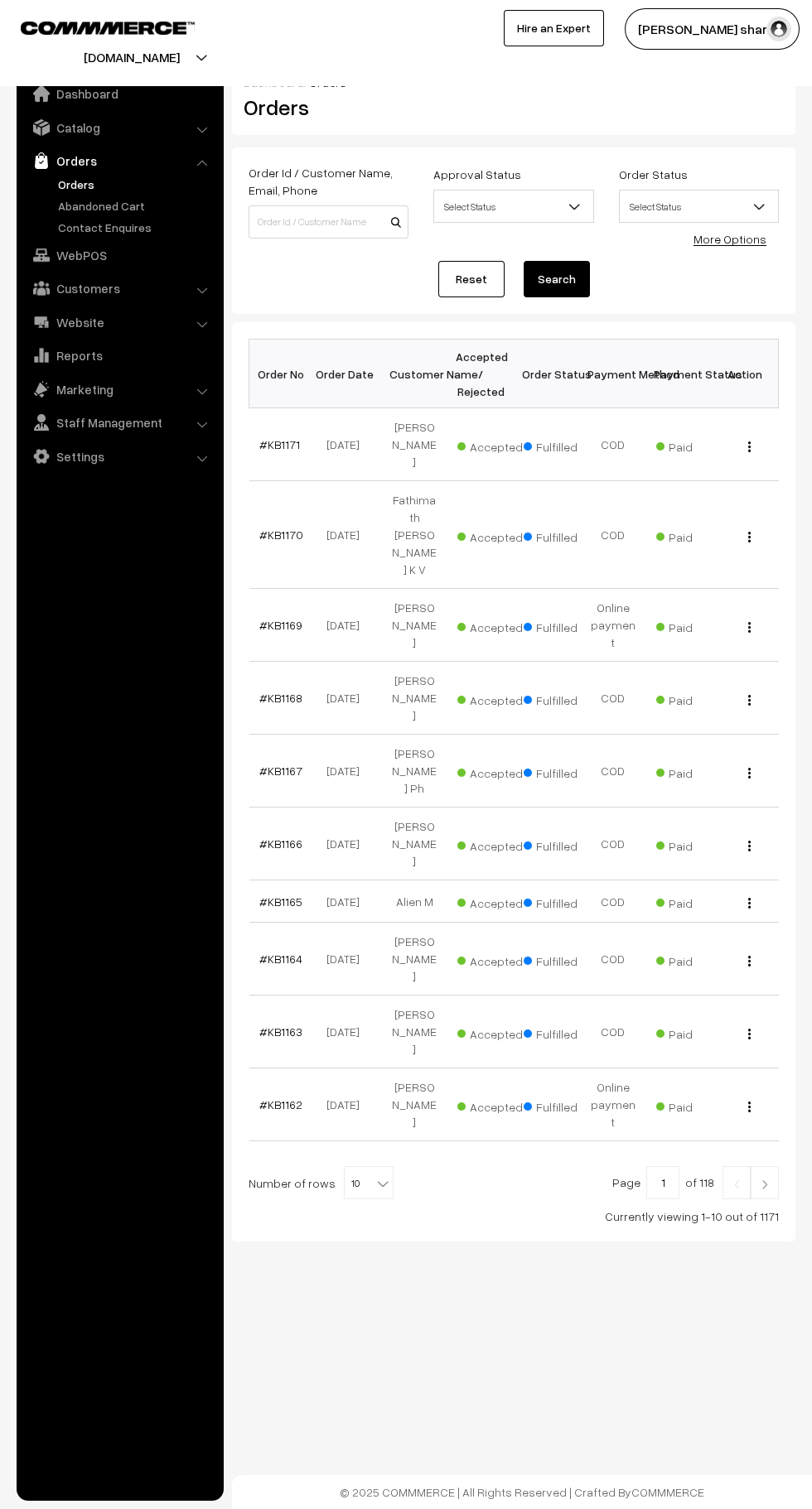
click at [375, 1175] on b at bounding box center [383, 1183] width 17 height 17
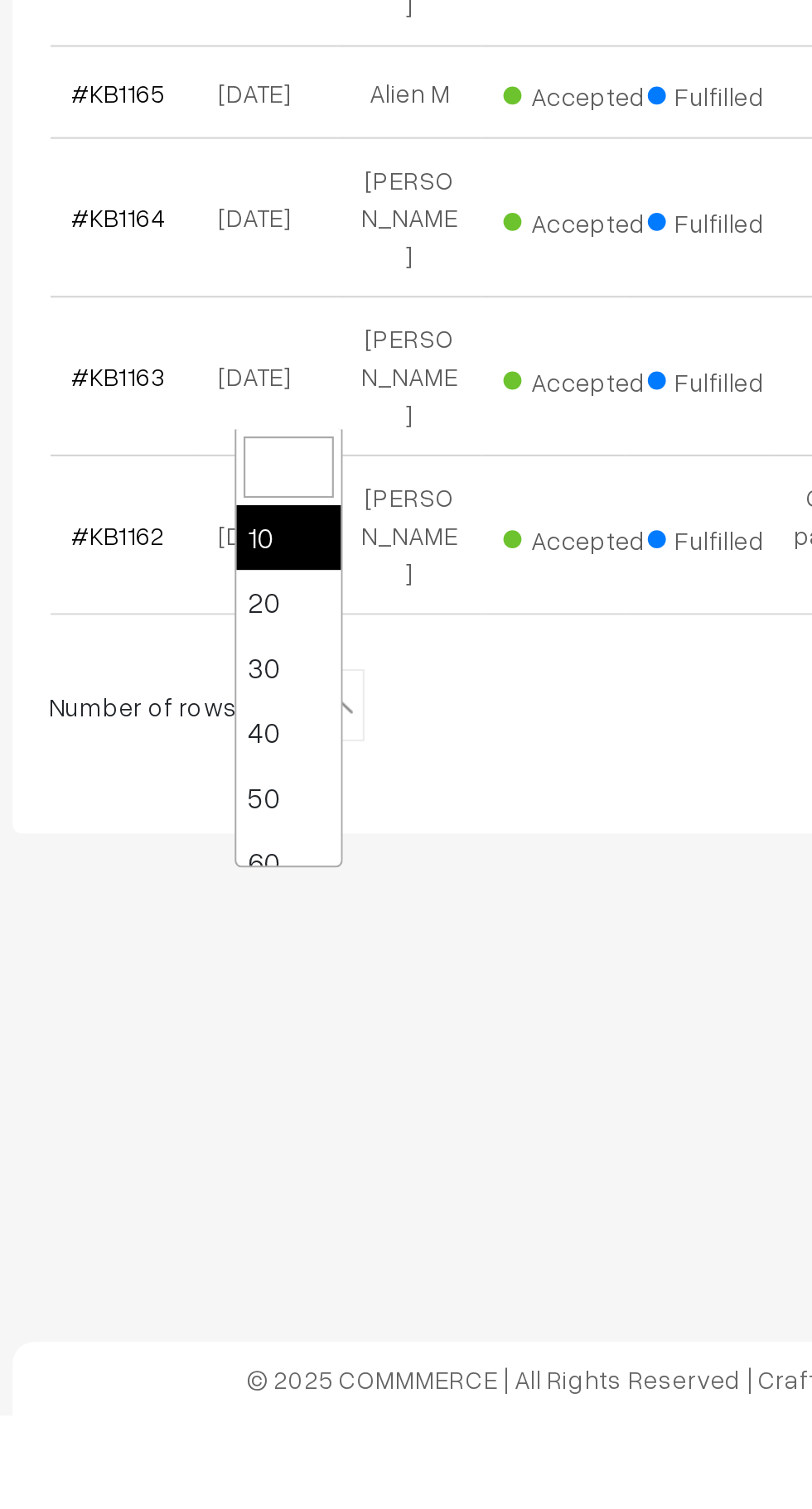
scroll to position [133, 0]
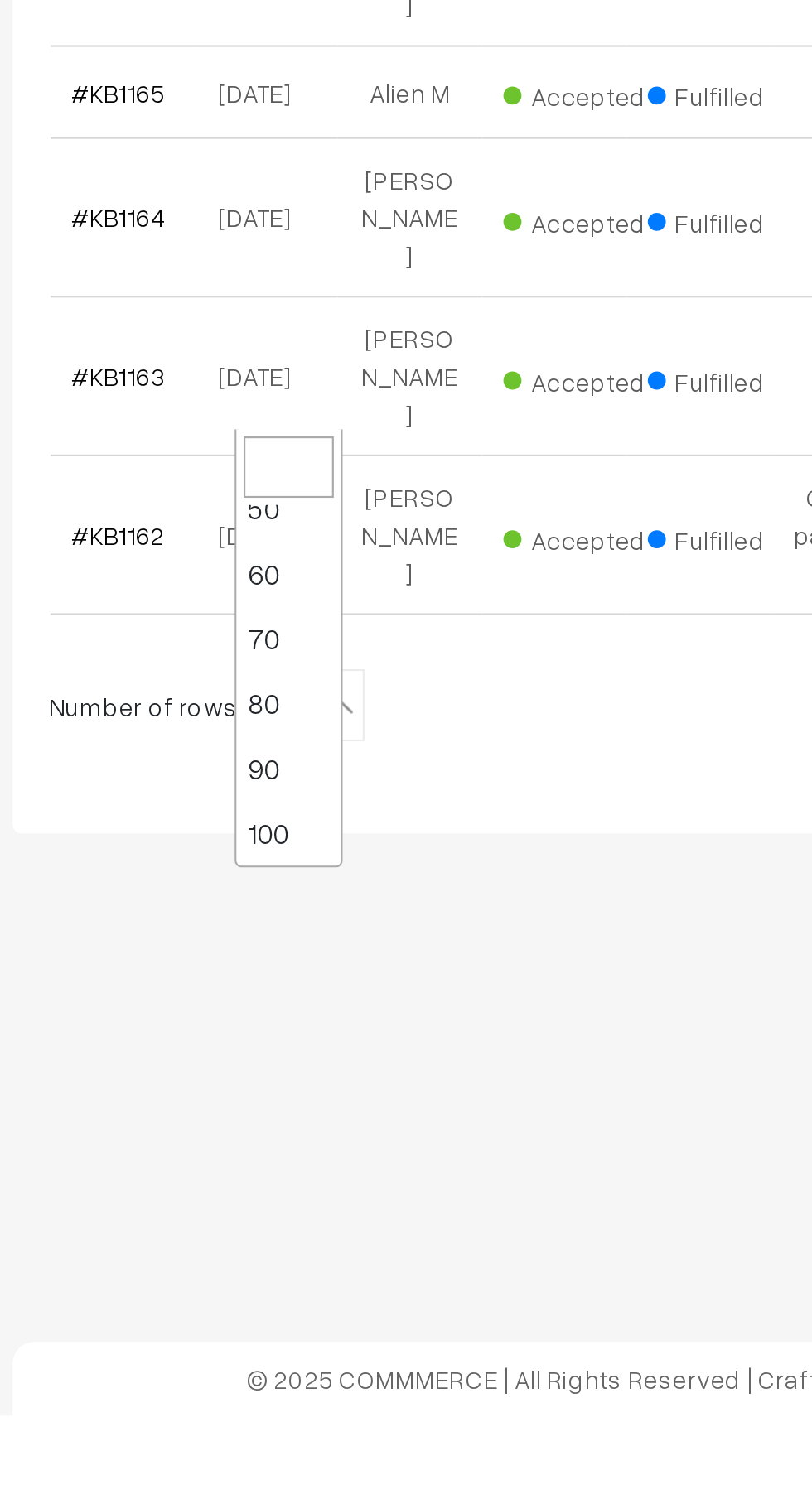
select select "100"
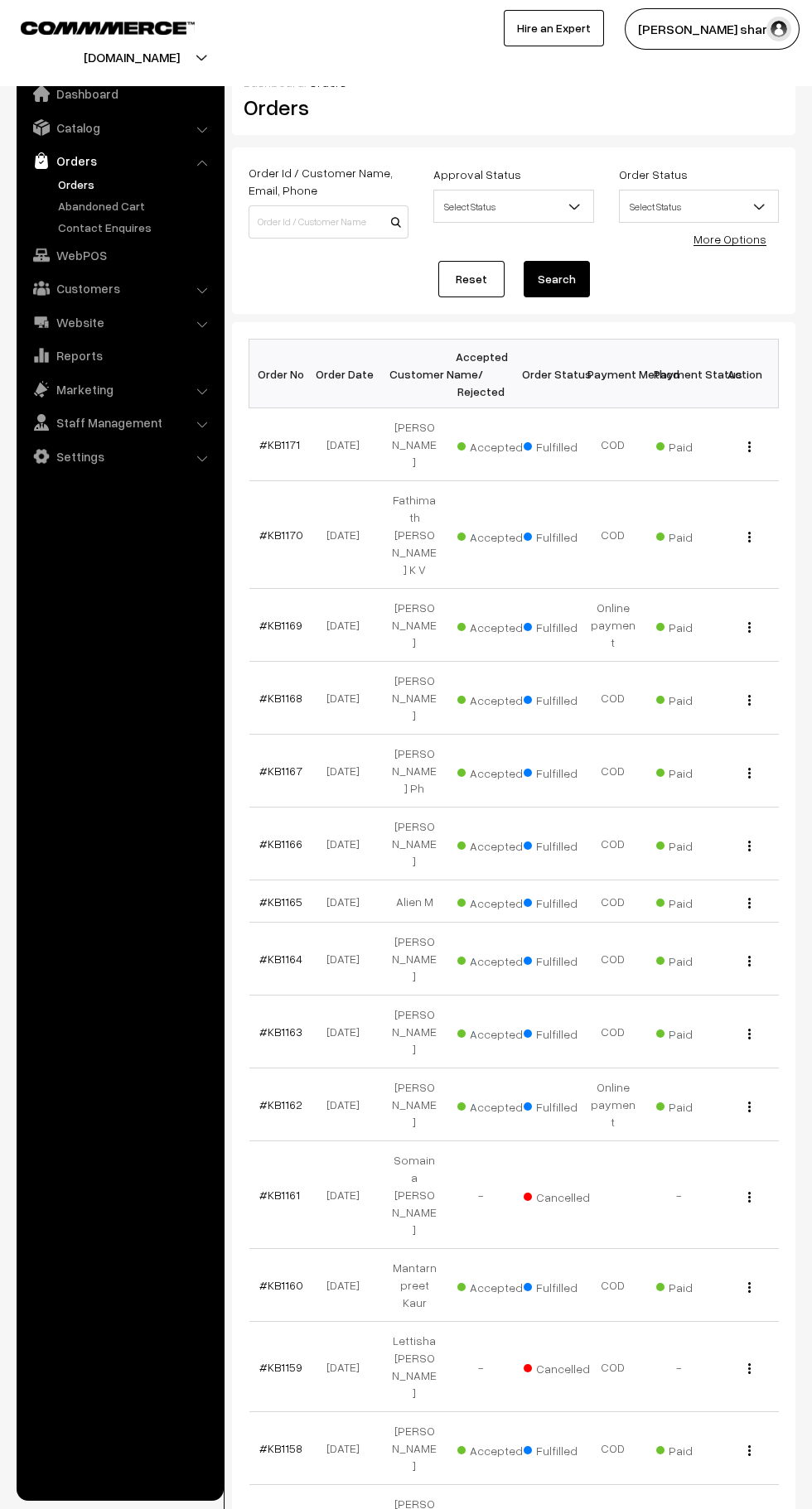
scroll to position [9, 0]
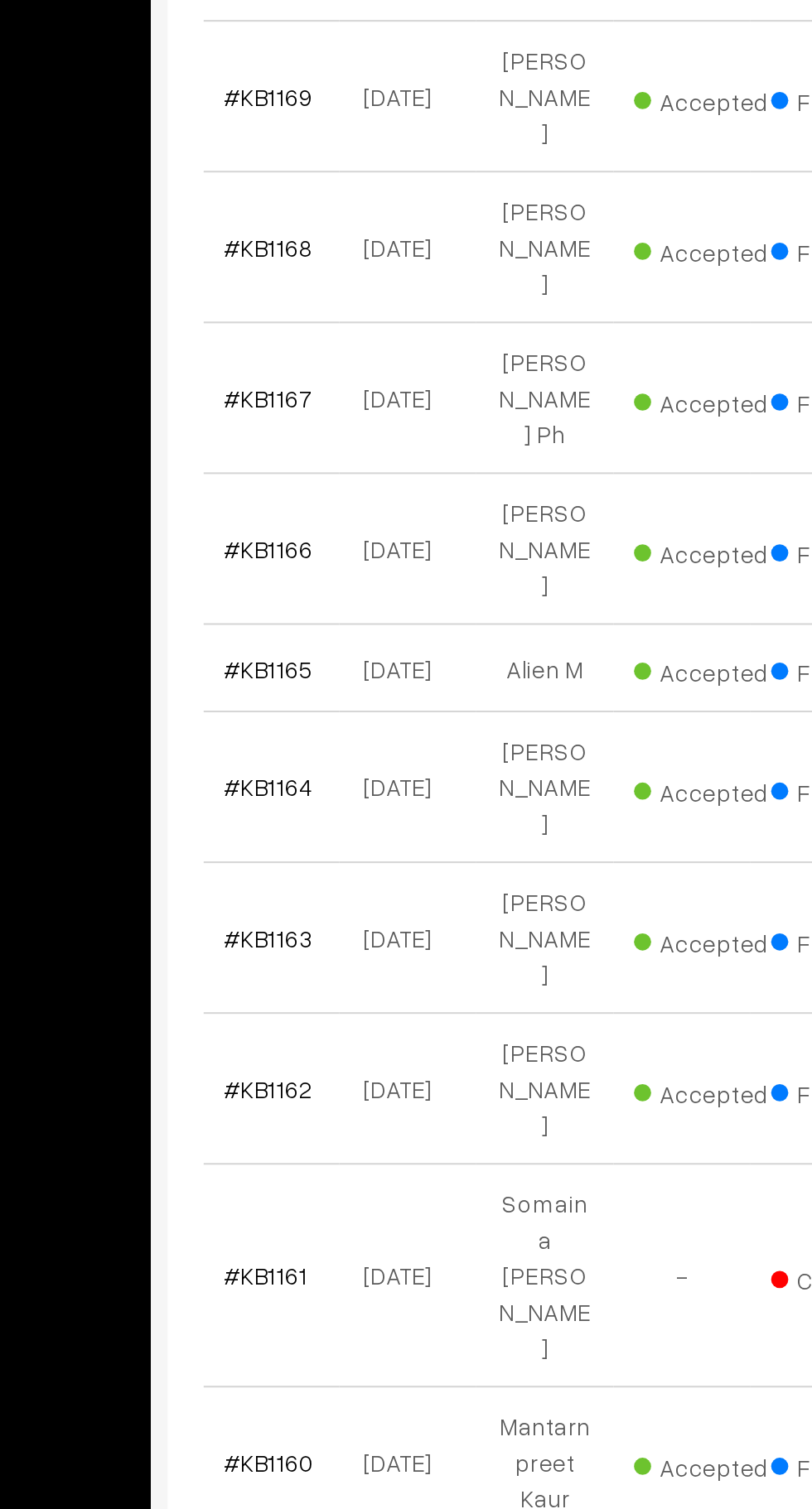
click at [276, 1269] on link "#KB1160" at bounding box center [281, 1276] width 44 height 14
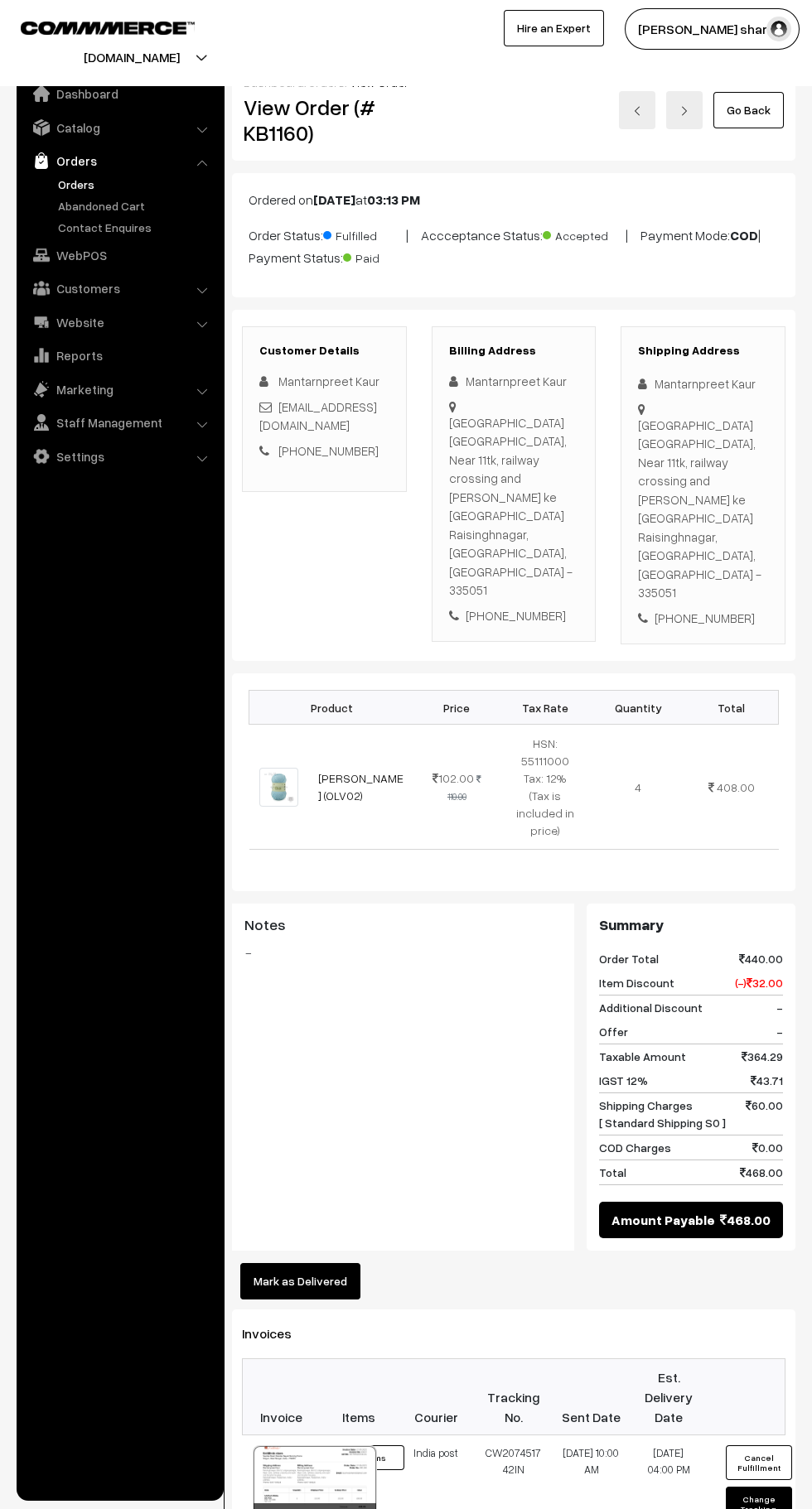
click at [337, 1263] on button "Mark as Delivered" at bounding box center [300, 1281] width 120 height 36
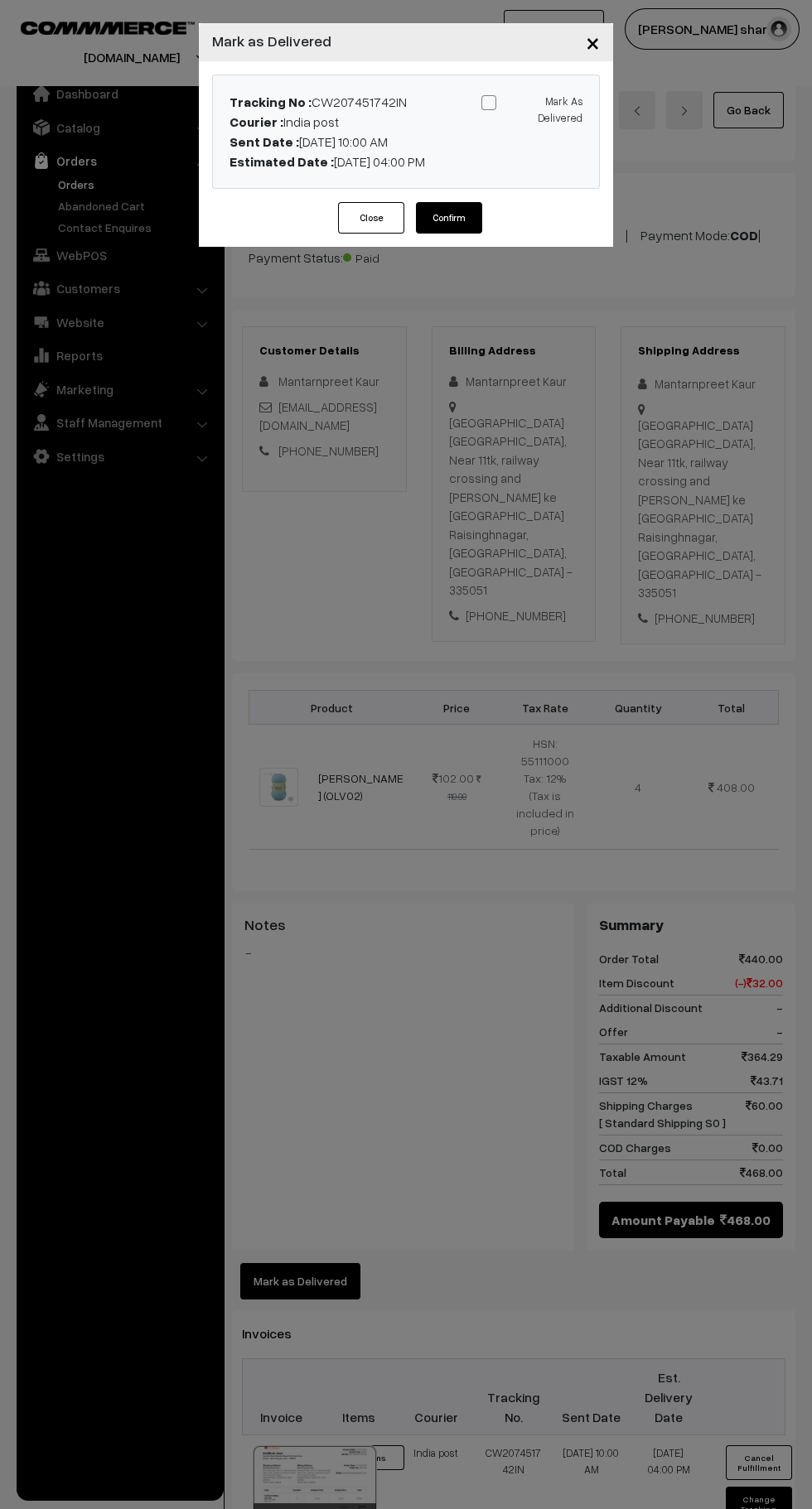
click at [489, 106] on span at bounding box center [488, 102] width 15 height 15
click at [523, 105] on input "Mark As Delivered" at bounding box center [528, 100] width 11 height 11
checkbox input "true"
click at [468, 216] on button "Confirm" at bounding box center [449, 218] width 66 height 31
